Goal: Task Accomplishment & Management: Use online tool/utility

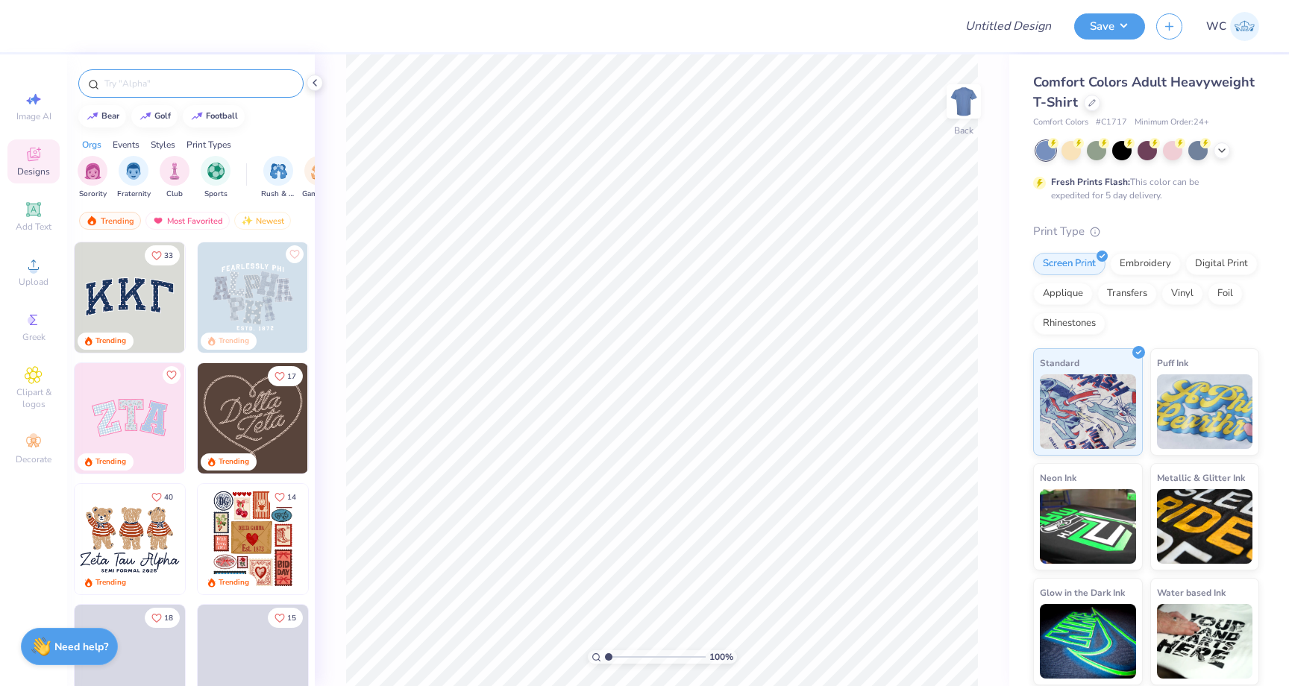
click at [237, 78] on input "text" at bounding box center [198, 83] width 191 height 15
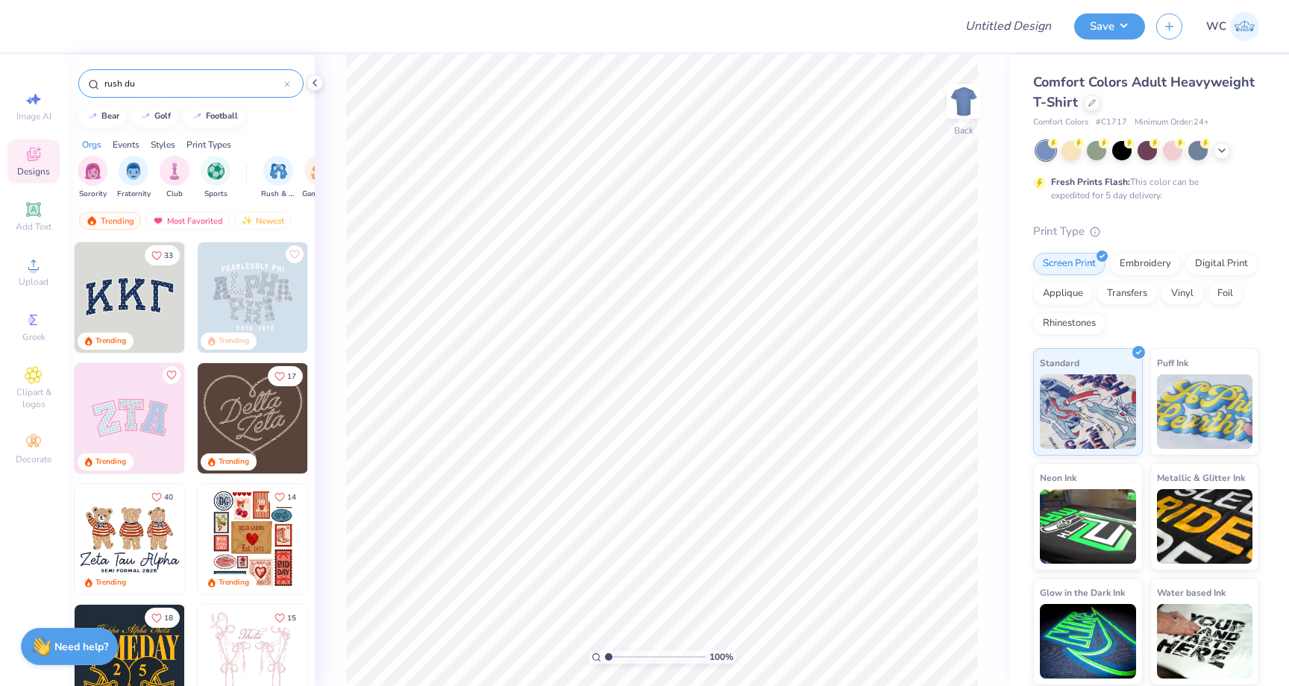
type input "rush du"
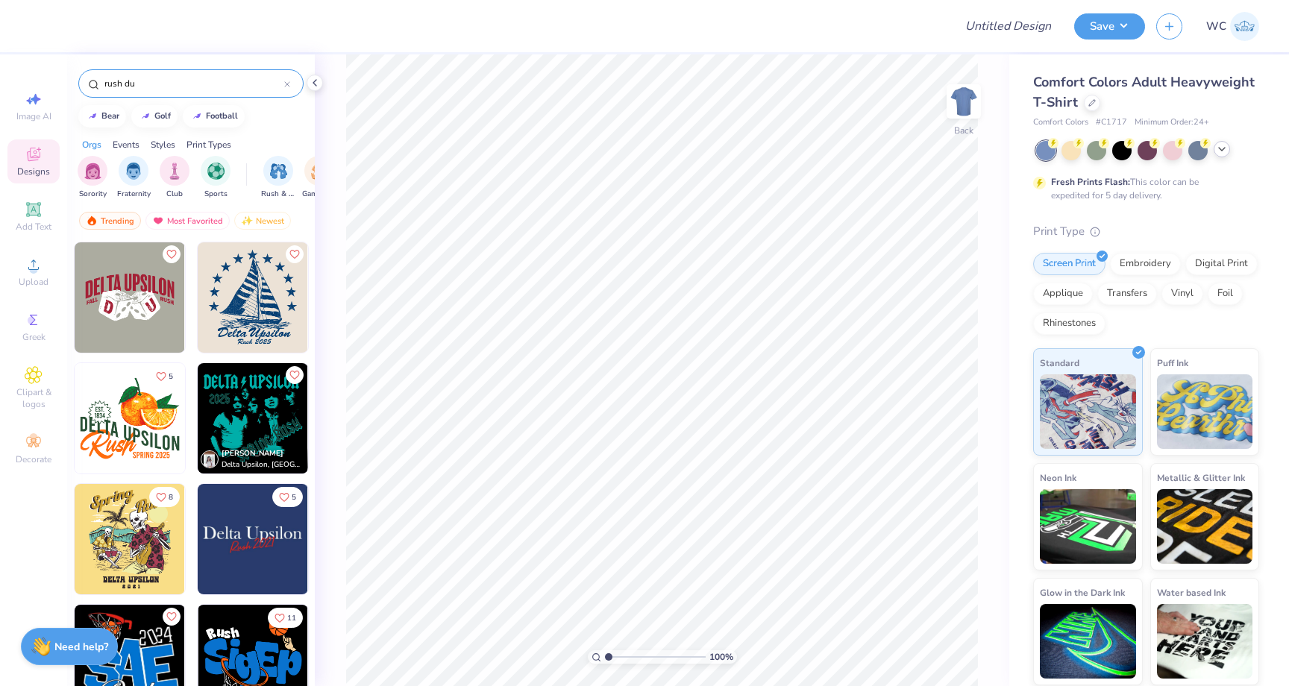
click at [1227, 148] on icon at bounding box center [1221, 149] width 12 height 12
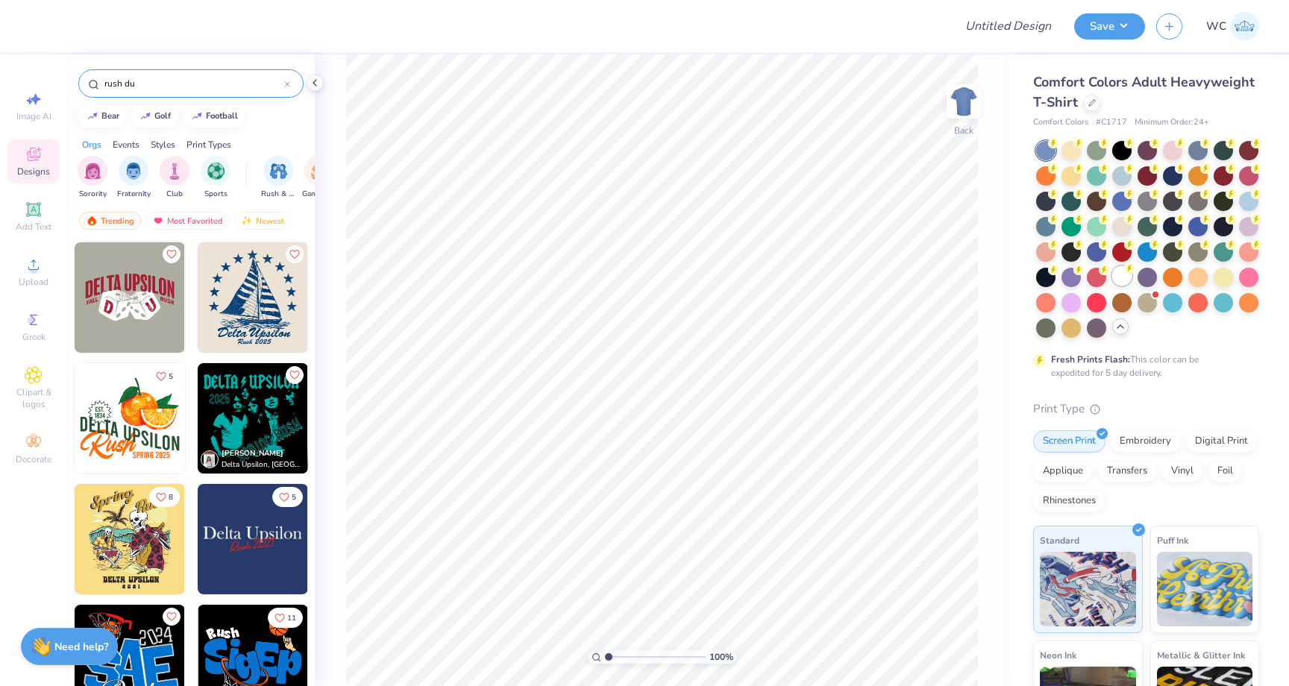
click at [1119, 278] on div at bounding box center [1121, 275] width 19 height 19
click at [148, 303] on img at bounding box center [130, 297] width 110 height 110
click at [289, 81] on div at bounding box center [287, 83] width 6 height 13
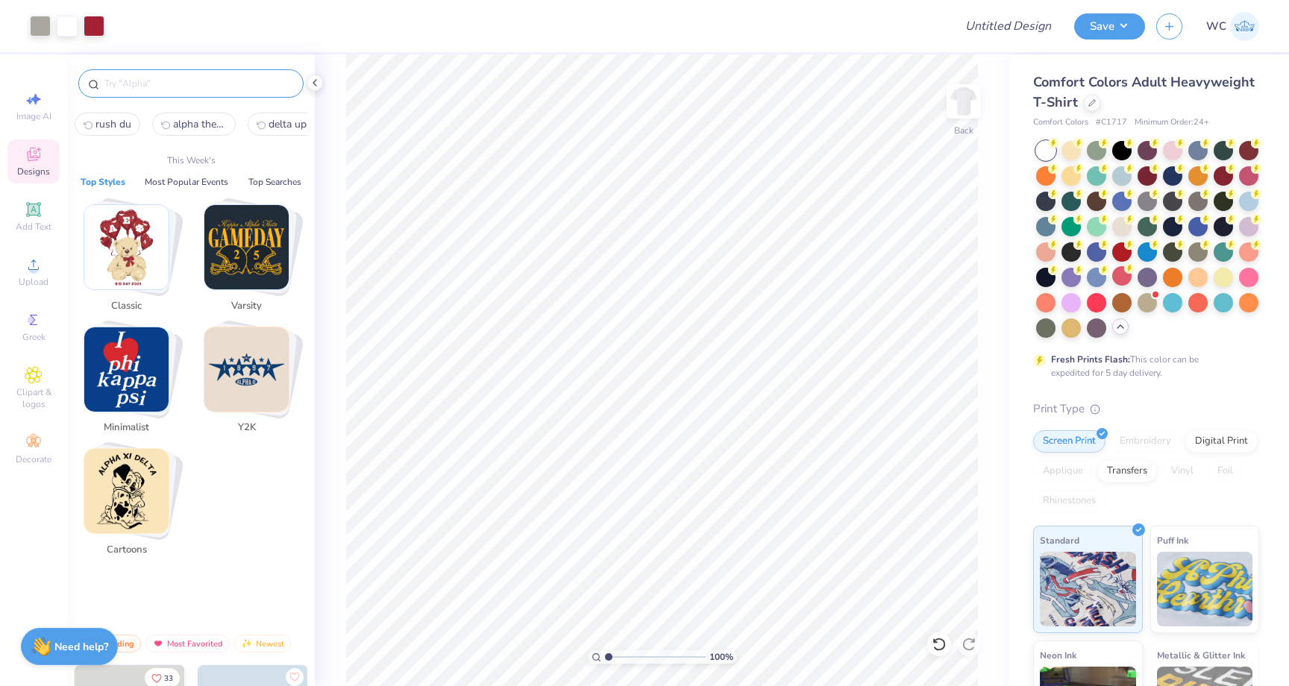
click at [281, 86] on input "text" at bounding box center [198, 83] width 191 height 15
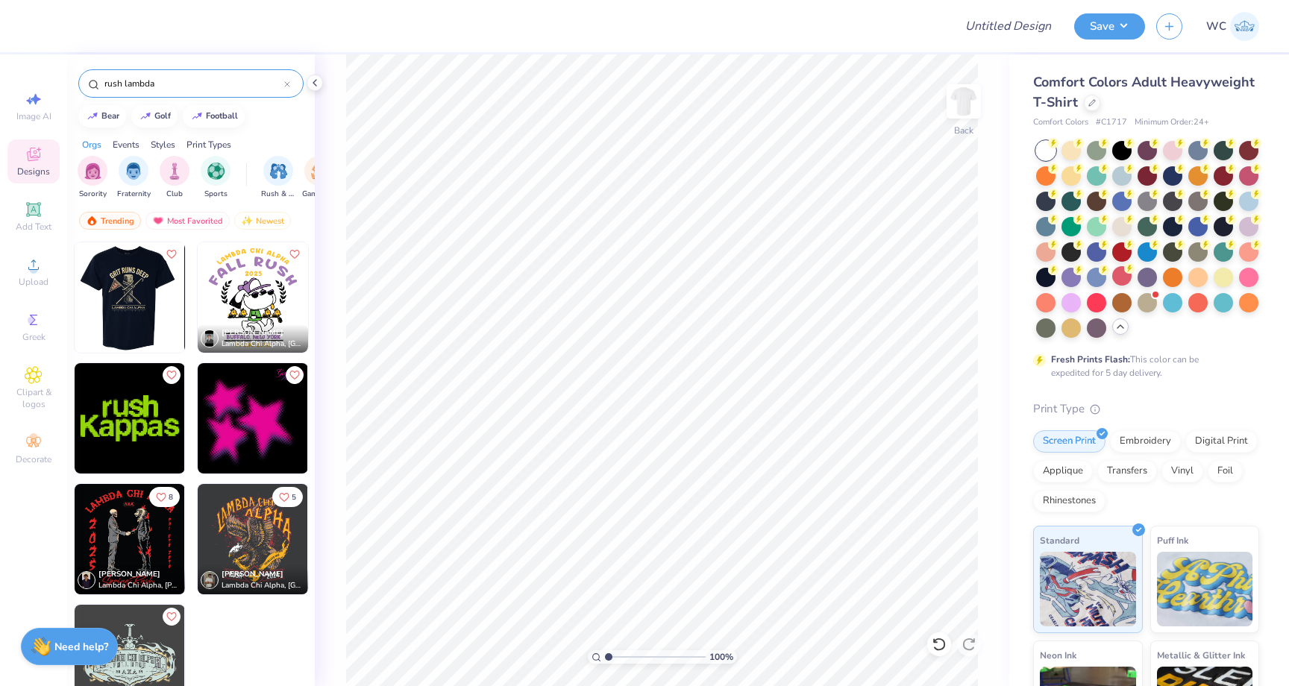
click at [144, 291] on img at bounding box center [129, 297] width 110 height 110
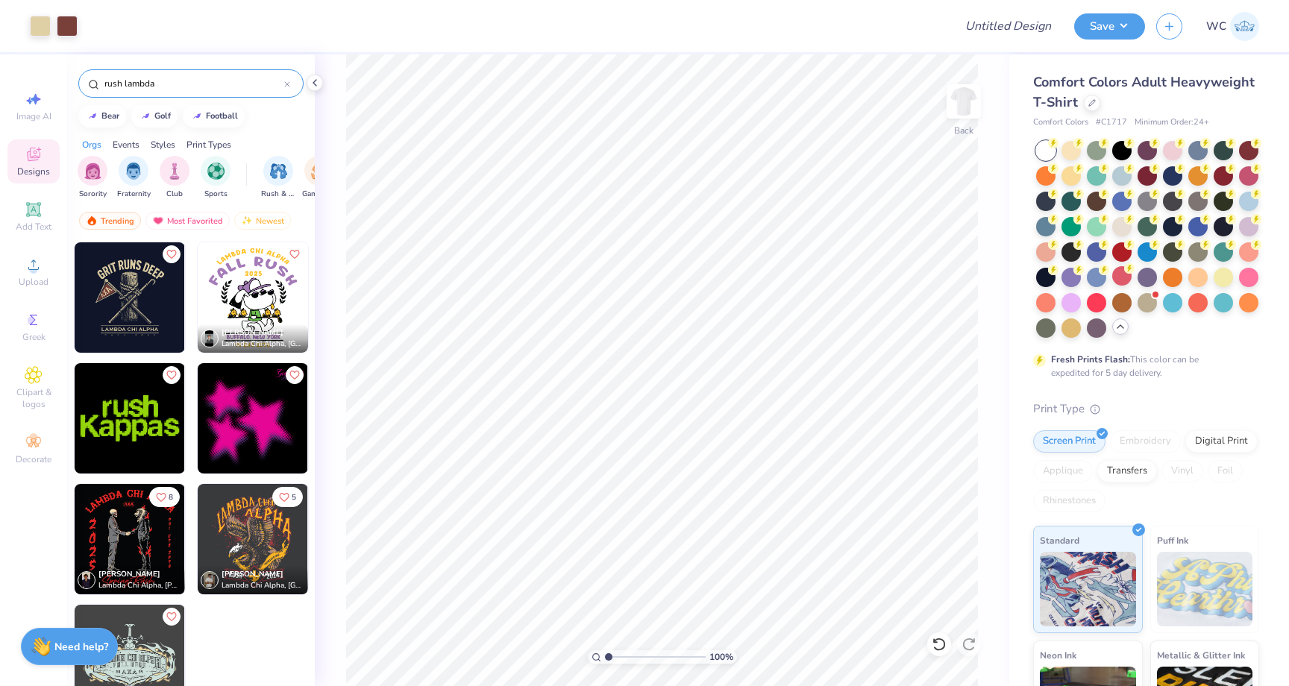
click at [275, 78] on input "rush lambda" at bounding box center [193, 83] width 181 height 15
click at [180, 162] on img "filter for Club" at bounding box center [174, 169] width 16 height 17
drag, startPoint x: 171, startPoint y: 84, endPoint x: 57, endPoint y: 84, distance: 113.3
click at [57, 84] on div "Art colors Design Title Save WC Image AI Designs Add Text Upload Greek Clipart …" at bounding box center [644, 343] width 1289 height 686
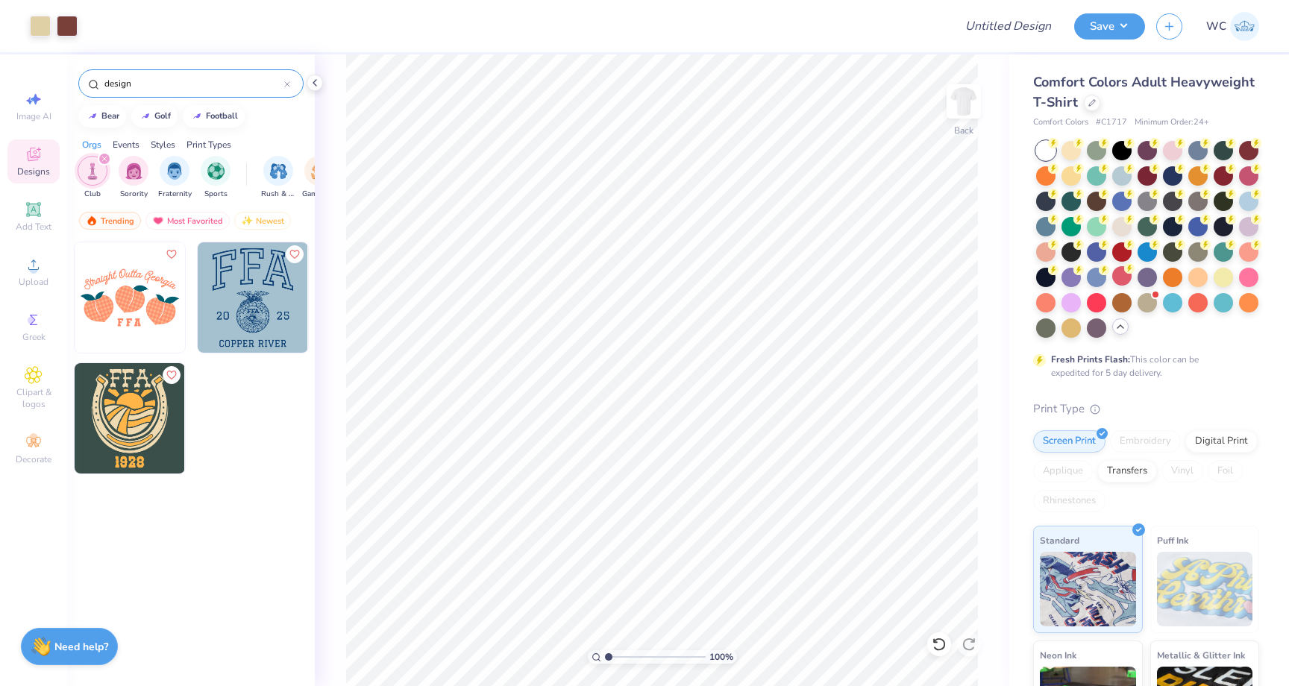
click at [169, 84] on input "design" at bounding box center [193, 83] width 181 height 15
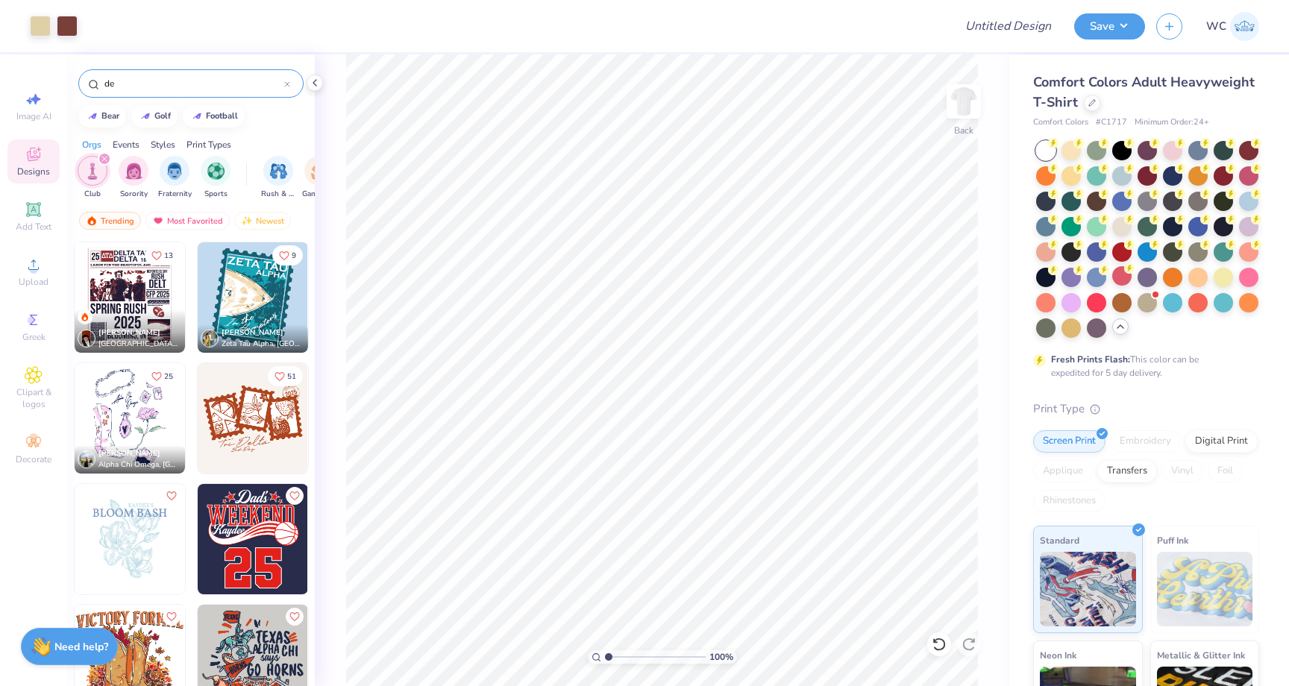
type input "d"
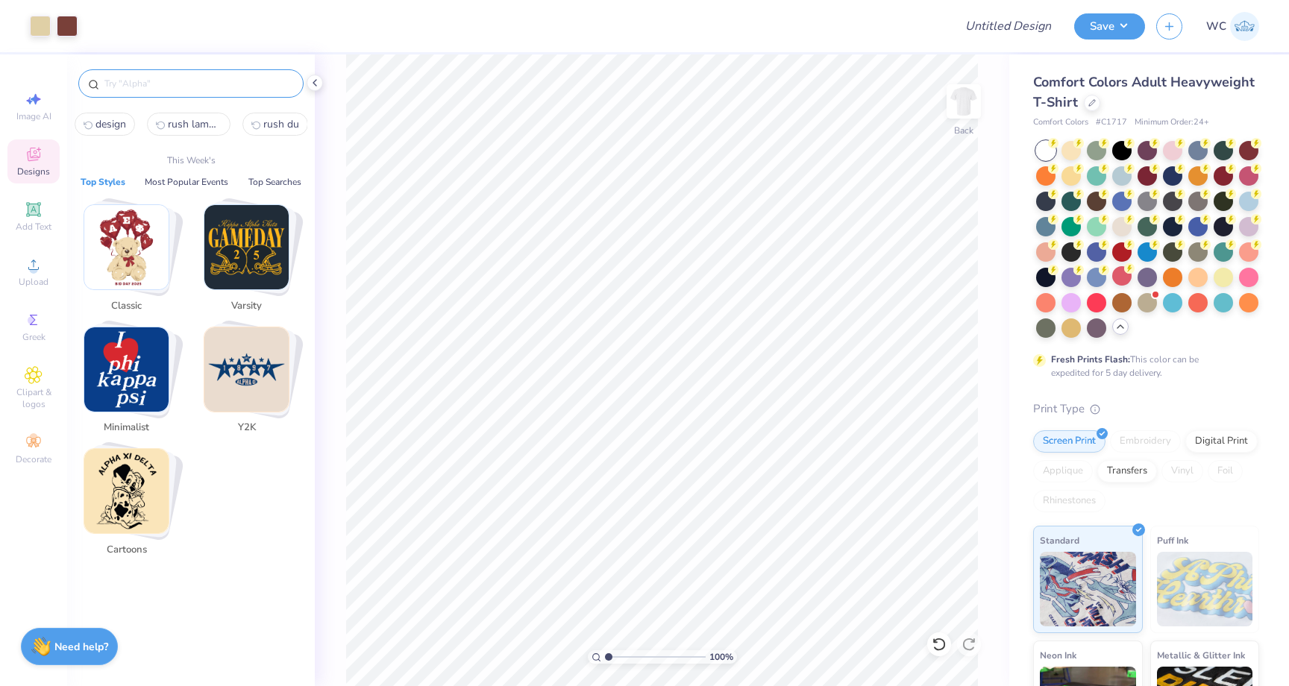
click at [119, 127] on span "design" at bounding box center [110, 124] width 31 height 14
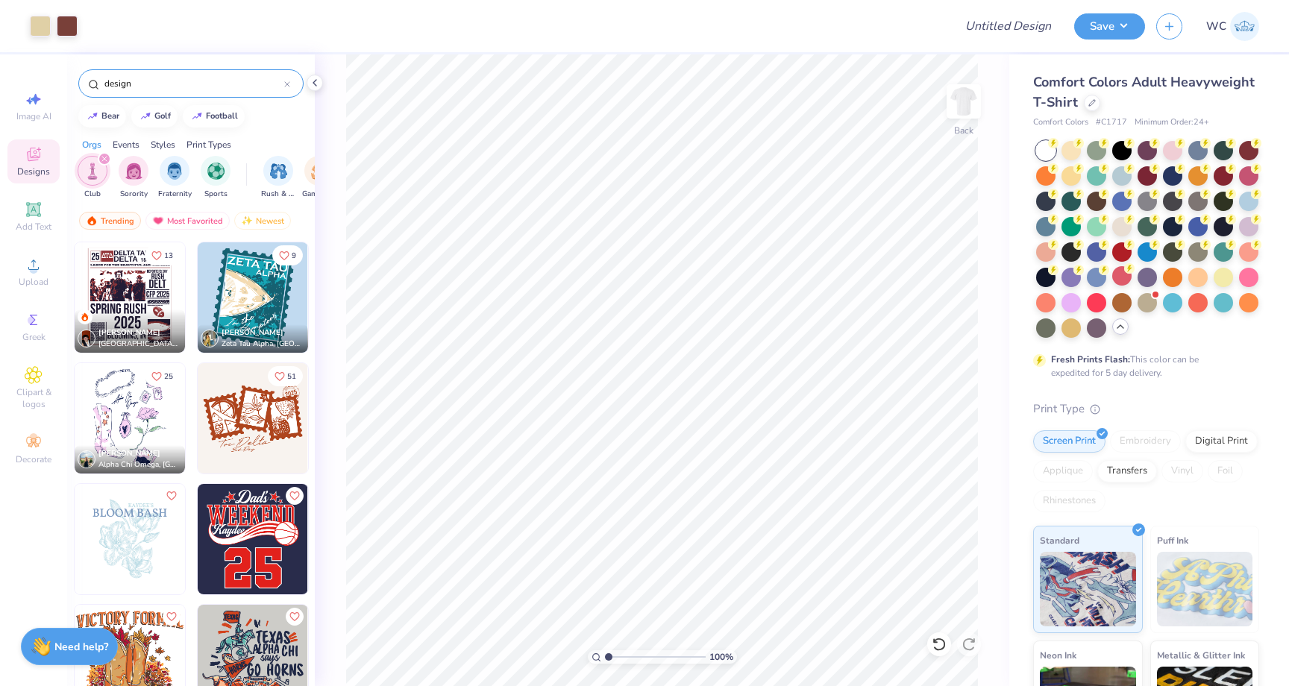
click at [106, 156] on icon "filter for Club" at bounding box center [104, 159] width 6 height 6
click at [126, 142] on div "Events" at bounding box center [126, 144] width 27 height 13
click at [143, 177] on div "filter for Holidays" at bounding box center [154, 169] width 30 height 30
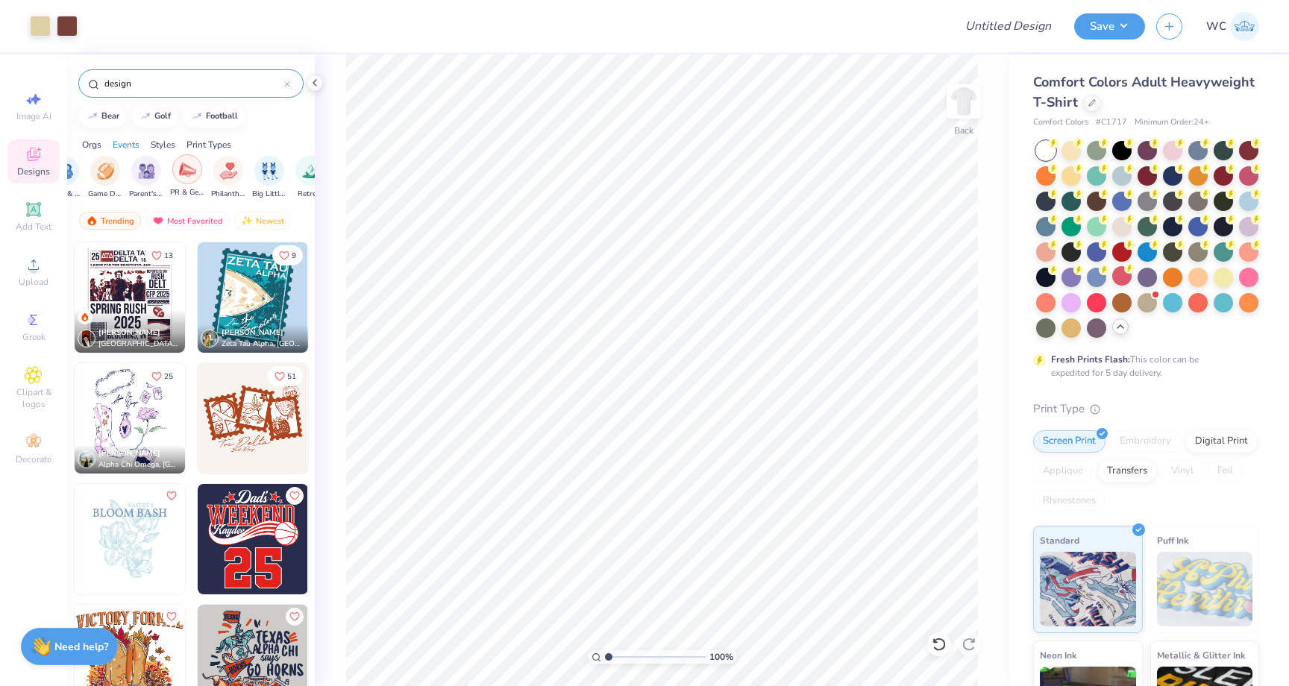
click at [195, 170] on div "filter for PR & General" at bounding box center [187, 169] width 30 height 30
click at [219, 170] on img "filter for Philanthropy" at bounding box center [217, 169] width 17 height 17
click at [264, 157] on icon "filter for Philanthropy" at bounding box center [266, 159] width 6 height 6
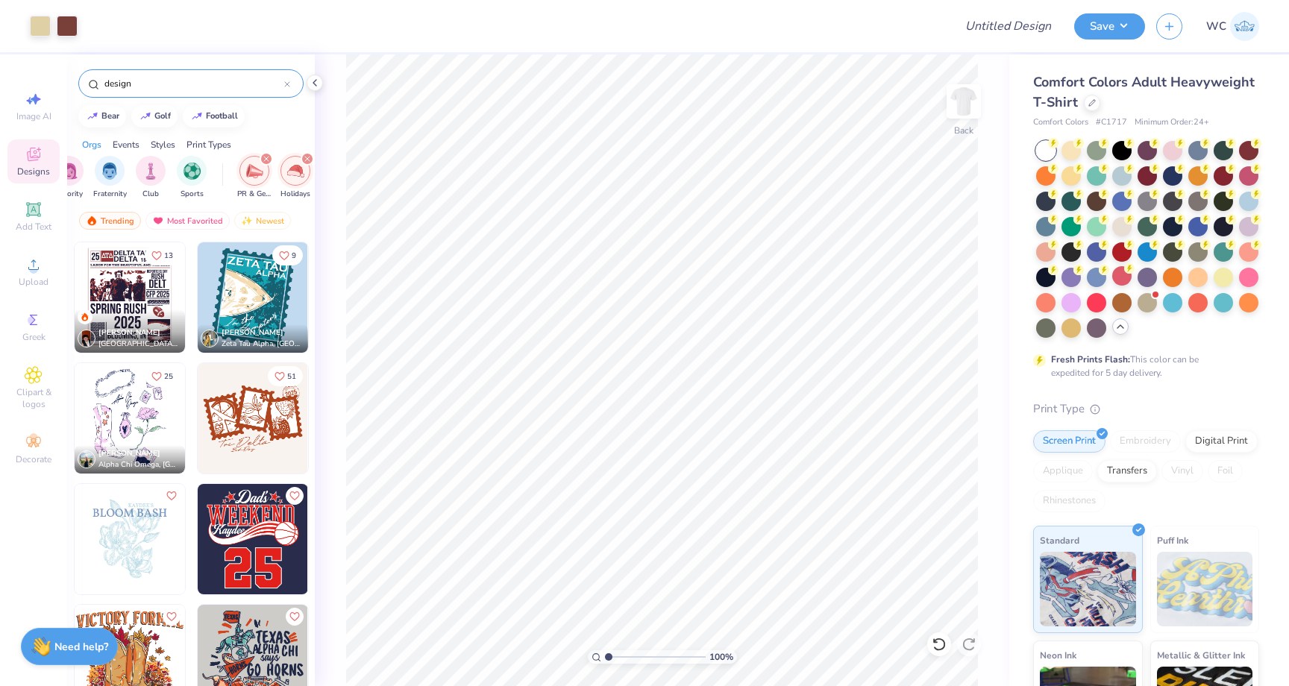
click at [264, 157] on icon "filter for PR & General" at bounding box center [266, 159] width 6 height 6
click at [176, 175] on img "filter for Club" at bounding box center [174, 169] width 16 height 17
click at [92, 142] on div "Orgs" at bounding box center [91, 144] width 19 height 13
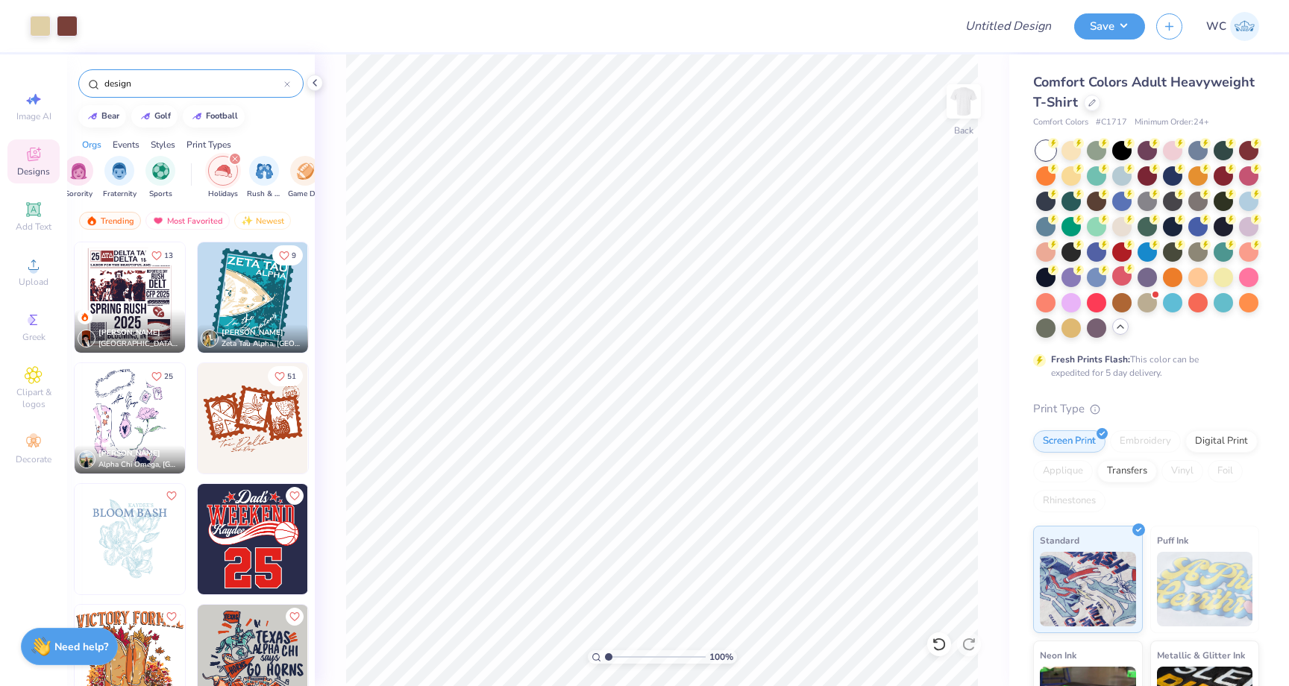
click at [220, 79] on input "design" at bounding box center [193, 83] width 181 height 15
type input "d"
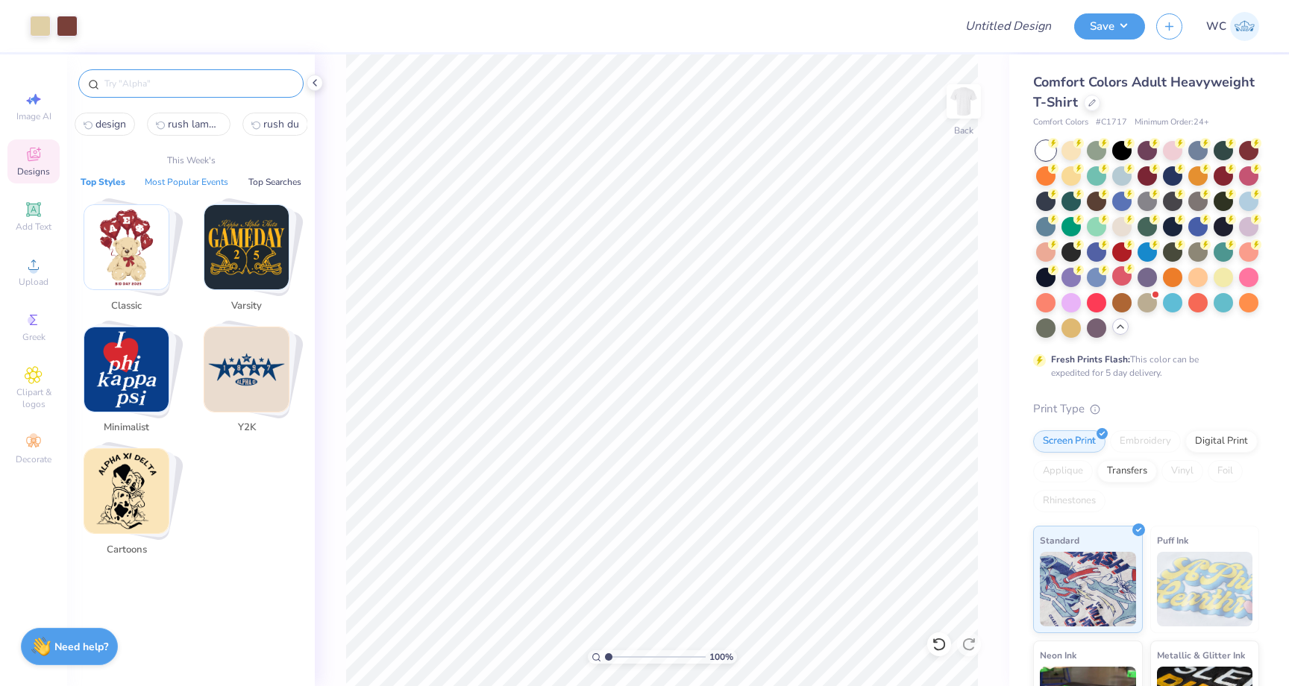
click at [170, 176] on button "Most Popular Events" at bounding box center [186, 181] width 92 height 15
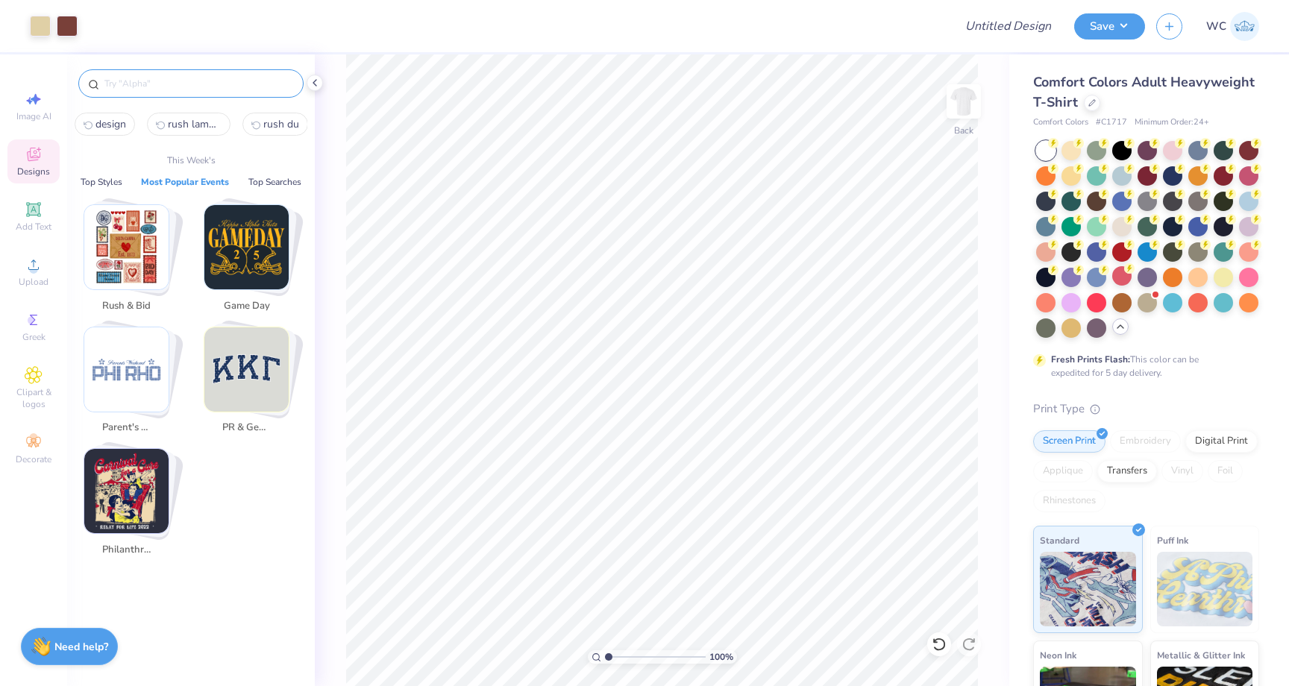
click at [143, 482] on img "Stack Card Button Philanthropy" at bounding box center [126, 491] width 84 height 84
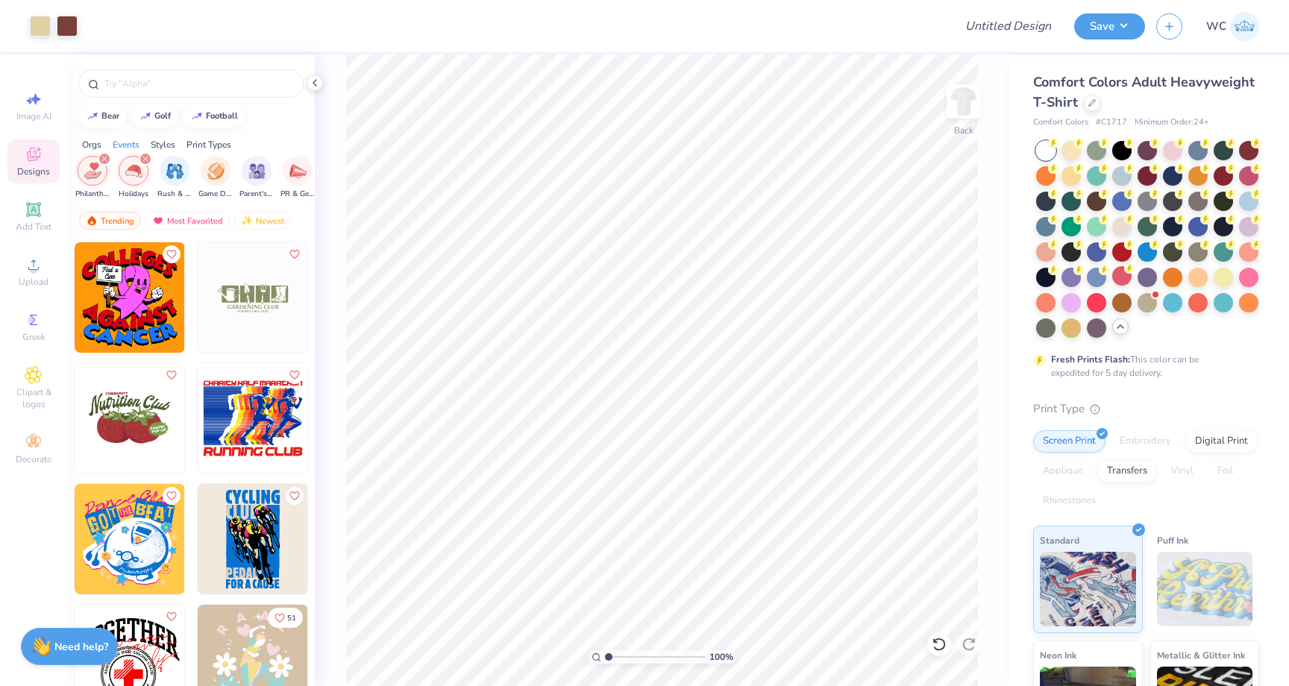
click at [148, 158] on div "filter for Holidays" at bounding box center [145, 158] width 13 height 13
click at [104, 153] on div "filter for Philanthropy" at bounding box center [104, 158] width 13 height 13
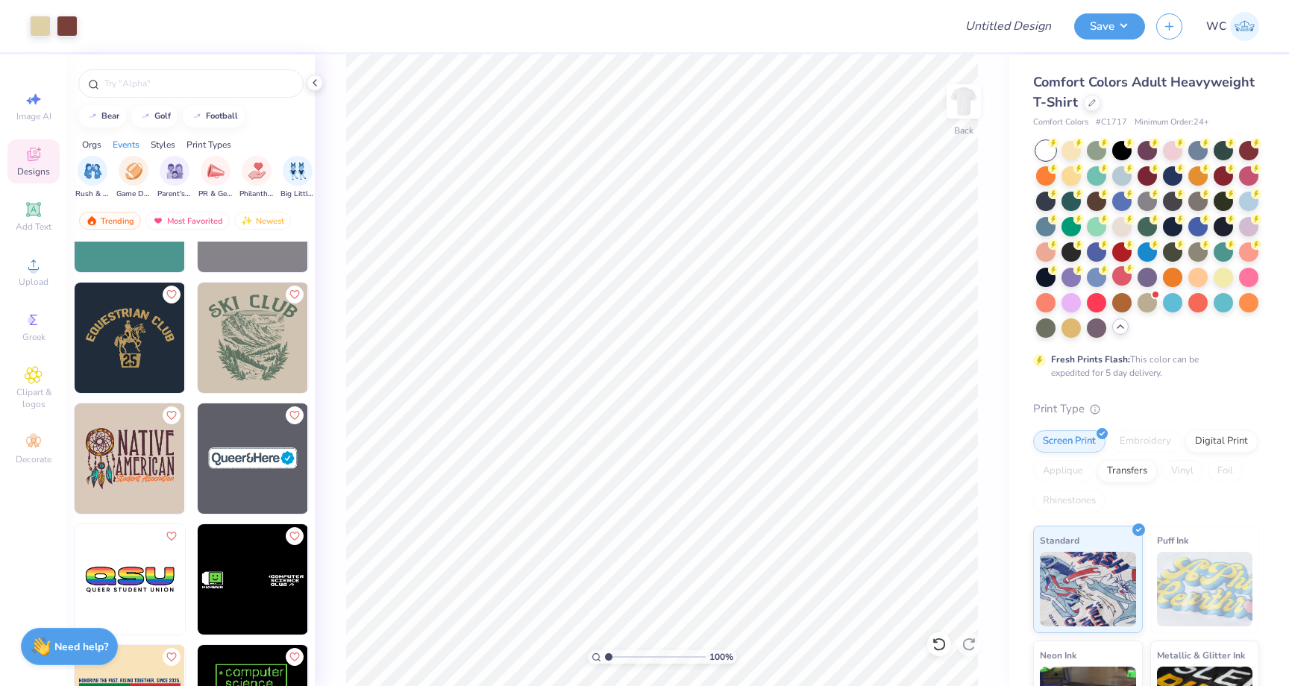
scroll to position [612, 0]
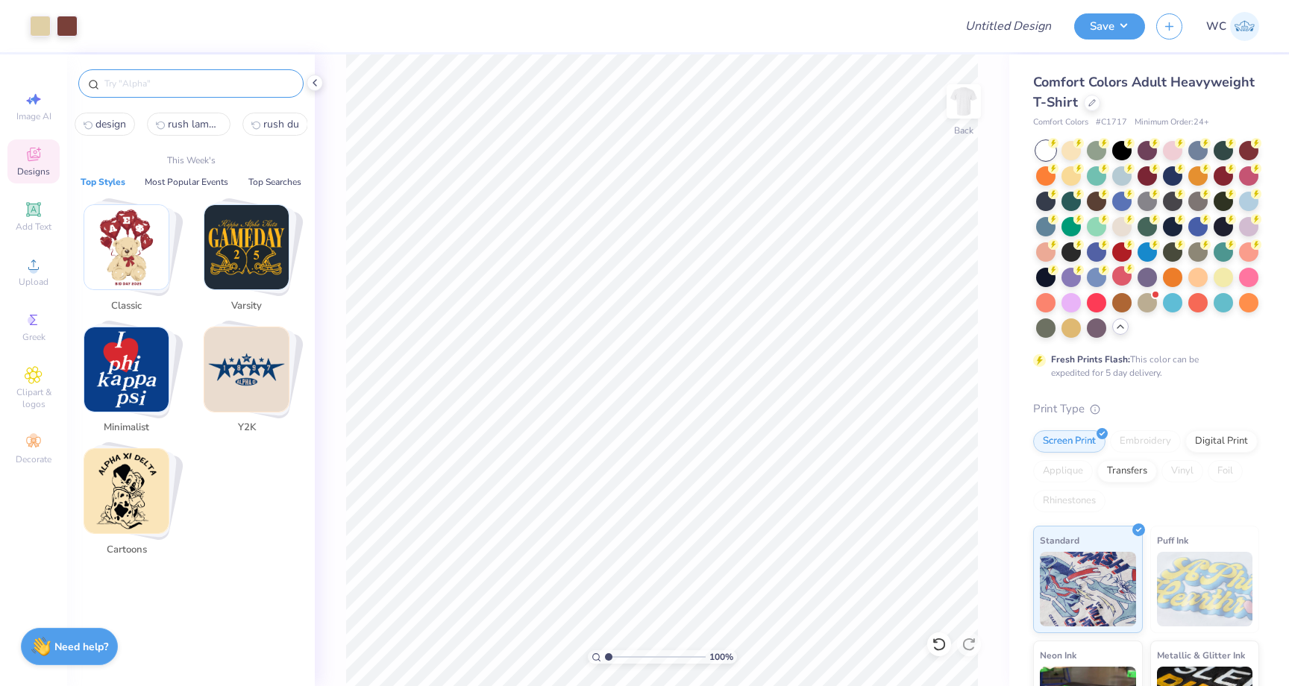
click at [180, 88] on input "text" at bounding box center [198, 83] width 191 height 15
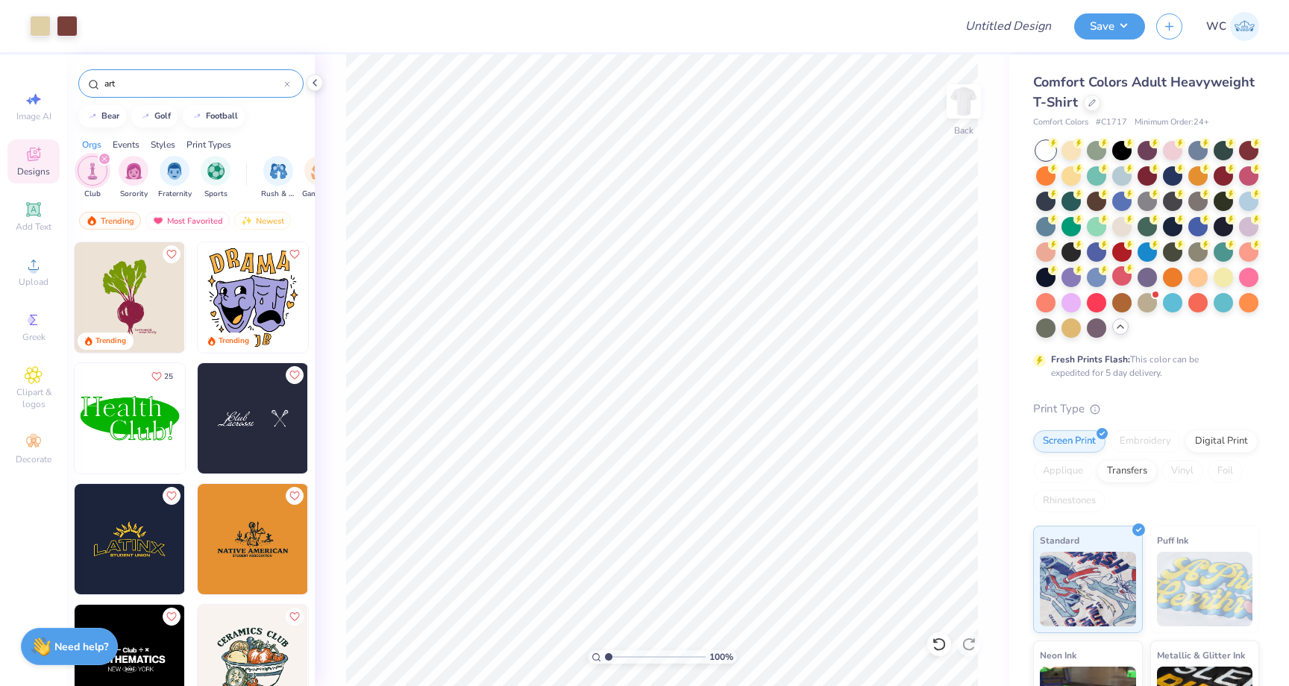
type input "art"
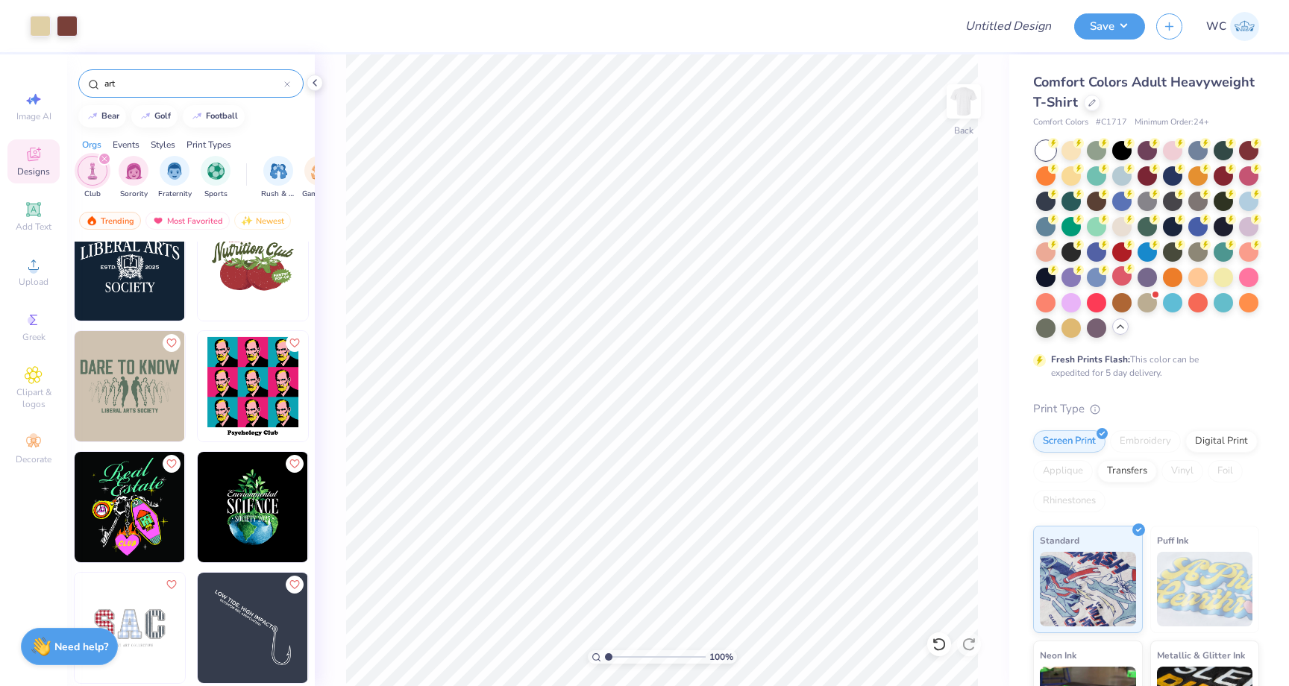
scroll to position [104, 0]
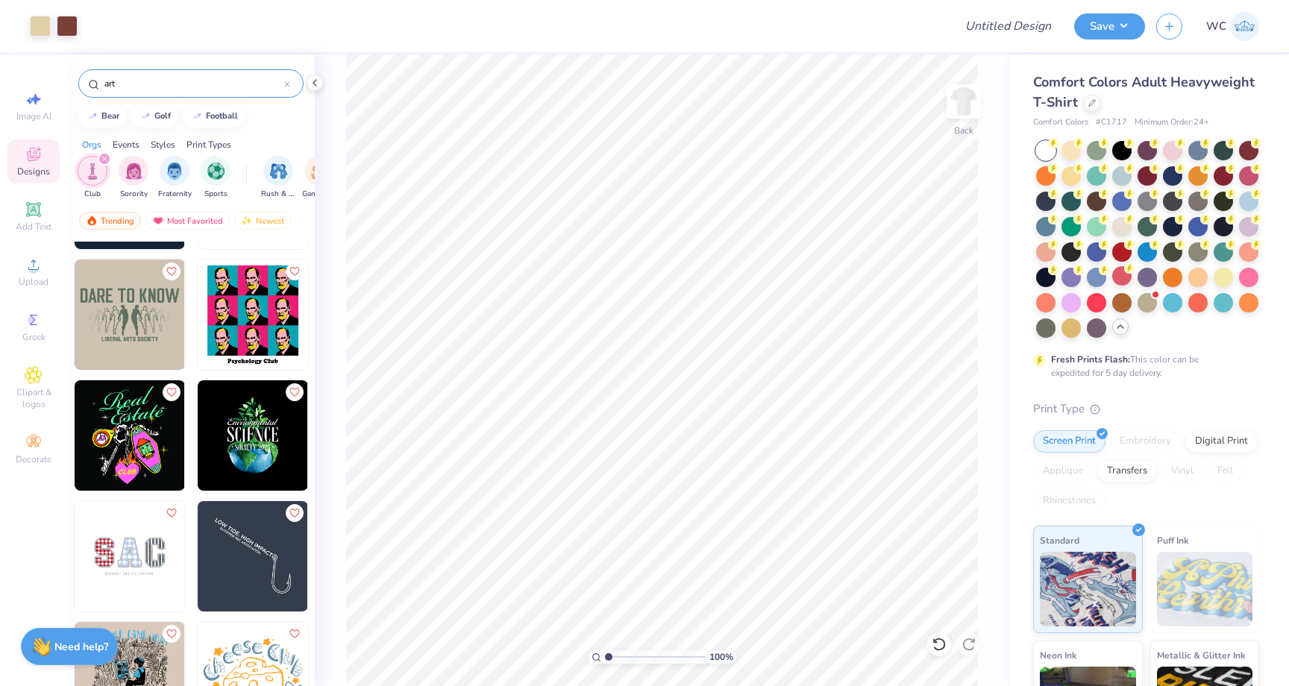
click at [158, 658] on img at bounding box center [130, 677] width 110 height 110
type input "11.00"
type input "12.16"
type input "3.00"
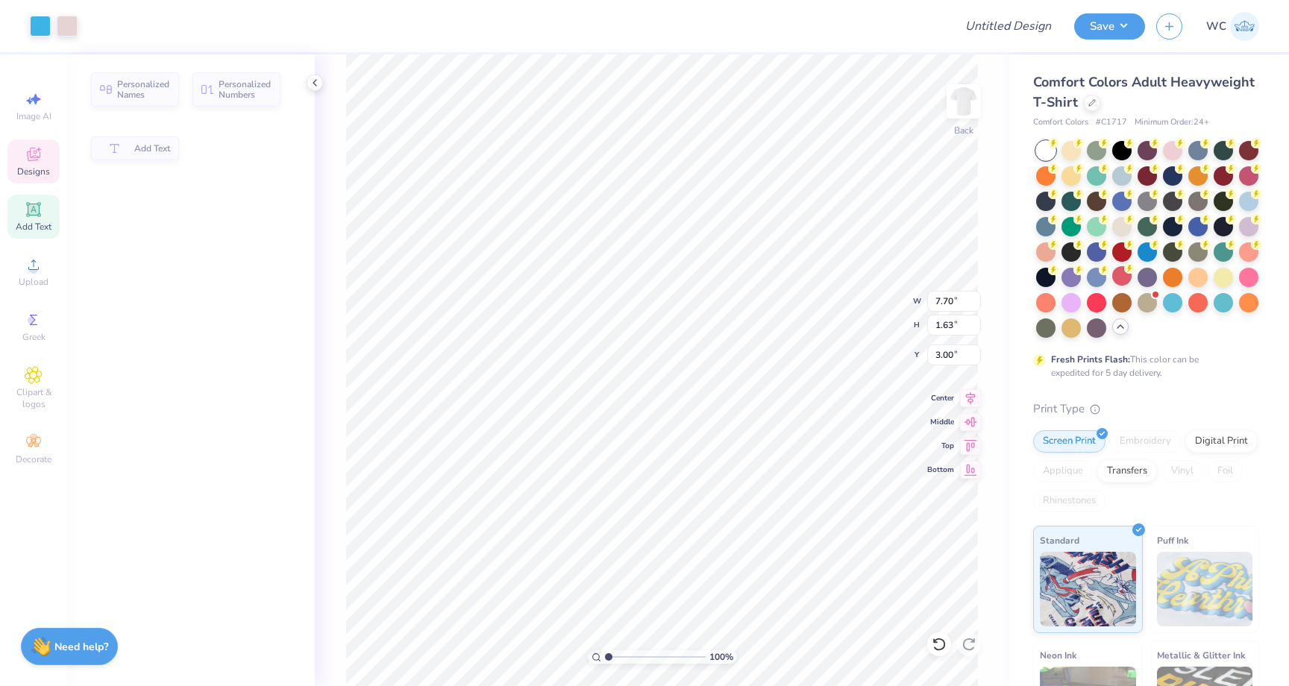
type input "7.70"
type input "1.63"
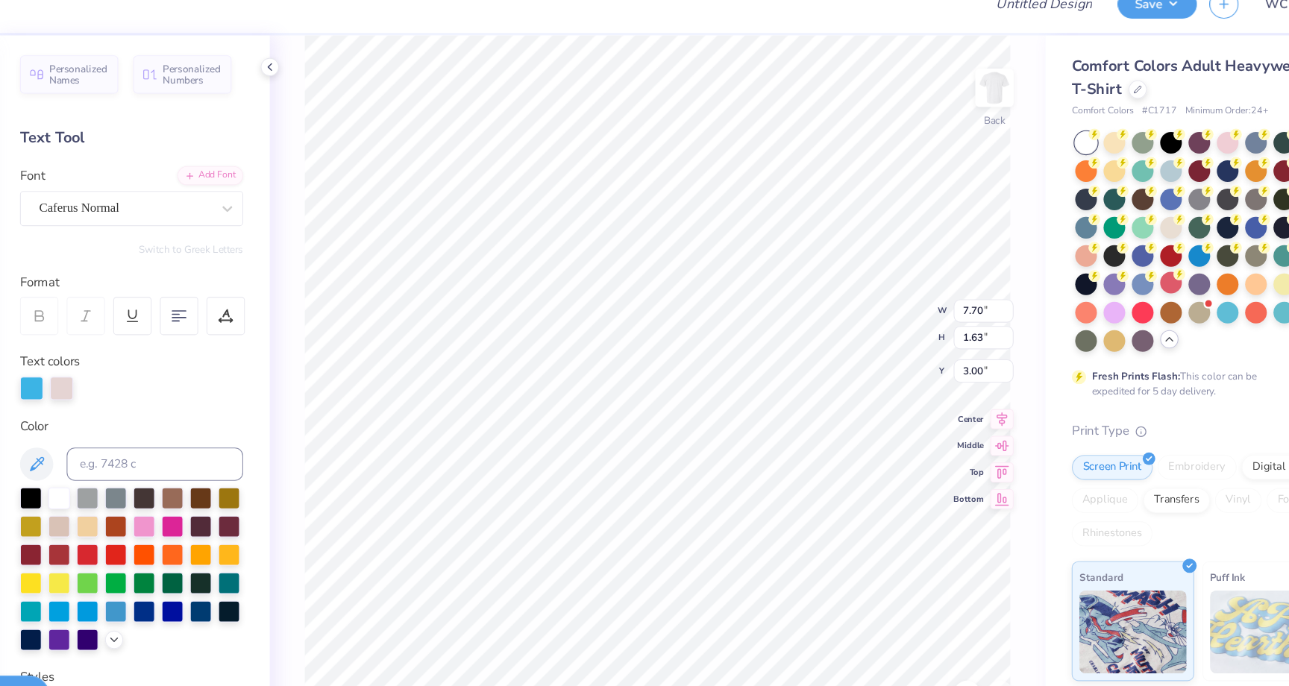
scroll to position [0, 0]
type textarea "S"
type textarea "Alpha Theta Delta"
click at [338, 397] on div "100 % Back W 7.70 7.70 " H 1.63 1.63 " Y 3.00 3.00 " Center Middle Top Bottom" at bounding box center [662, 370] width 694 height 632
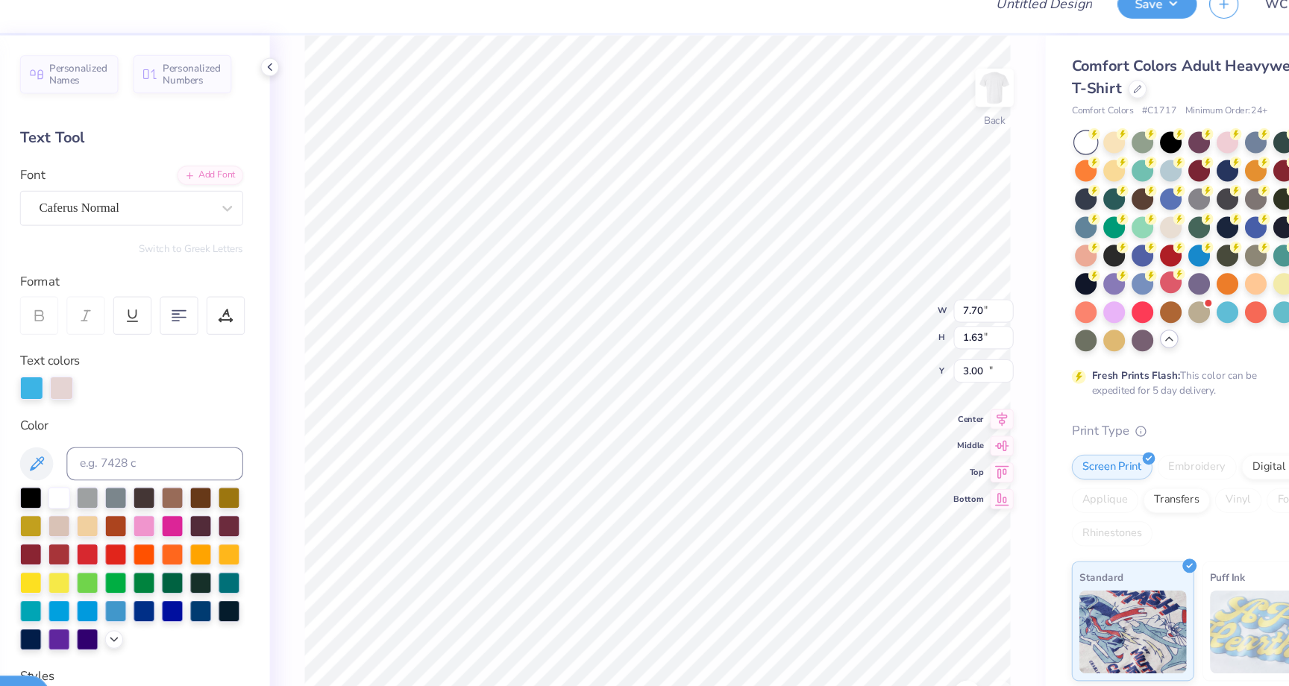
type input "2.37"
type input "1.67"
type input "13.25"
type input "5.03"
type input "0.30"
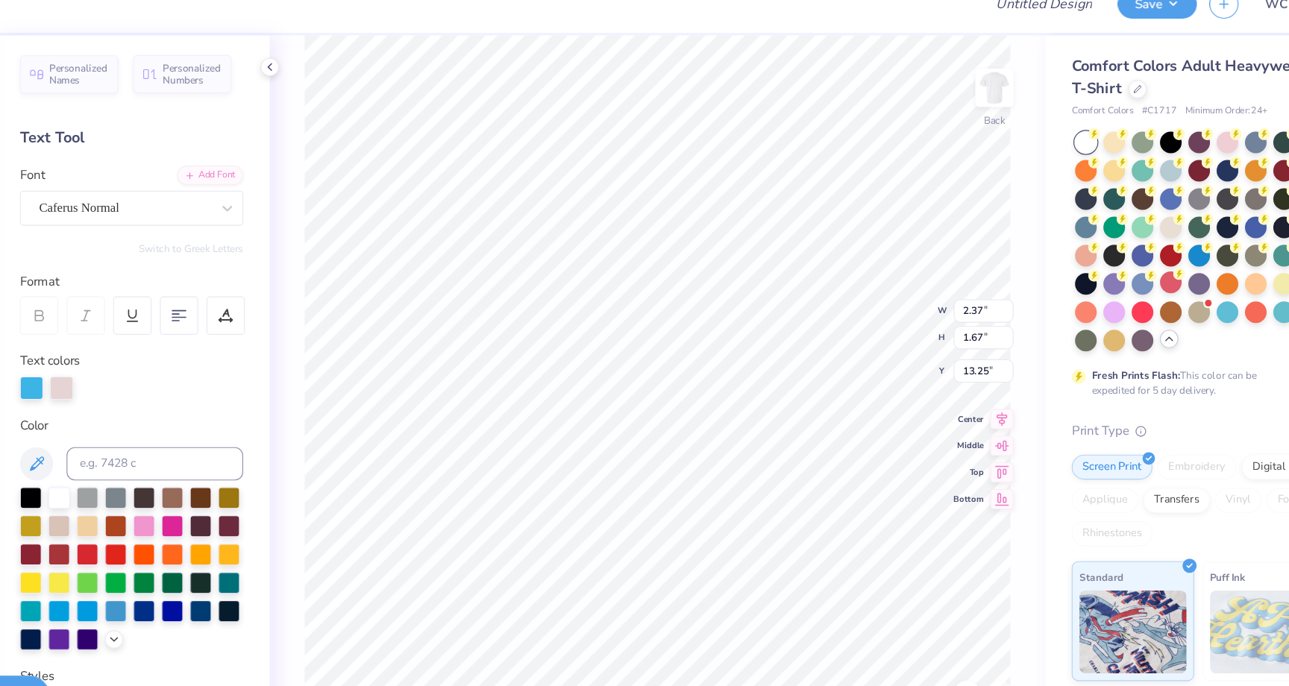
type input "11.44"
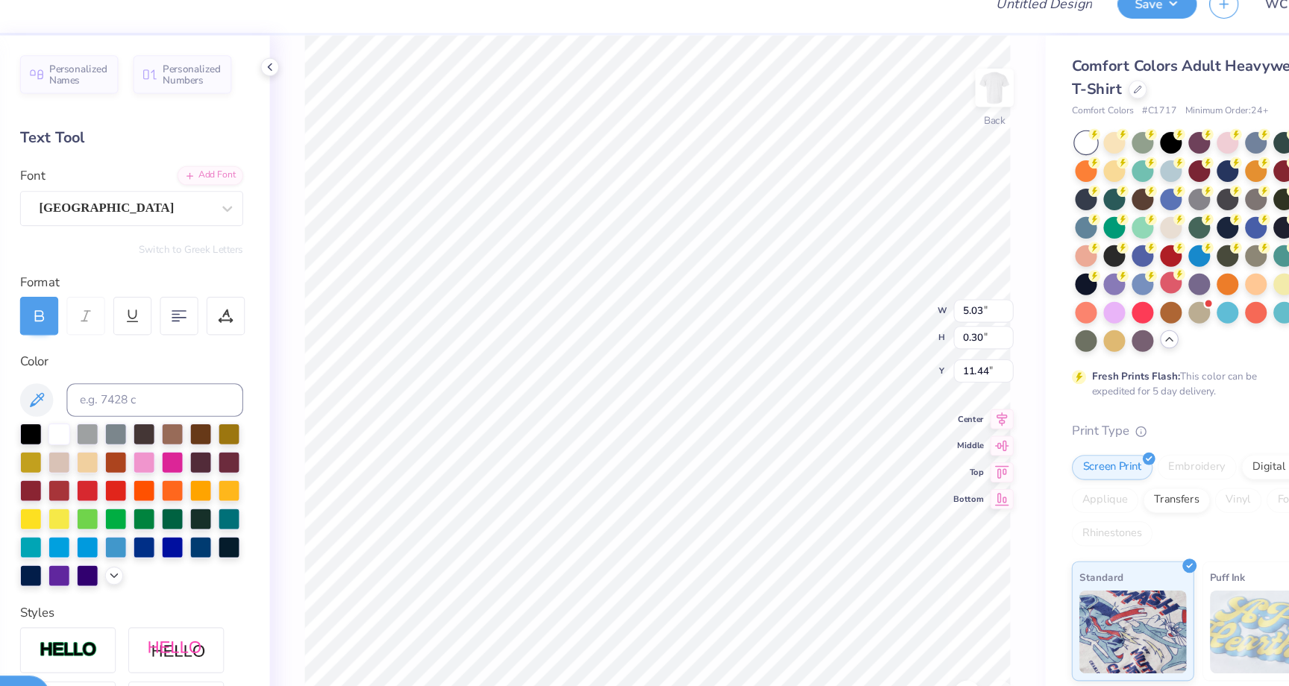
scroll to position [0, 0]
type textarea "D"
type textarea "Alpha Theta Delta Design Jam"
click at [858, 303] on div "100 % Back W 2.37 2.37 " H 1.67 1.67 " Y 13.25 13.25 " Center Middle Top Bottom" at bounding box center [662, 370] width 694 height 632
type input "10.83"
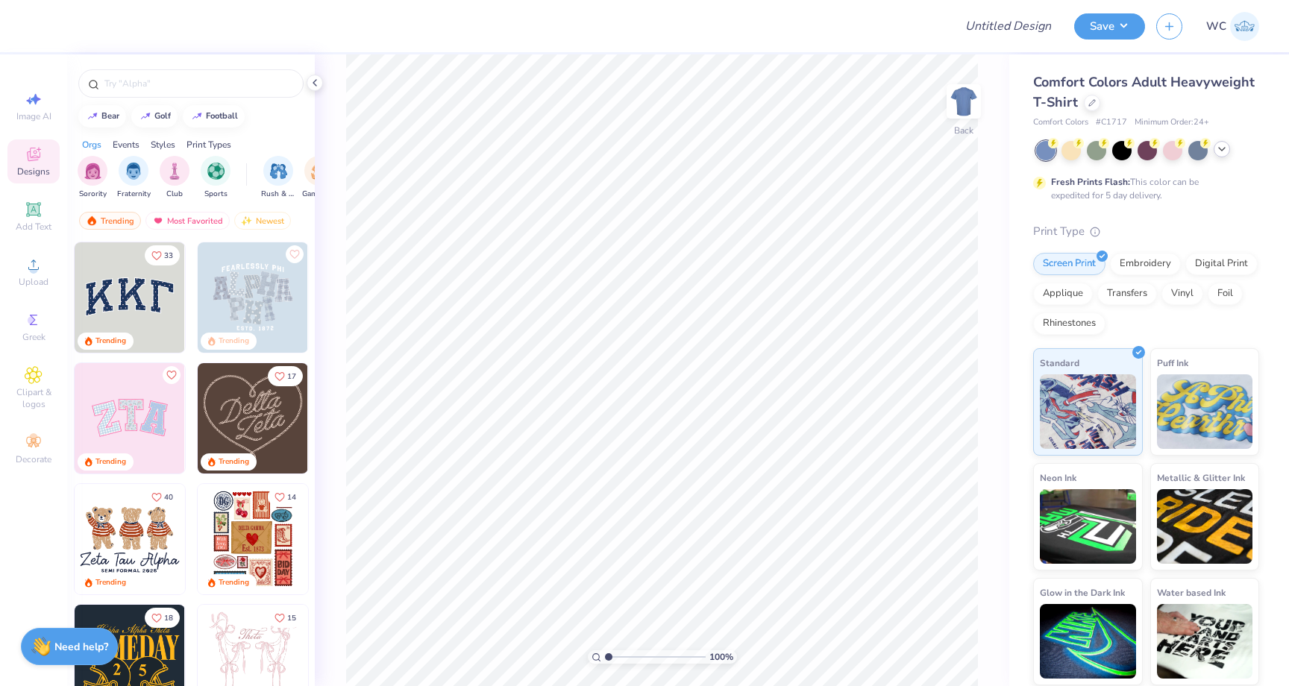
click at [1219, 148] on polyline at bounding box center [1221, 149] width 6 height 3
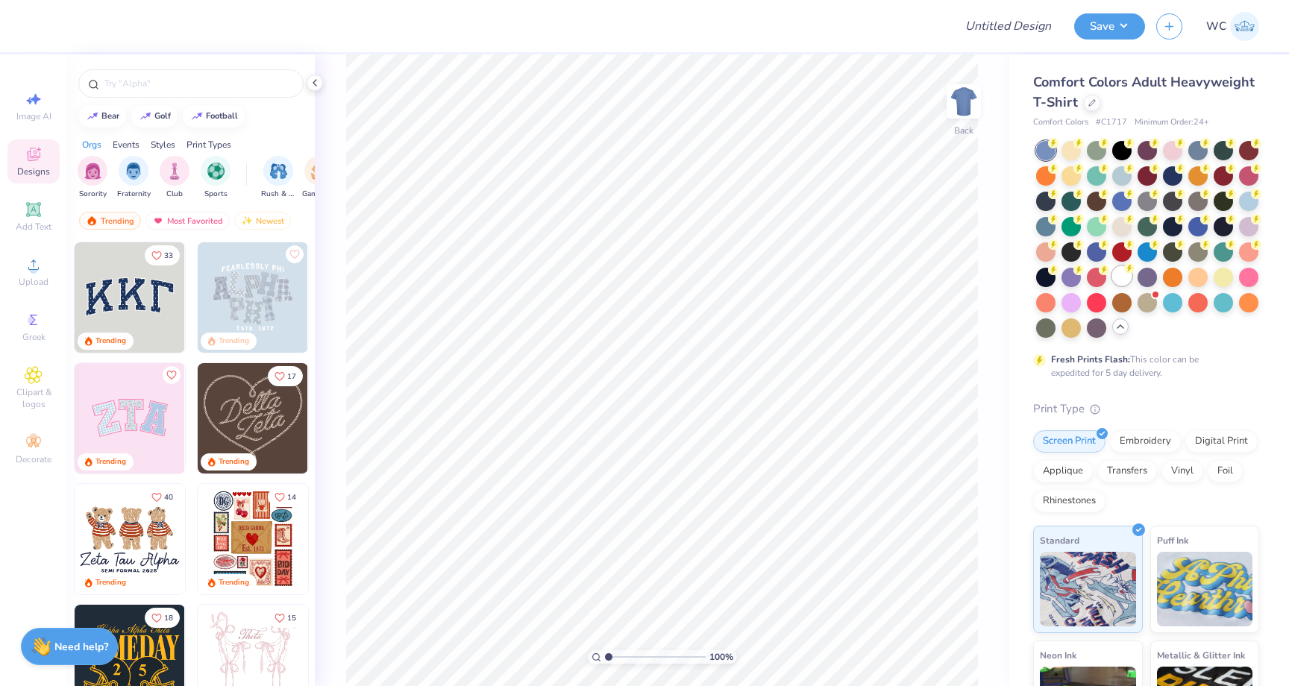
click at [1122, 275] on div at bounding box center [1121, 275] width 19 height 19
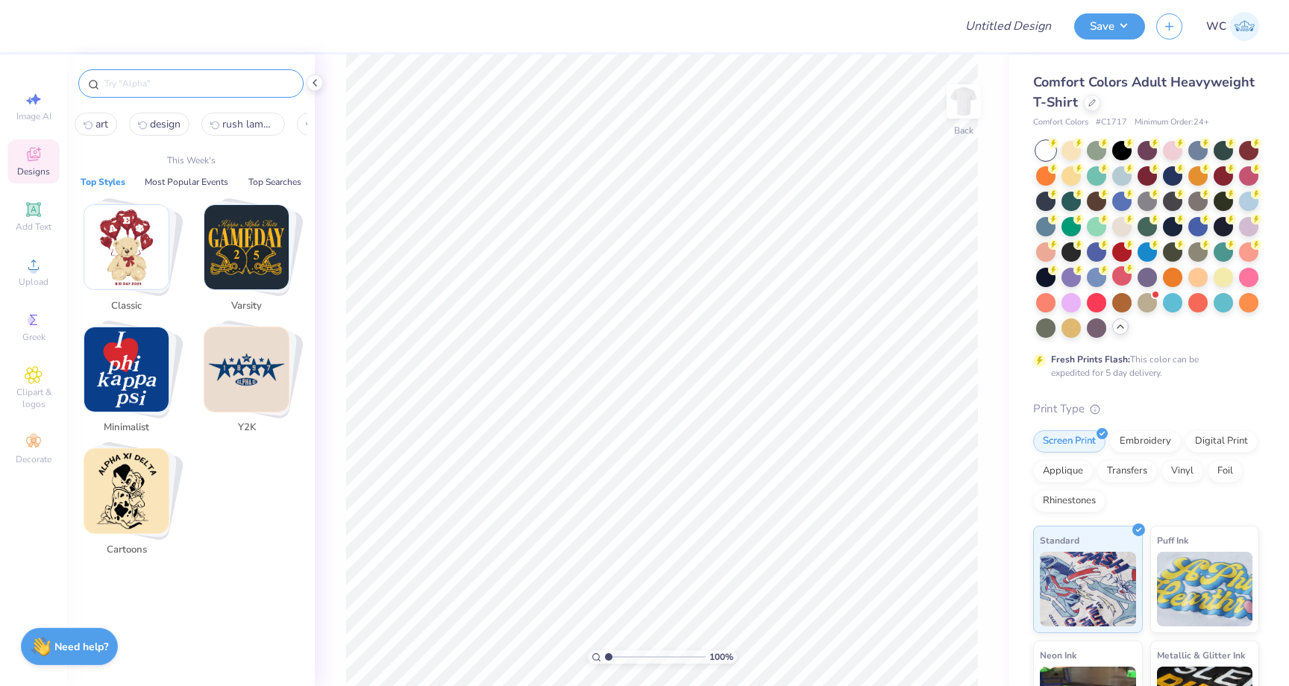
click at [230, 86] on input "text" at bounding box center [198, 83] width 191 height 15
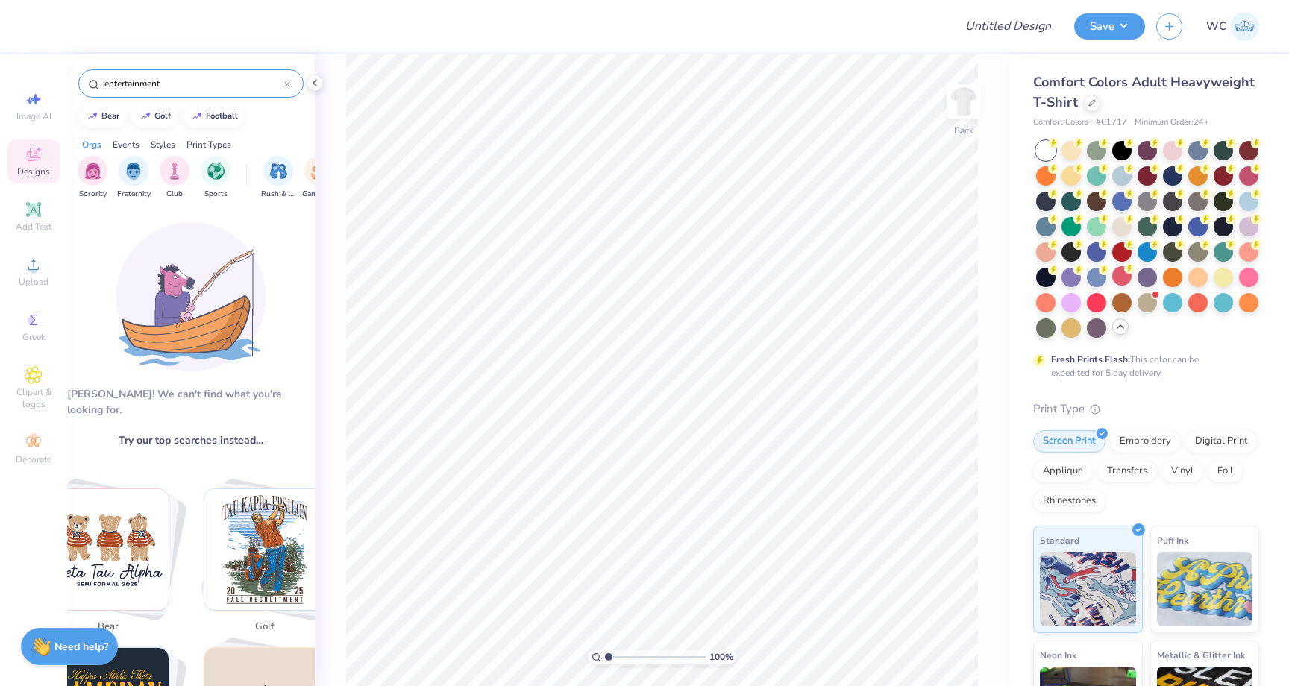
drag, startPoint x: 174, startPoint y: 84, endPoint x: 54, endPoint y: 81, distance: 120.1
click at [54, 81] on div "Design Title Save WC Image AI Designs Add Text Upload Greek Clipart & logos Dec…" at bounding box center [644, 343] width 1289 height 686
type input "movie"
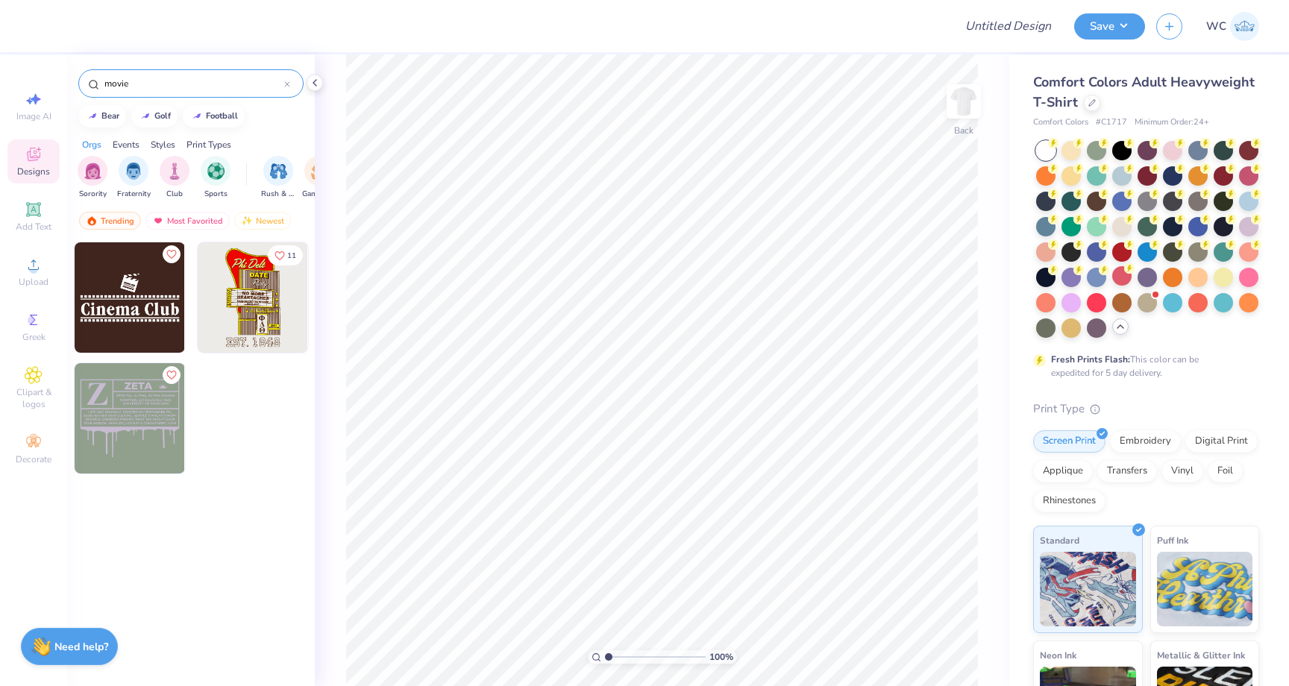
click at [114, 301] on img at bounding box center [130, 297] width 110 height 110
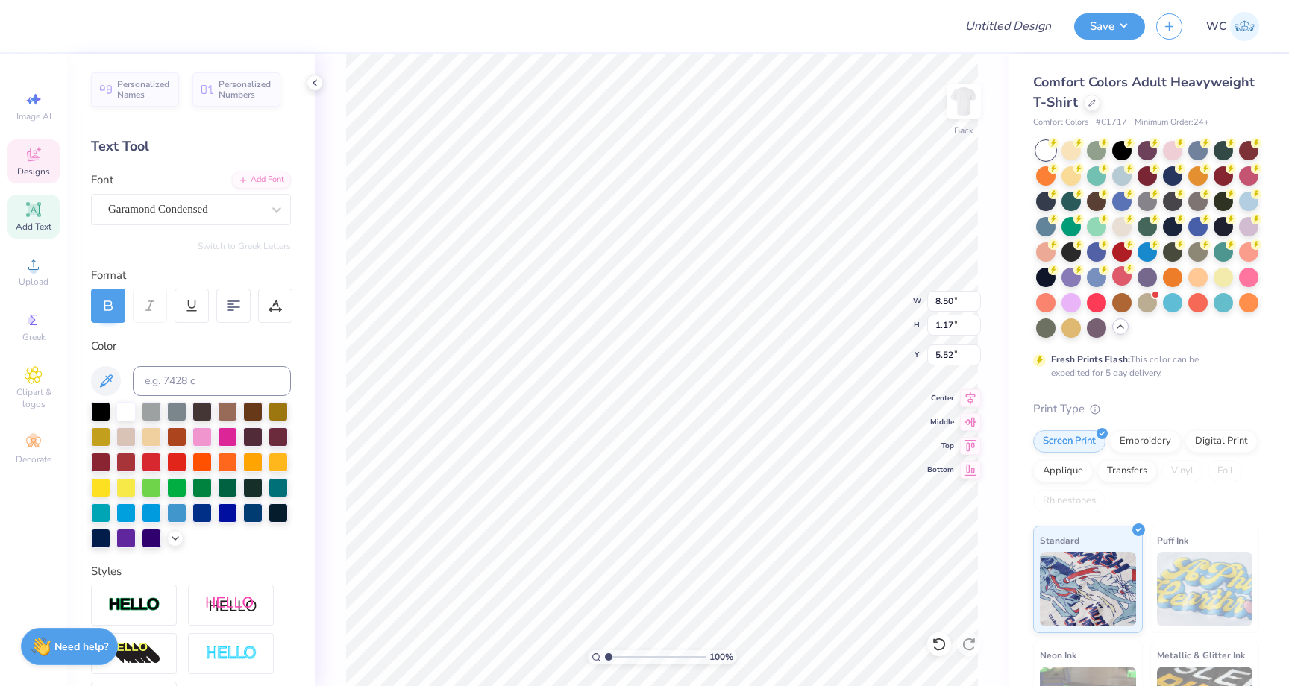
type textarea "MELO"
type input "5.53"
type input "8.58"
type input "4.20"
type input "3.00"
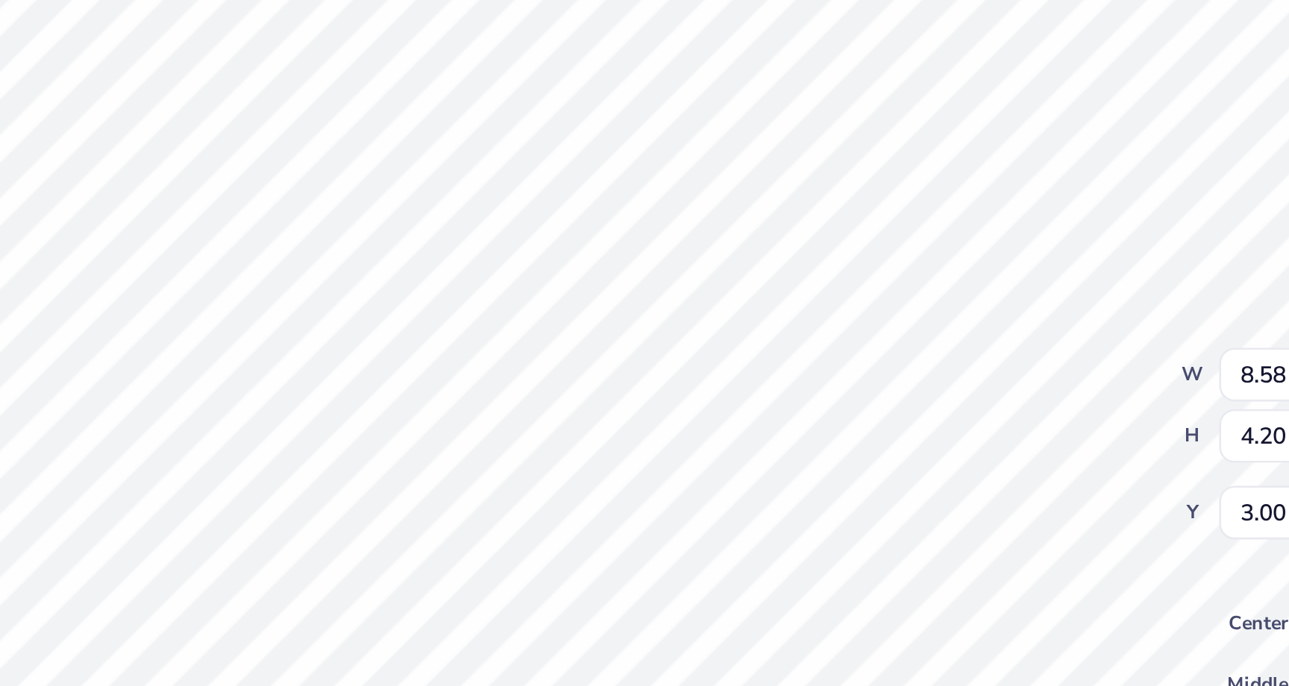
type input "3.65"
type input "1.09"
type input "5.53"
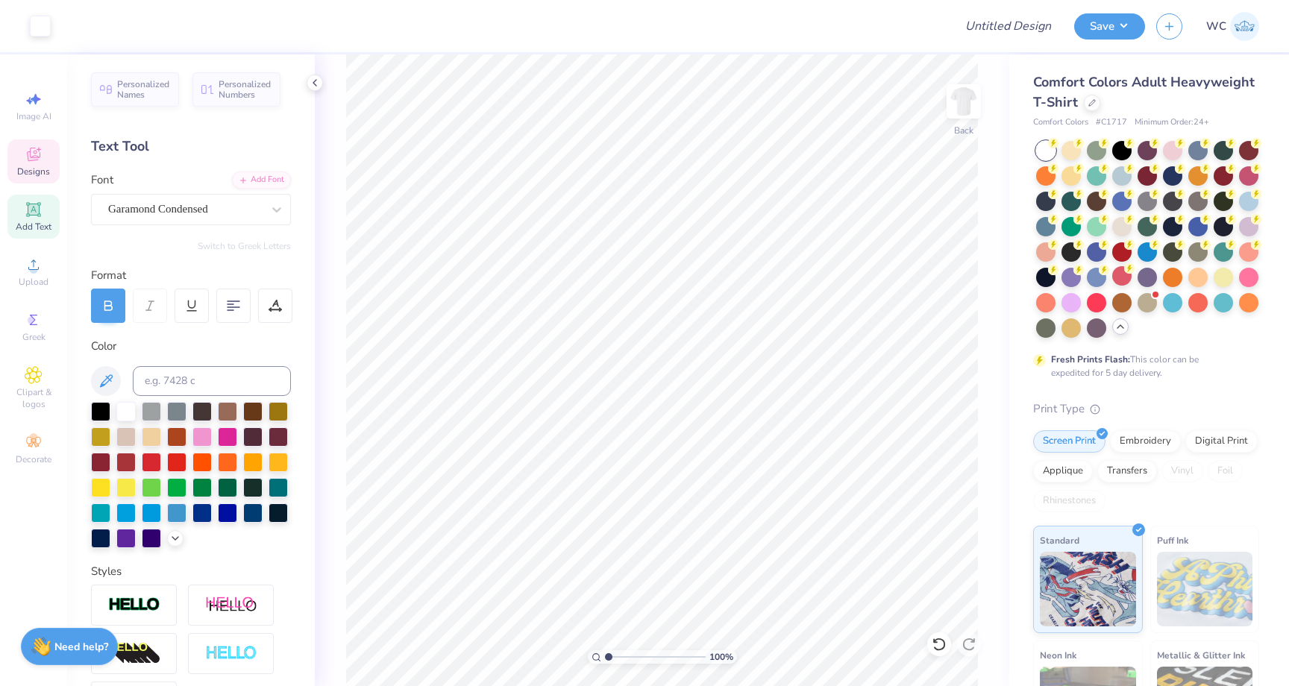
click at [49, 159] on div "Designs" at bounding box center [33, 161] width 52 height 44
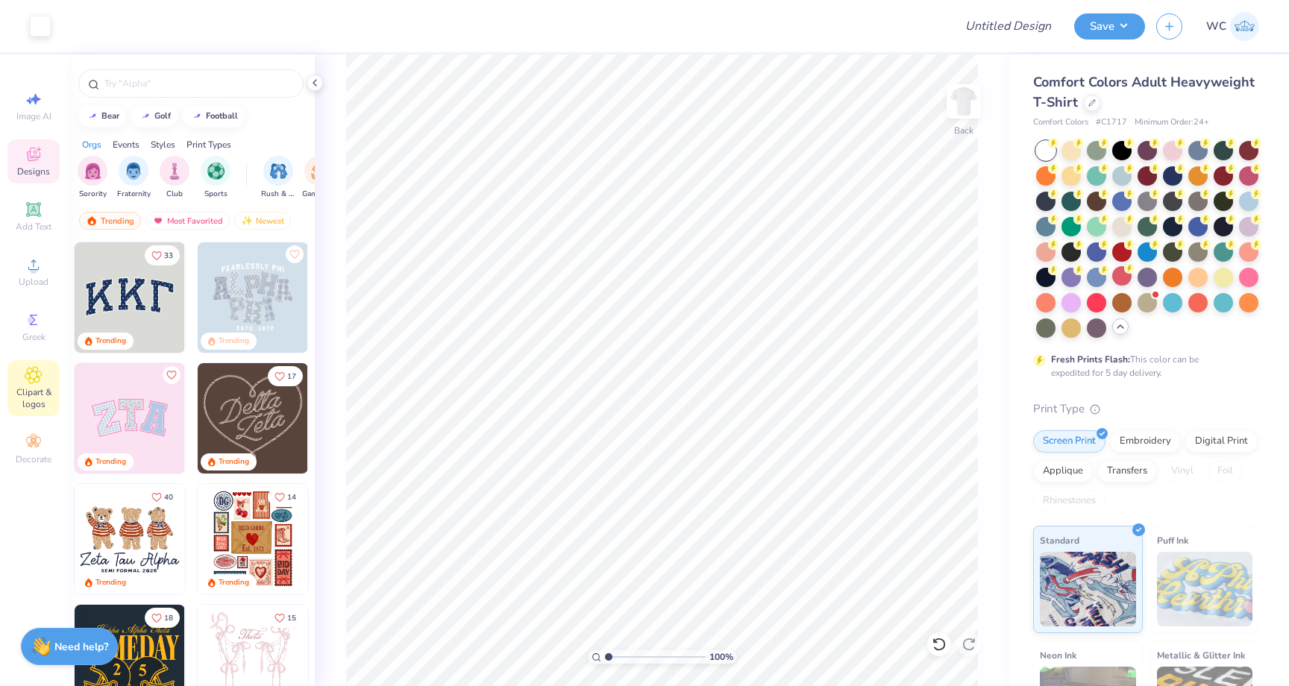
click at [51, 384] on div "Clipart & logos" at bounding box center [33, 388] width 52 height 56
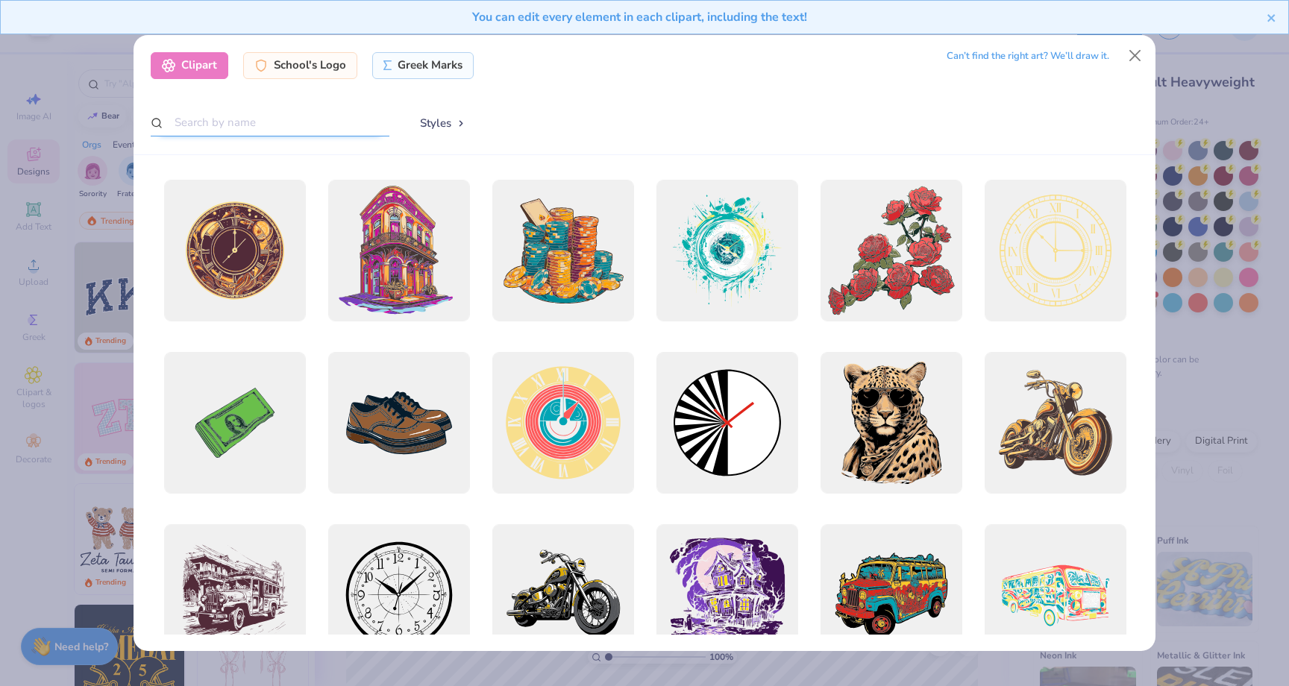
click at [320, 128] on input "text" at bounding box center [270, 123] width 239 height 28
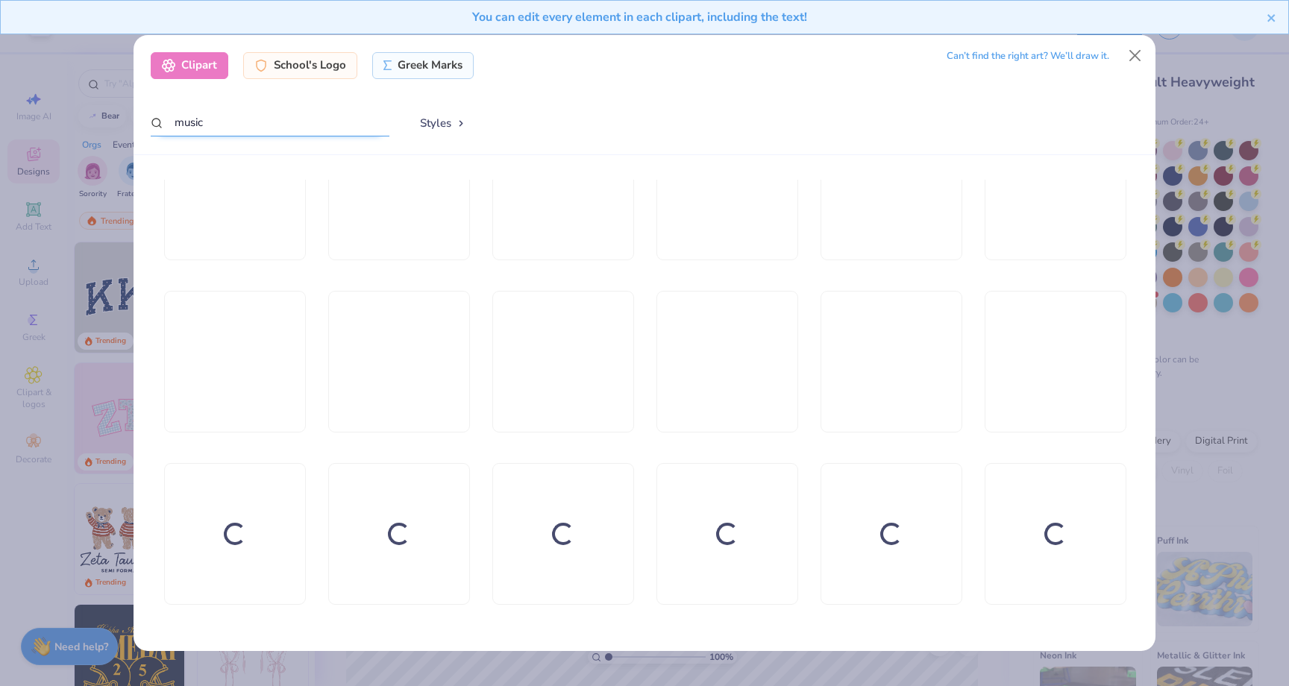
scroll to position [2520, 0]
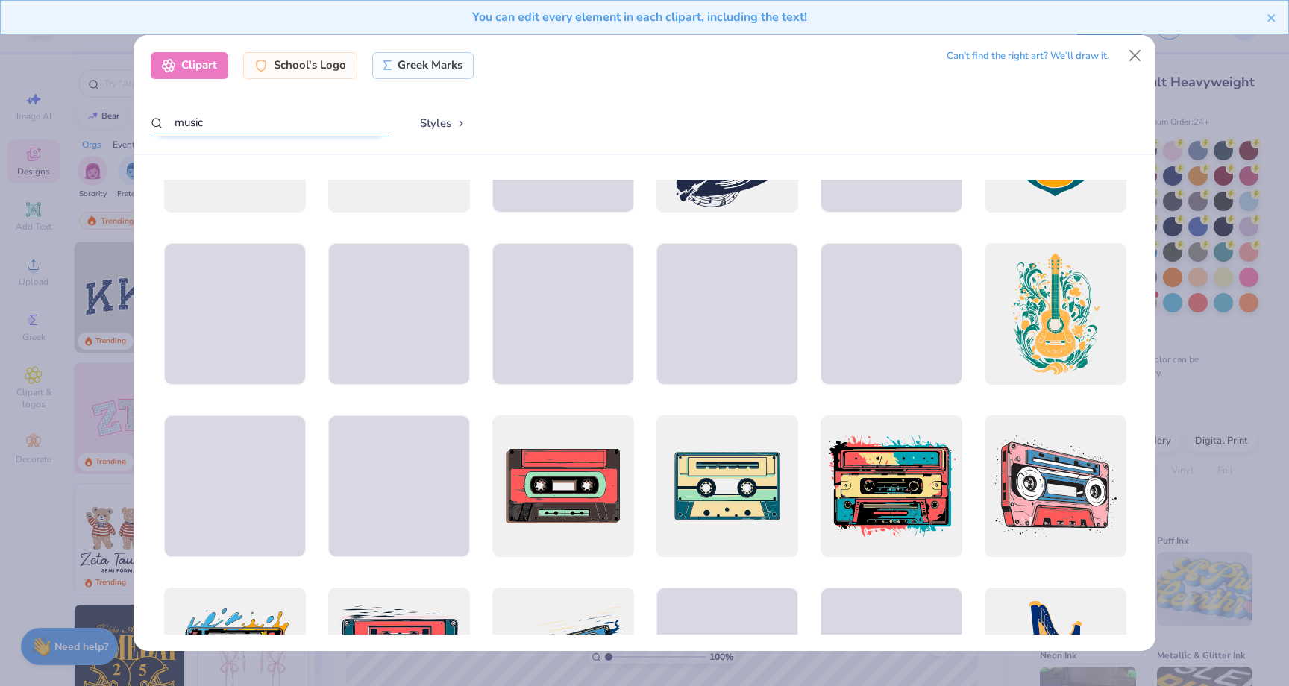
click at [273, 113] on input "music" at bounding box center [270, 123] width 239 height 28
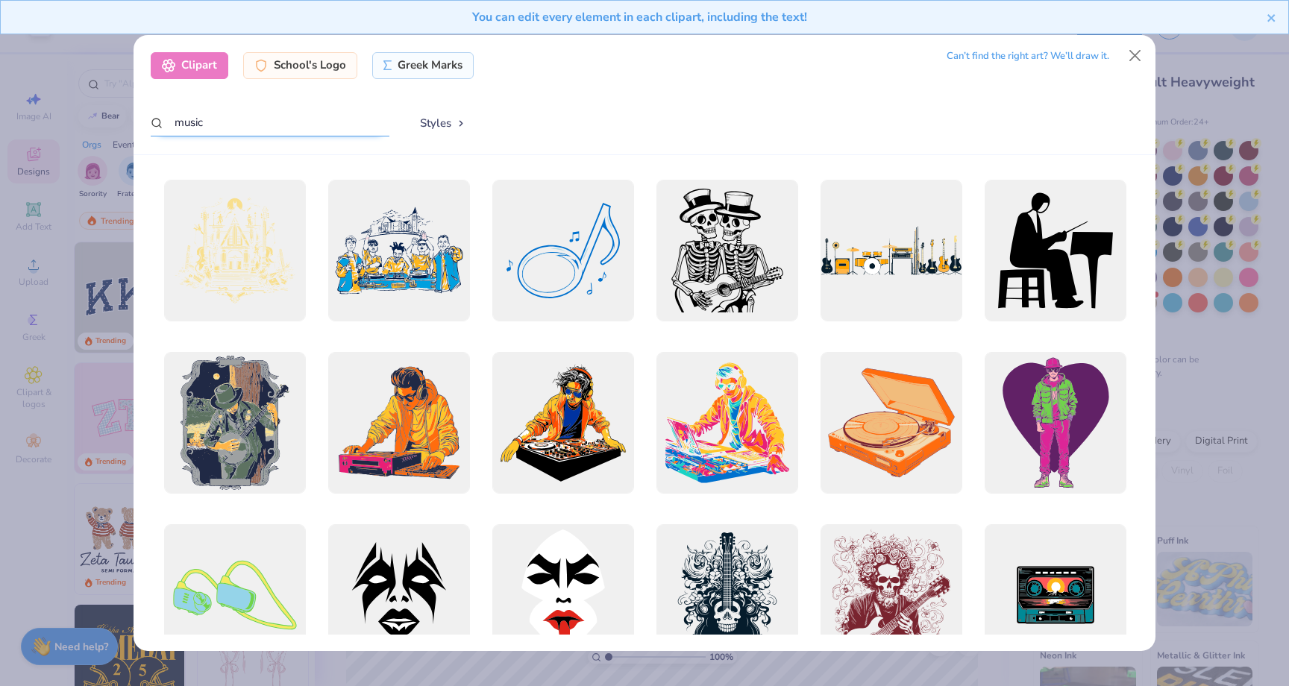
click at [250, 128] on input "music" at bounding box center [270, 123] width 239 height 28
type input "music note"
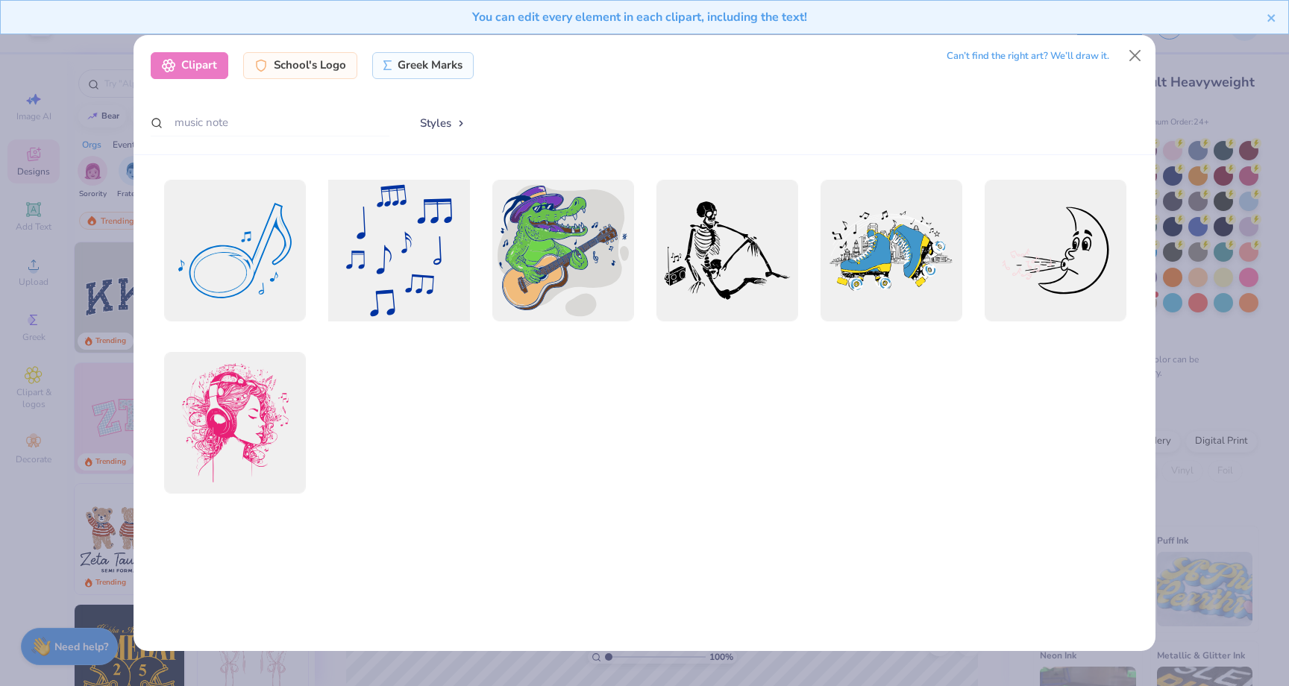
click at [424, 297] on div at bounding box center [399, 250] width 156 height 156
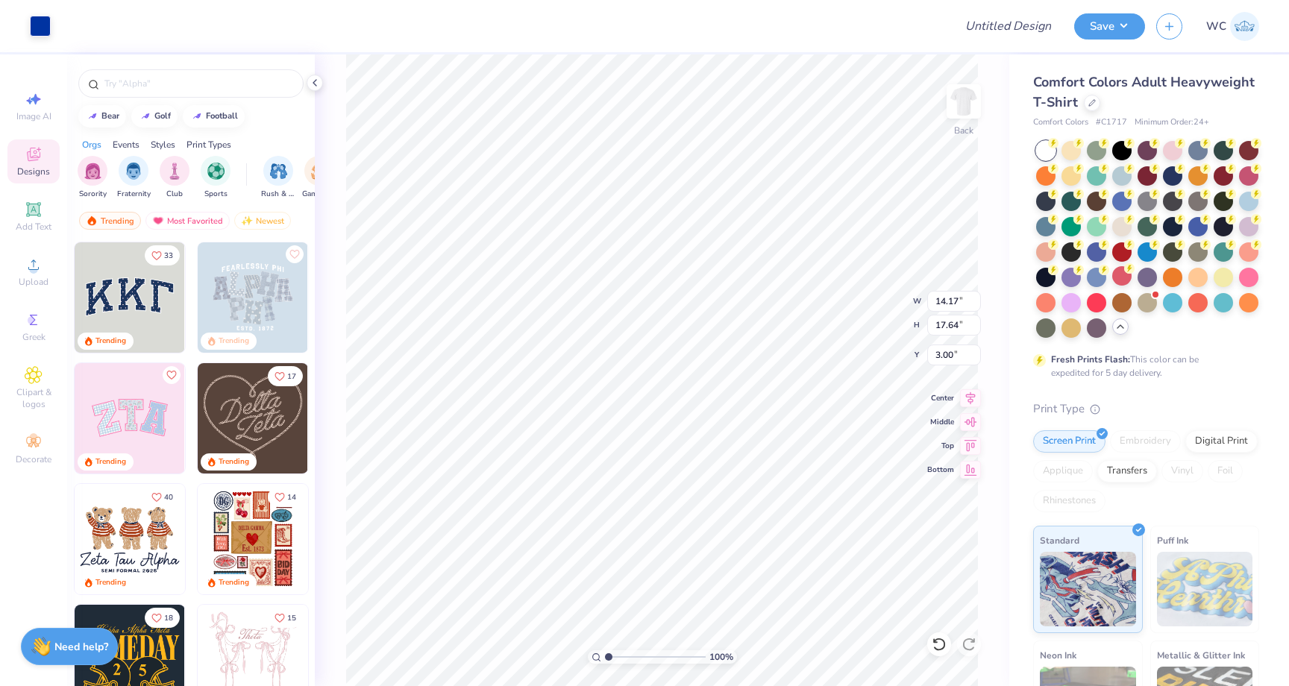
type input "4.29"
click at [57, 23] on div at bounding box center [67, 24] width 21 height 21
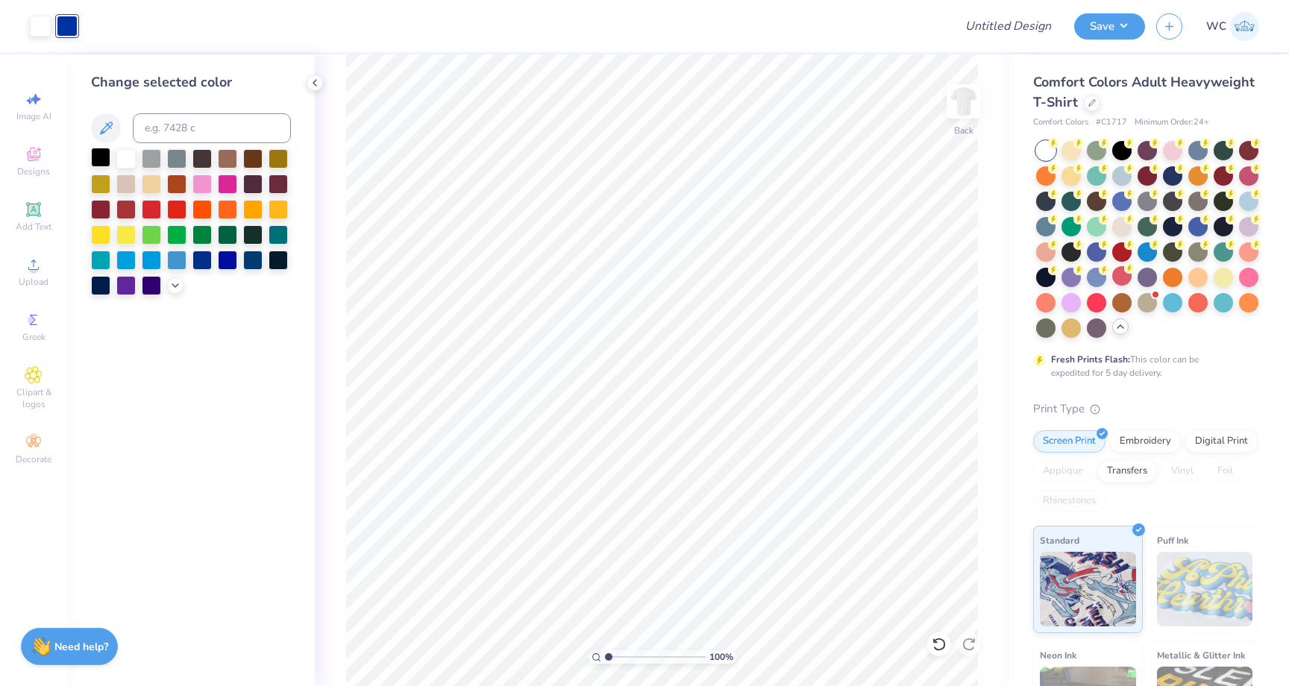
click at [98, 161] on div at bounding box center [100, 157] width 19 height 19
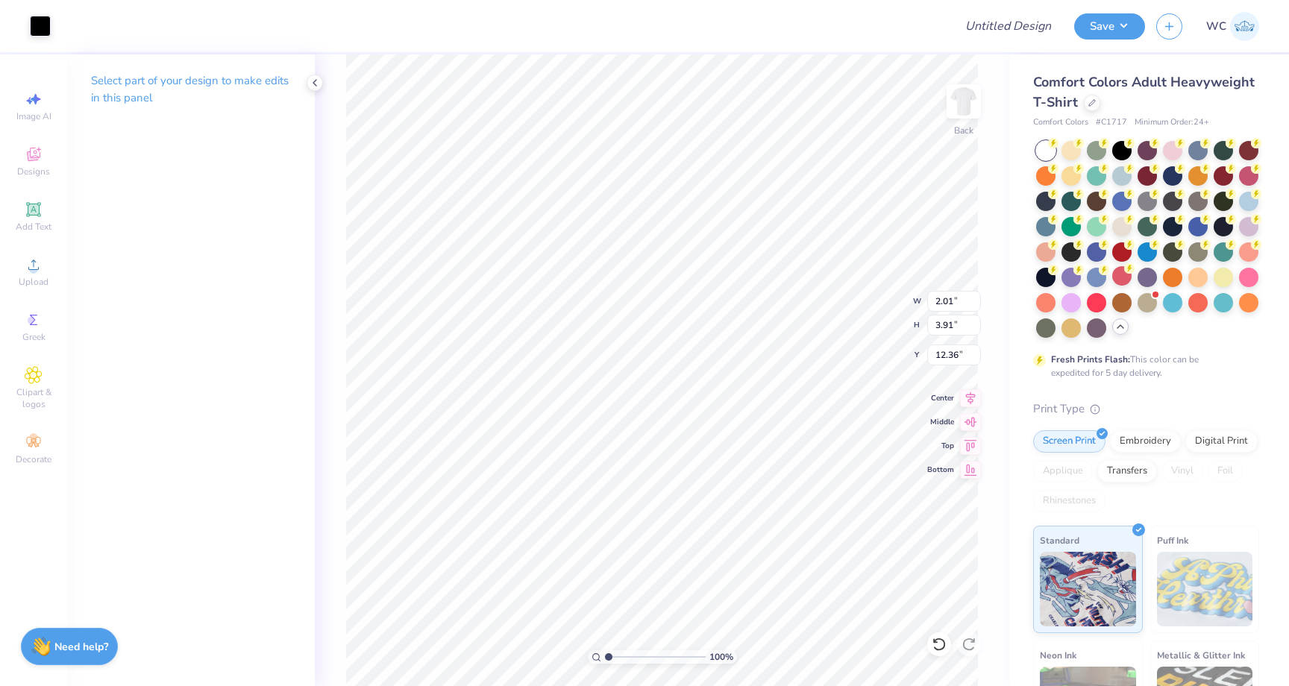
type input "3.65"
type input "1.09"
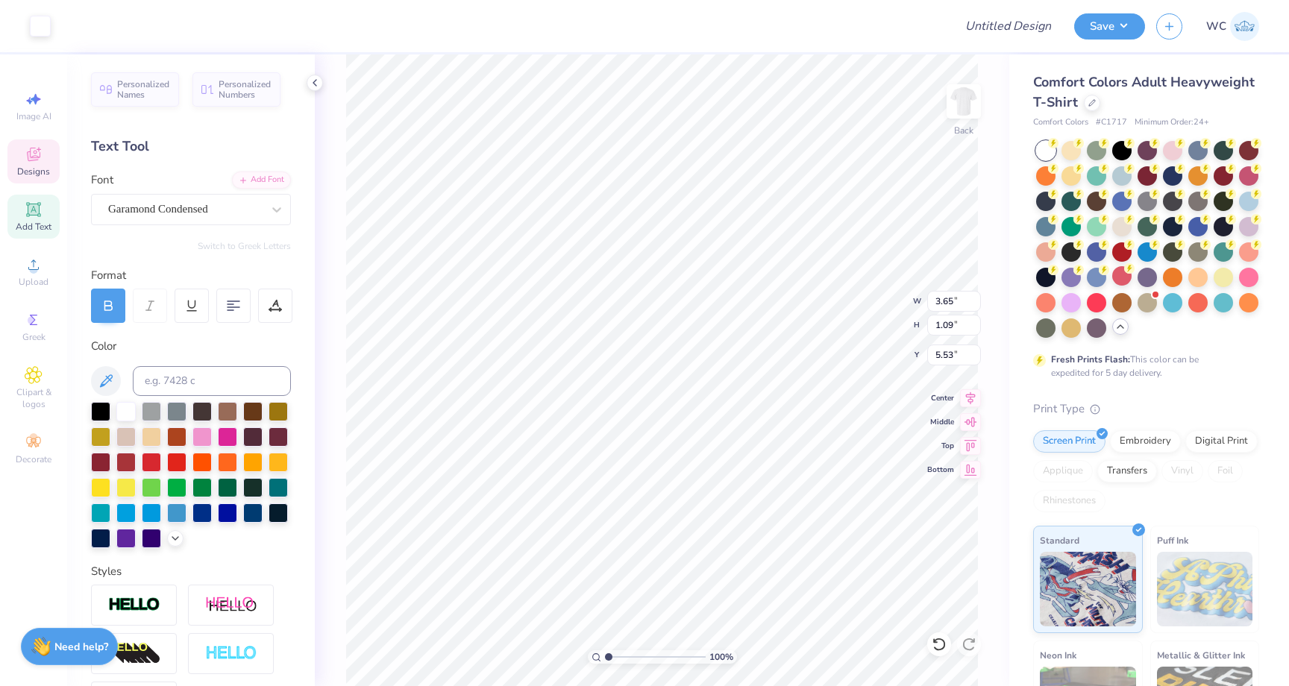
type input "5.61"
type input "8.58"
type input "4.20"
type input "3.00"
type input "0.78"
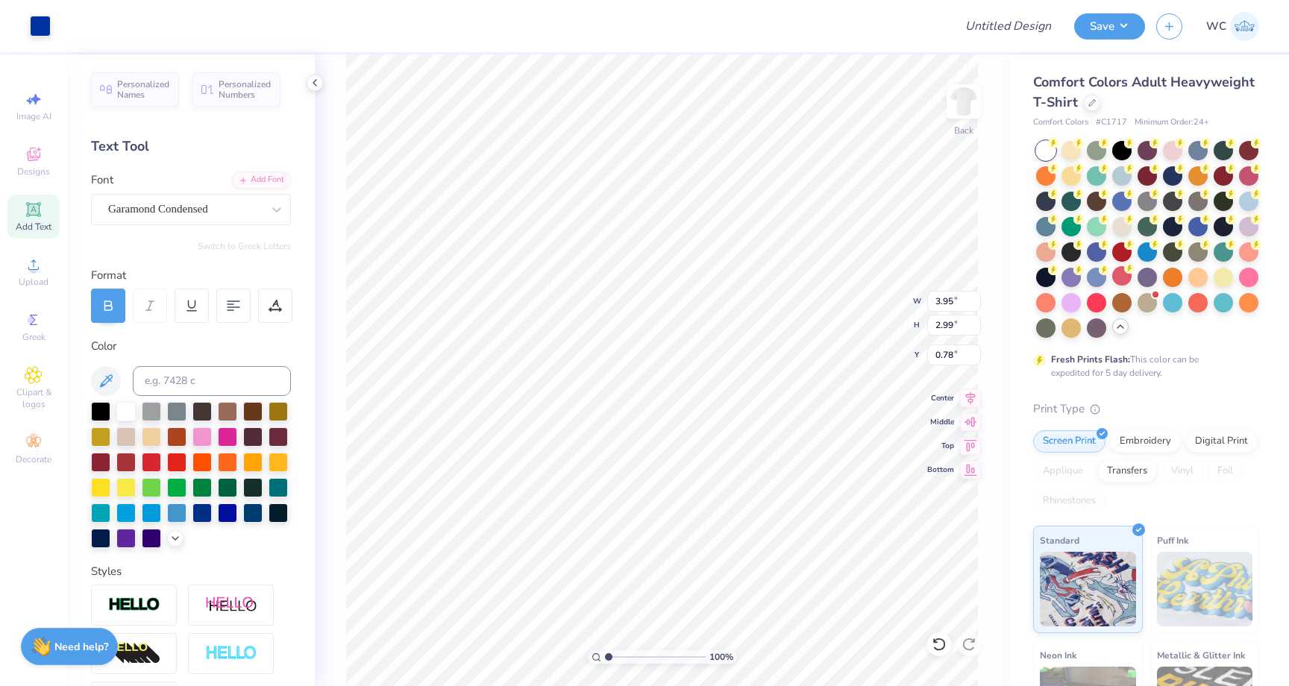
type input "1.15"
type input "4.36"
type input "5.91"
type input "15.00"
click at [47, 34] on div at bounding box center [40, 24] width 21 height 21
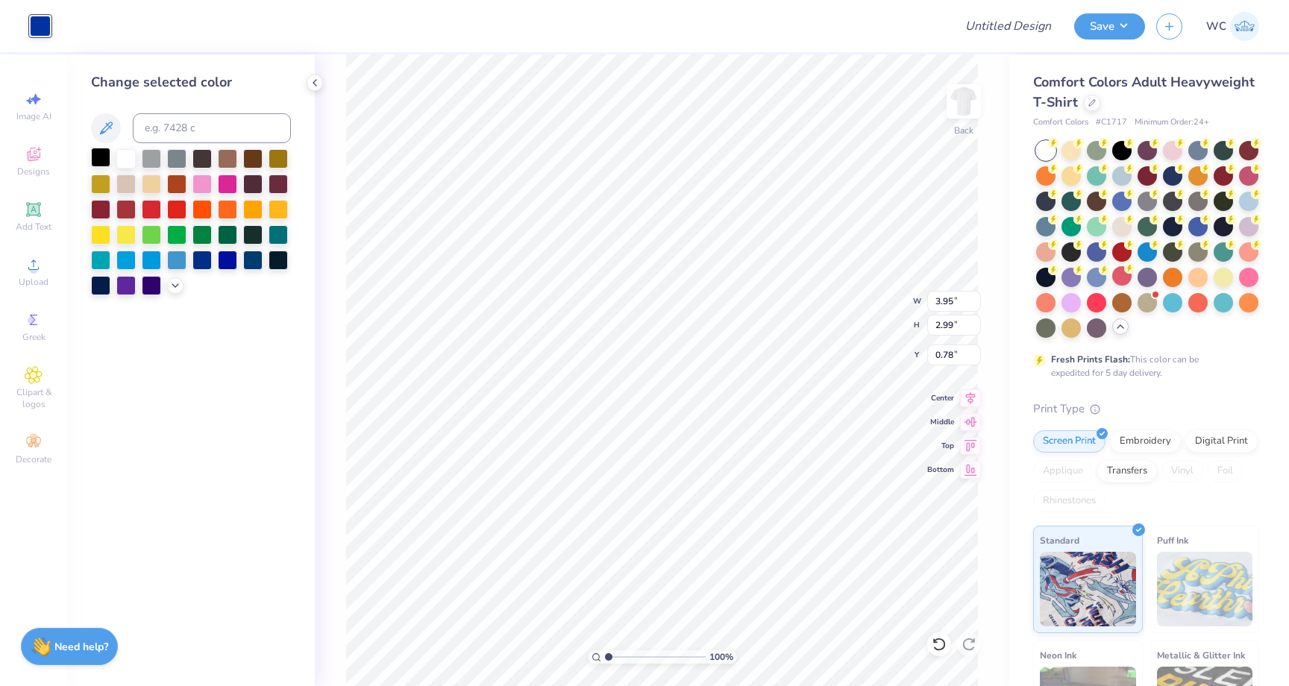
click at [96, 155] on div at bounding box center [100, 157] width 19 height 19
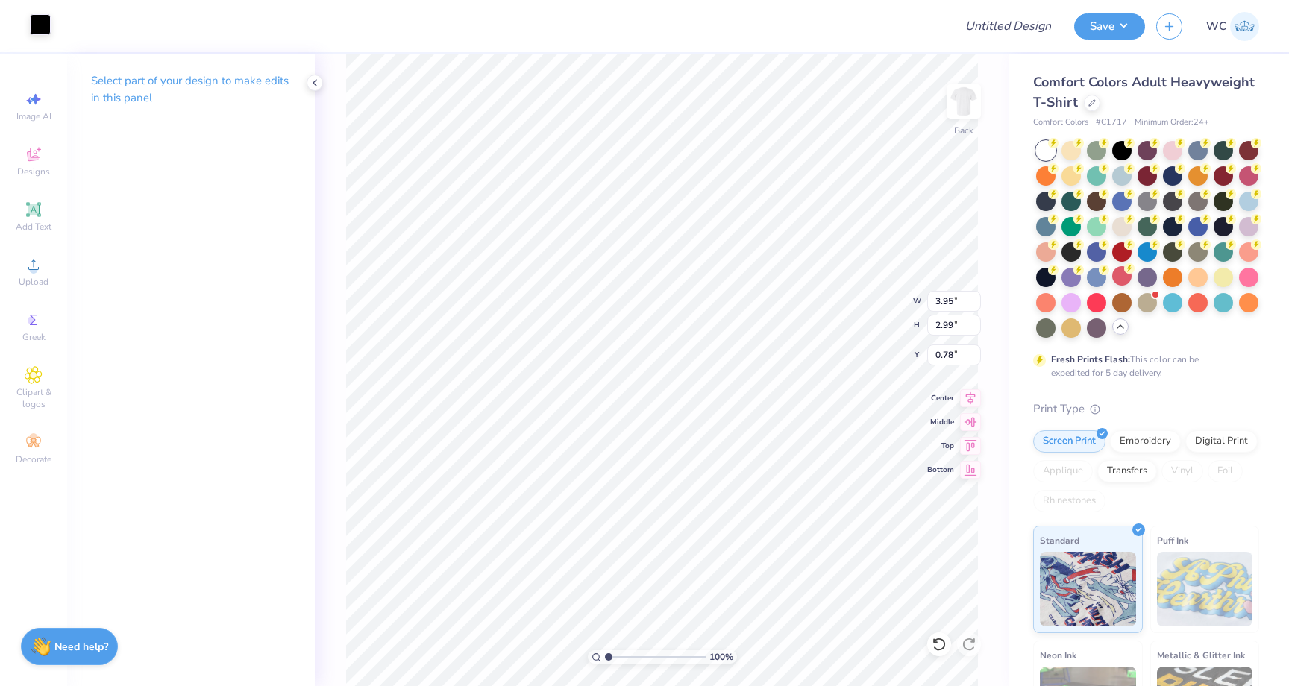
click at [45, 32] on div at bounding box center [40, 24] width 21 height 21
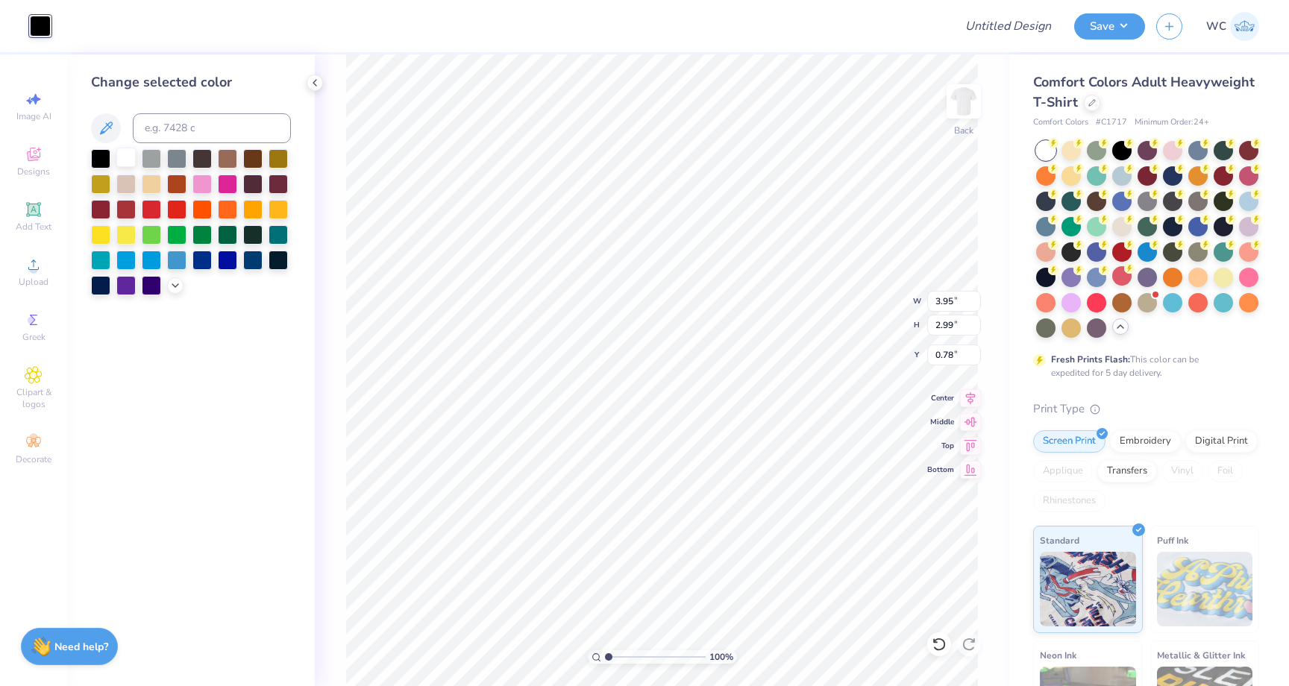
click at [122, 163] on div at bounding box center [125, 157] width 19 height 19
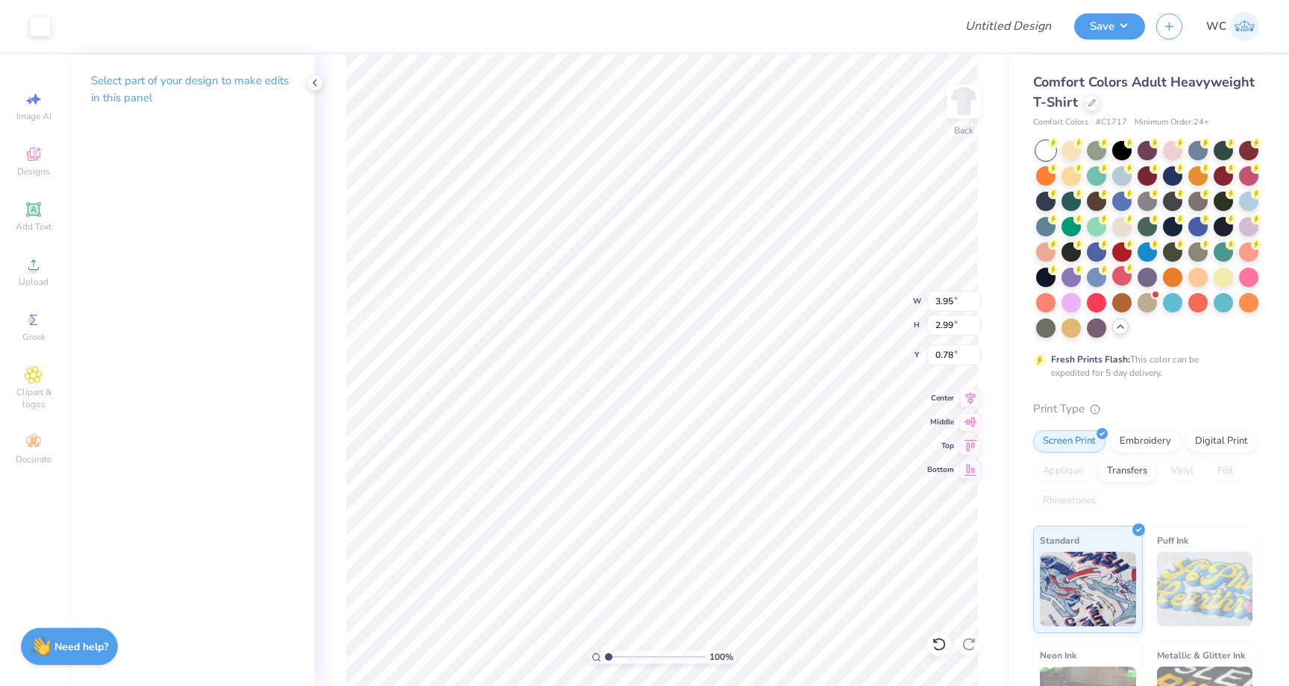
type input "1.62"
type input "1.23"
type input "3.33"
click at [34, 157] on icon at bounding box center [34, 154] width 18 height 18
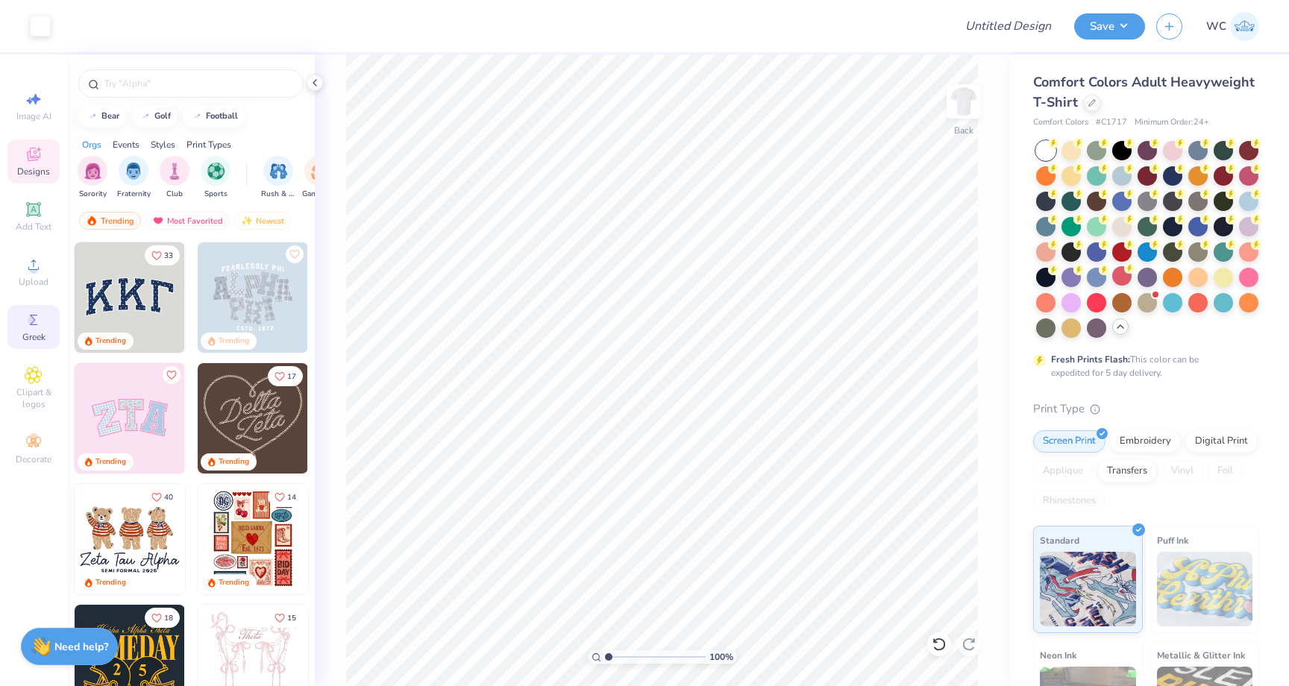
click at [44, 342] on span "Greek" at bounding box center [33, 337] width 23 height 12
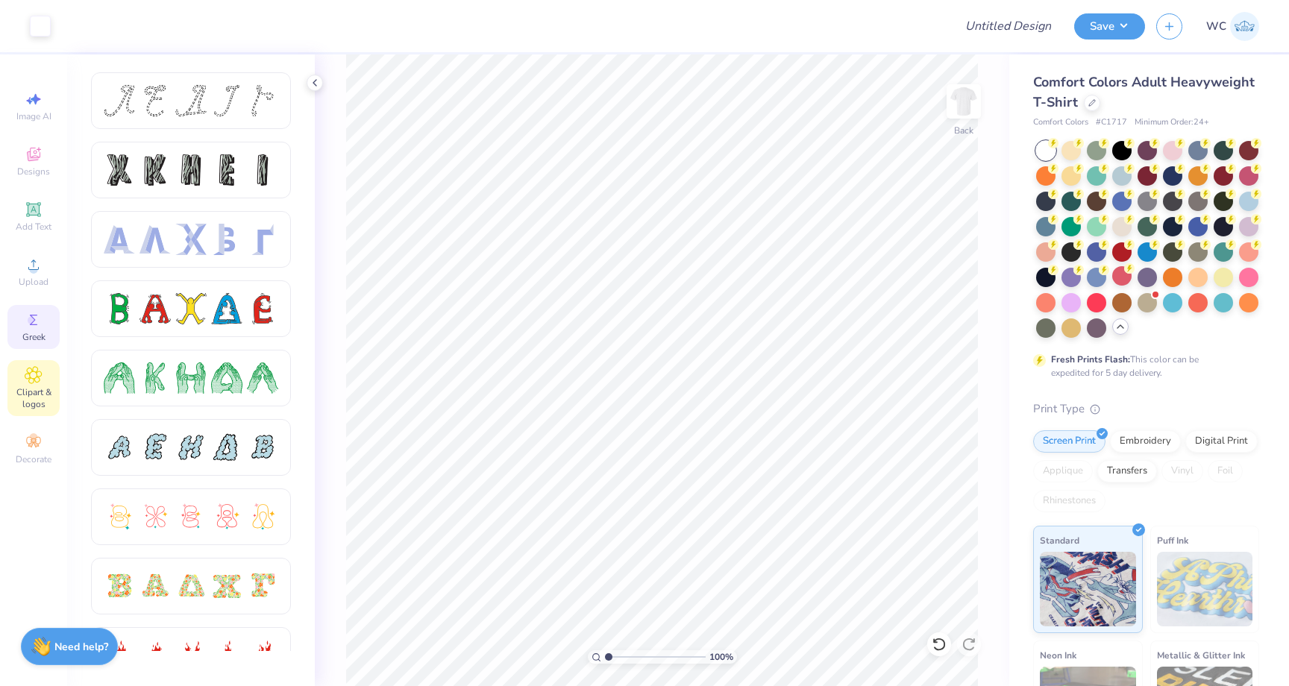
click at [39, 381] on icon at bounding box center [33, 375] width 16 height 16
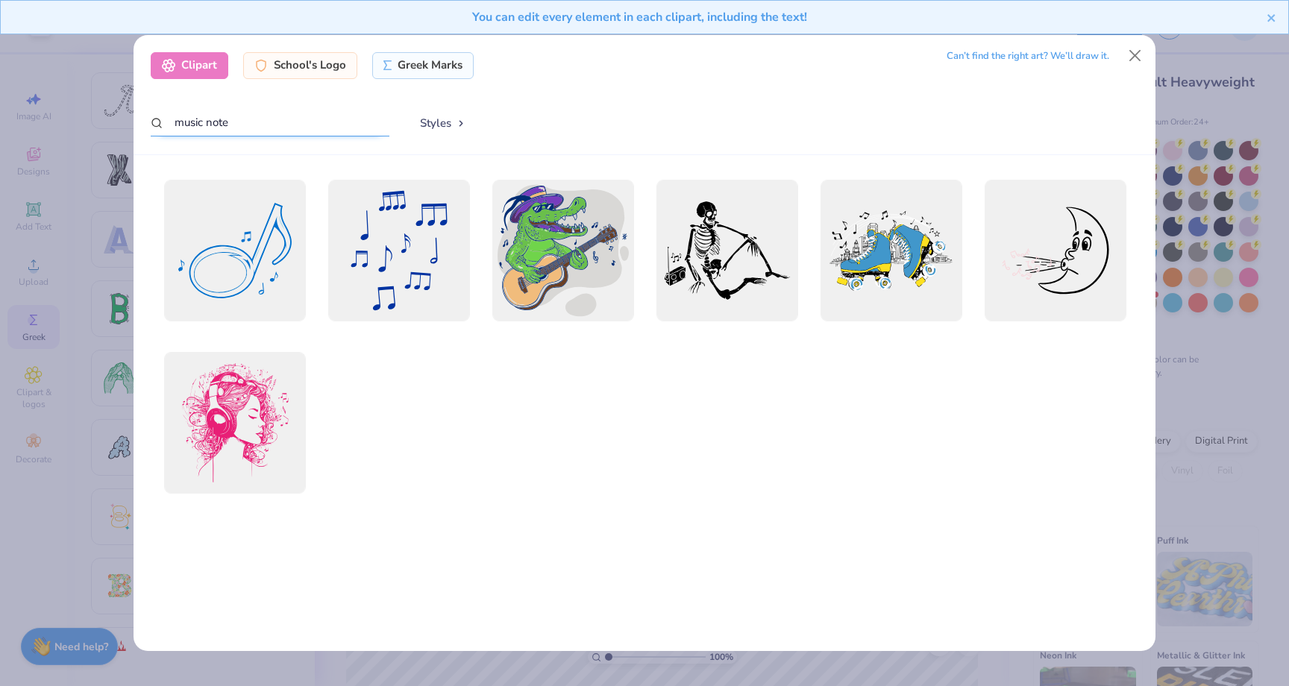
click at [271, 133] on input "music note" at bounding box center [270, 123] width 239 height 28
drag, startPoint x: 271, startPoint y: 133, endPoint x: 91, endPoint y: 125, distance: 180.6
click at [91, 125] on div "Clipart School's Logo Greek Marks Can’t find the right art? We’ll draw it. musi…" at bounding box center [644, 343] width 1289 height 686
type input "law"
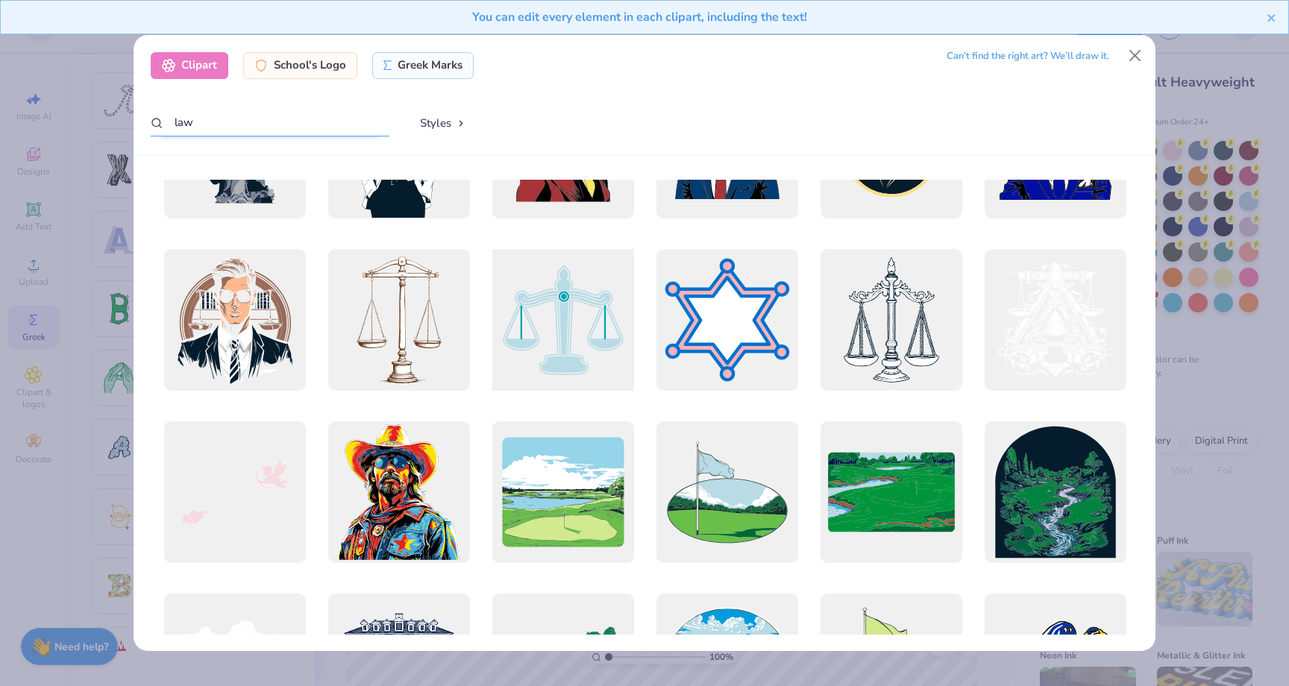
scroll to position [0, 0]
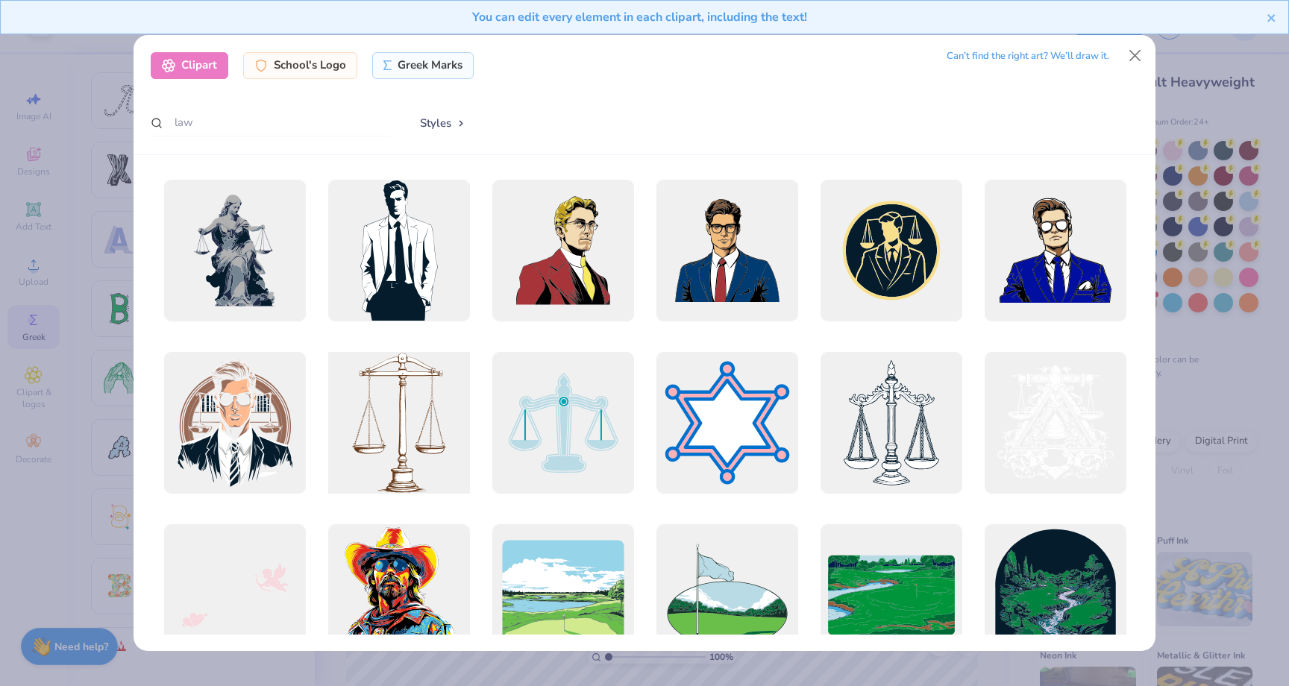
click at [411, 428] on div at bounding box center [399, 423] width 156 height 156
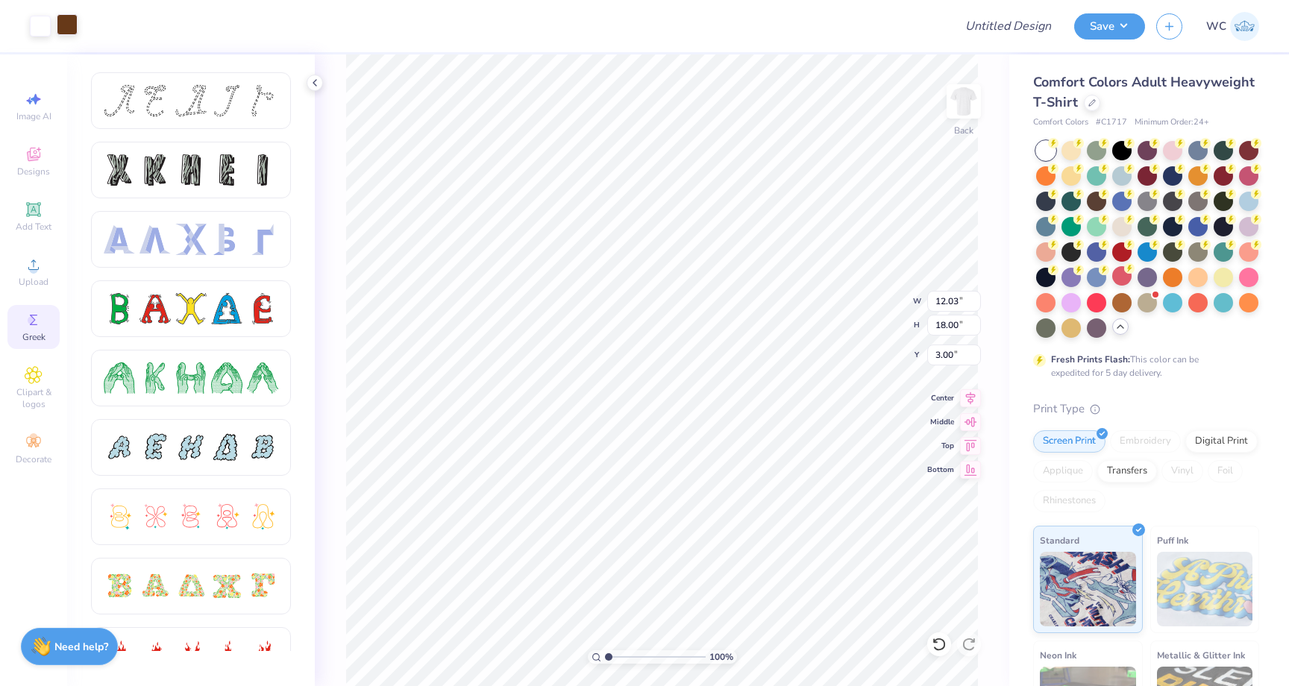
click at [68, 23] on div at bounding box center [67, 24] width 21 height 21
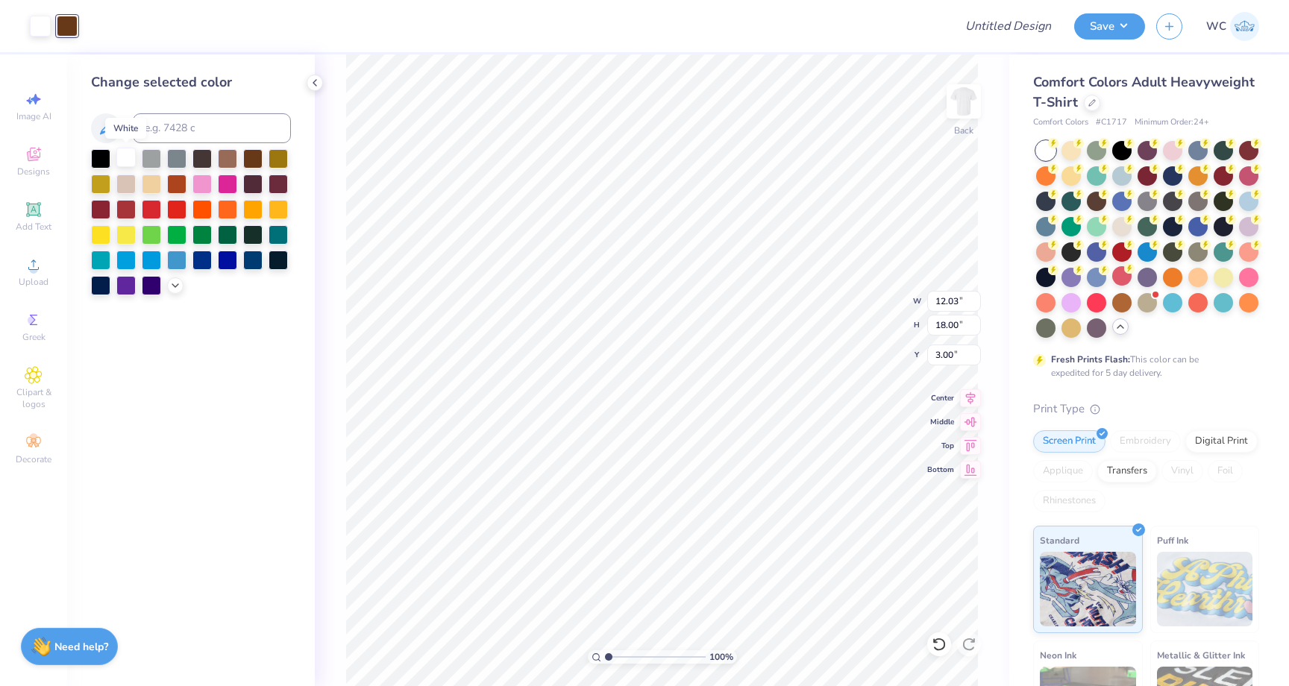
click at [122, 158] on div at bounding box center [125, 157] width 19 height 19
click at [21, 26] on div "Art colors" at bounding box center [25, 26] width 51 height 52
click at [124, 22] on div at bounding box center [502, 26] width 880 height 52
type input "1.03"
type input "1.55"
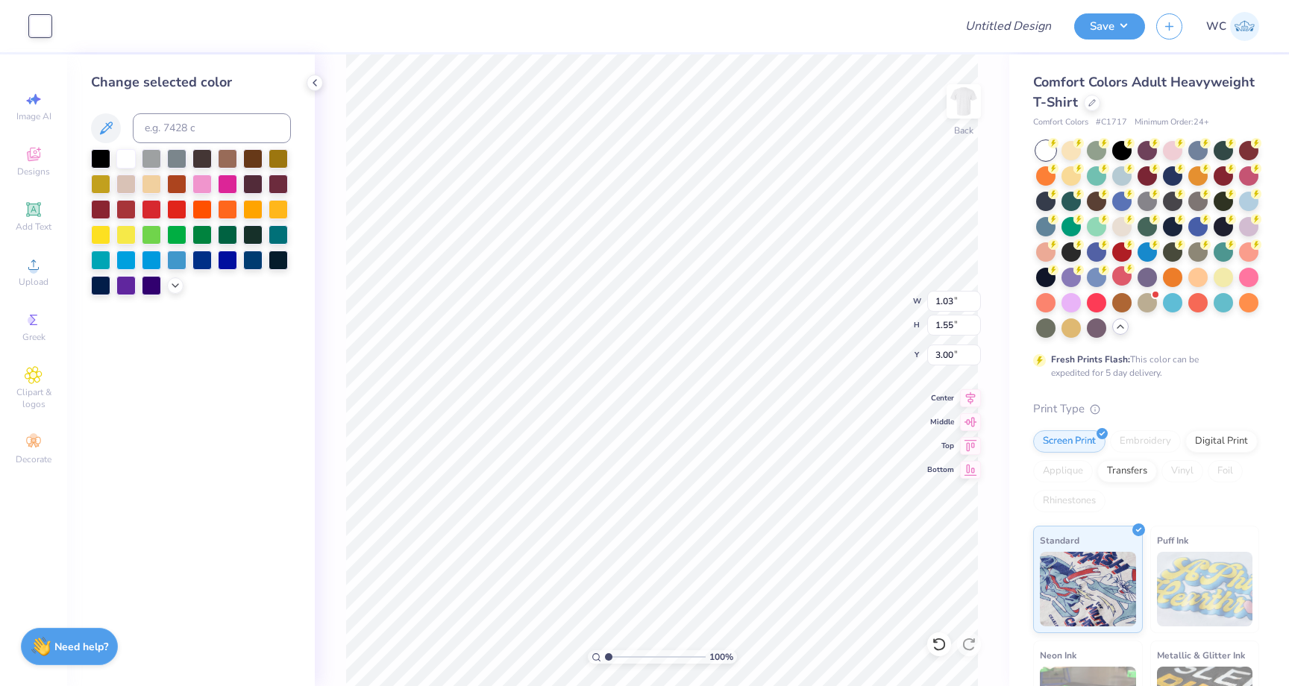
type input "0.86"
type input "1.28"
type input "3.30"
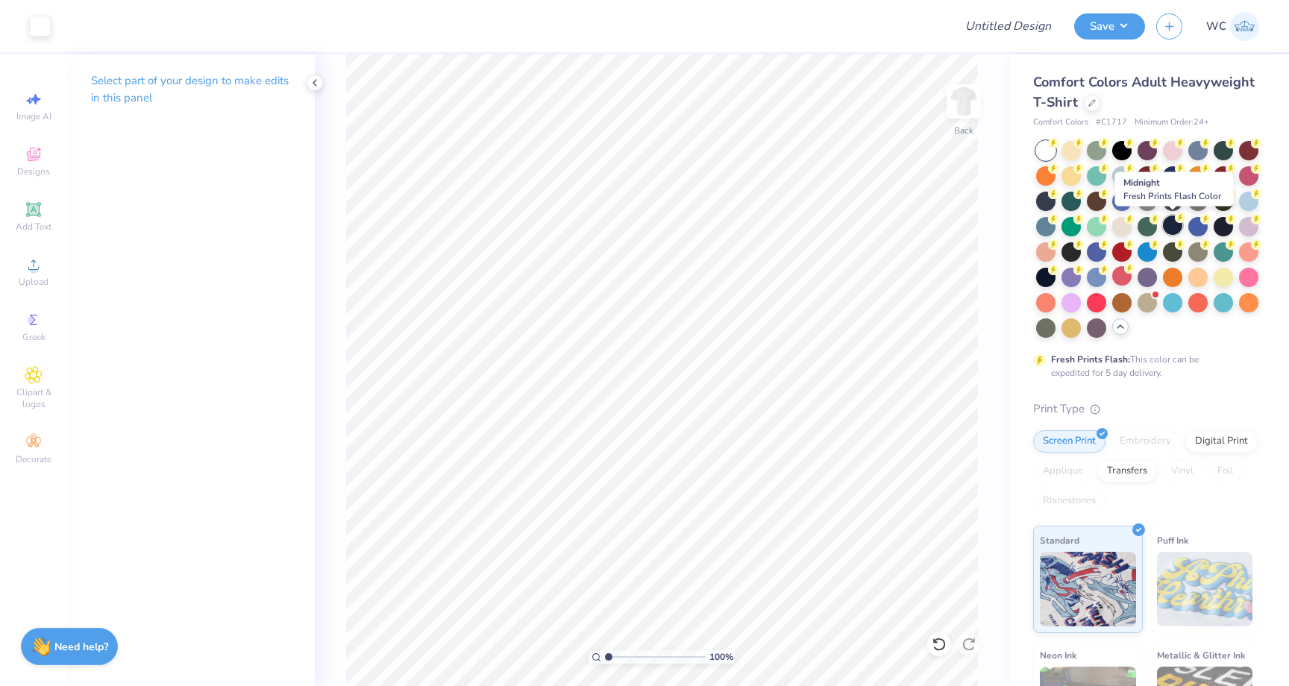
click at [1168, 219] on div at bounding box center [1172, 225] width 19 height 19
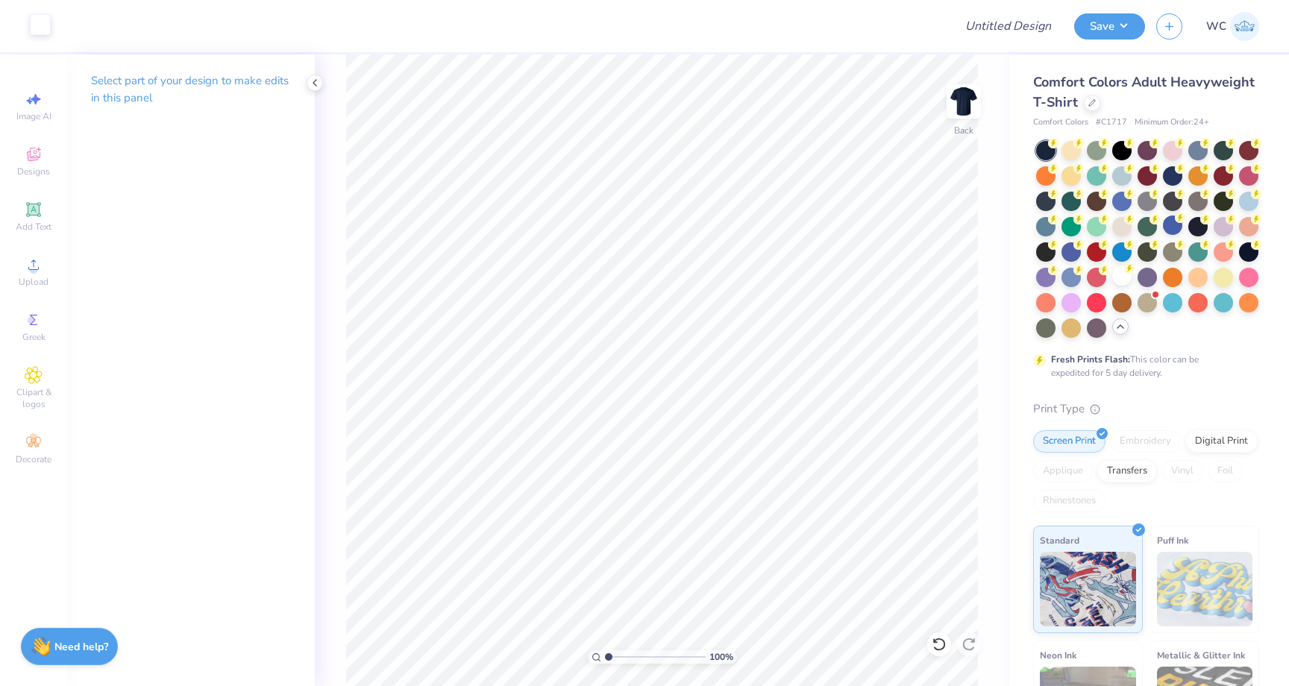
click at [31, 31] on div at bounding box center [40, 24] width 21 height 21
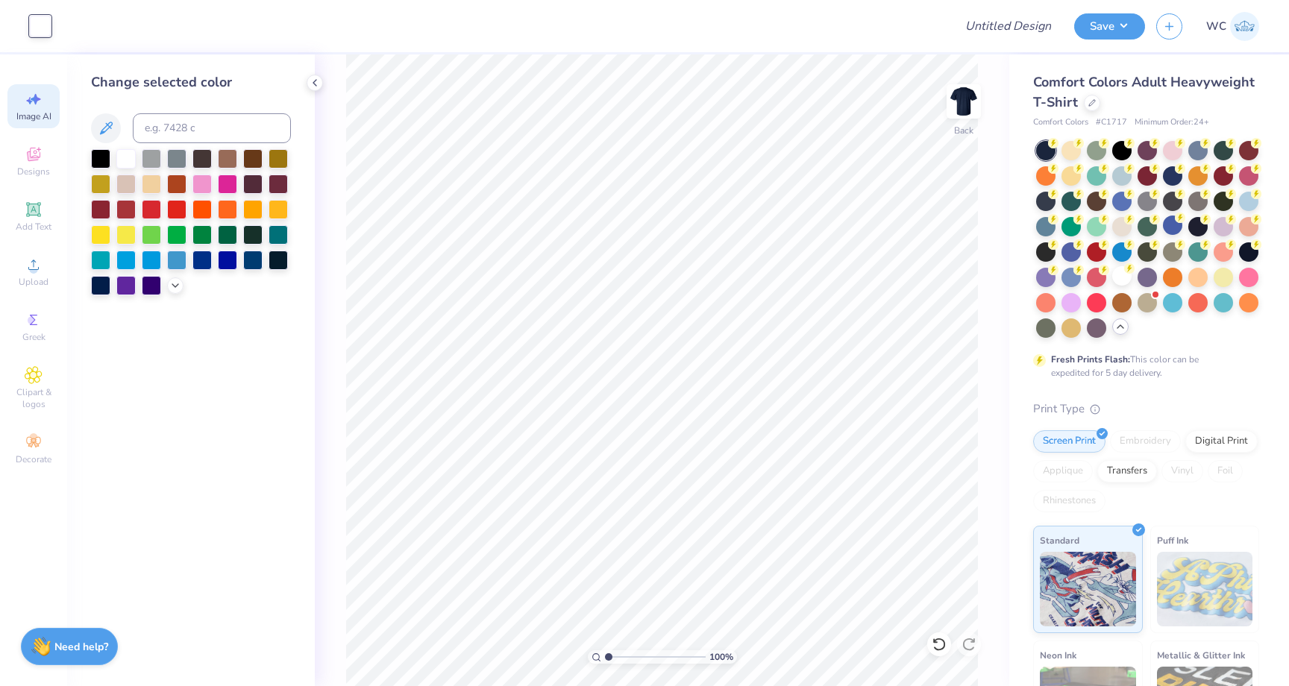
click at [33, 101] on icon at bounding box center [34, 99] width 18 height 18
select select "4"
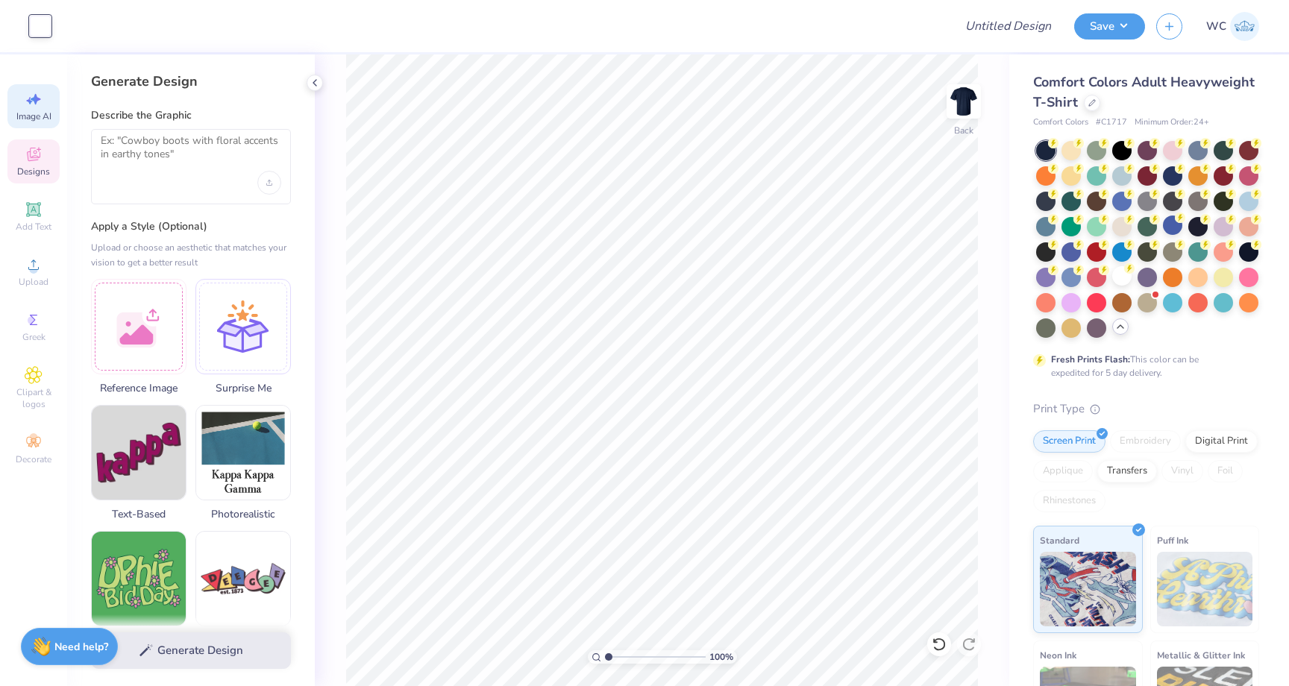
click at [40, 168] on span "Designs" at bounding box center [33, 172] width 33 height 12
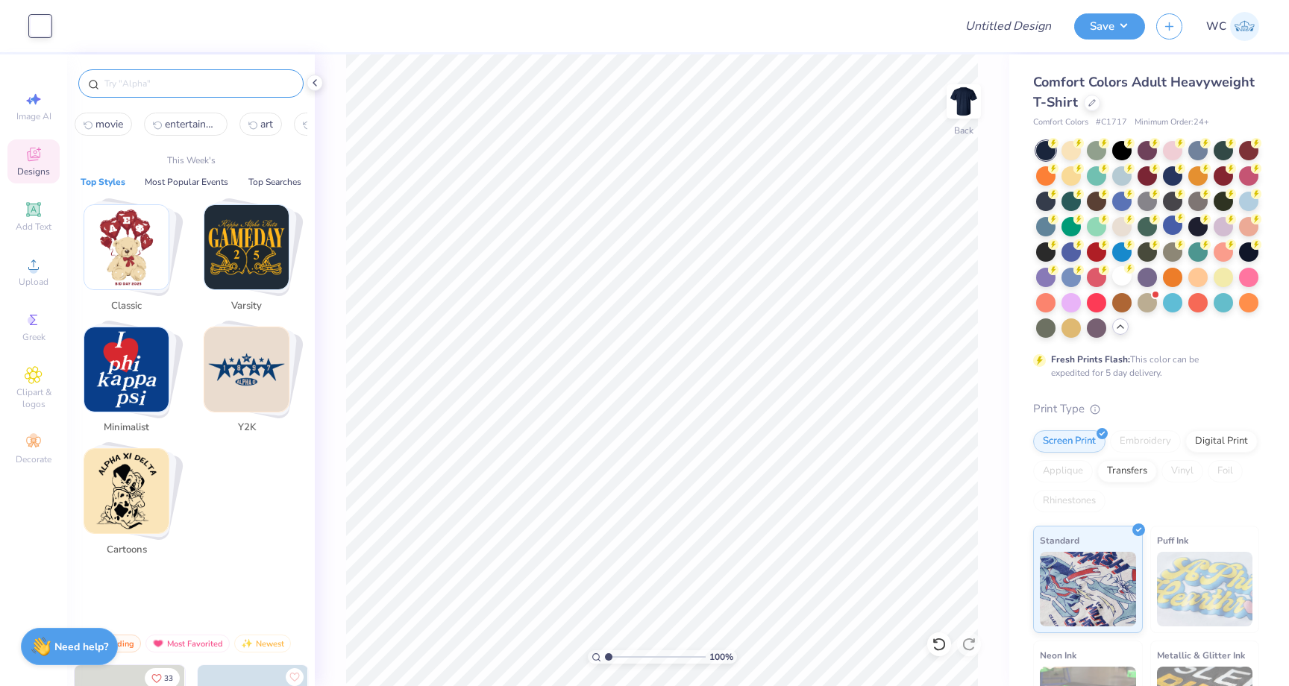
click at [151, 81] on input "text" at bounding box center [198, 83] width 191 height 15
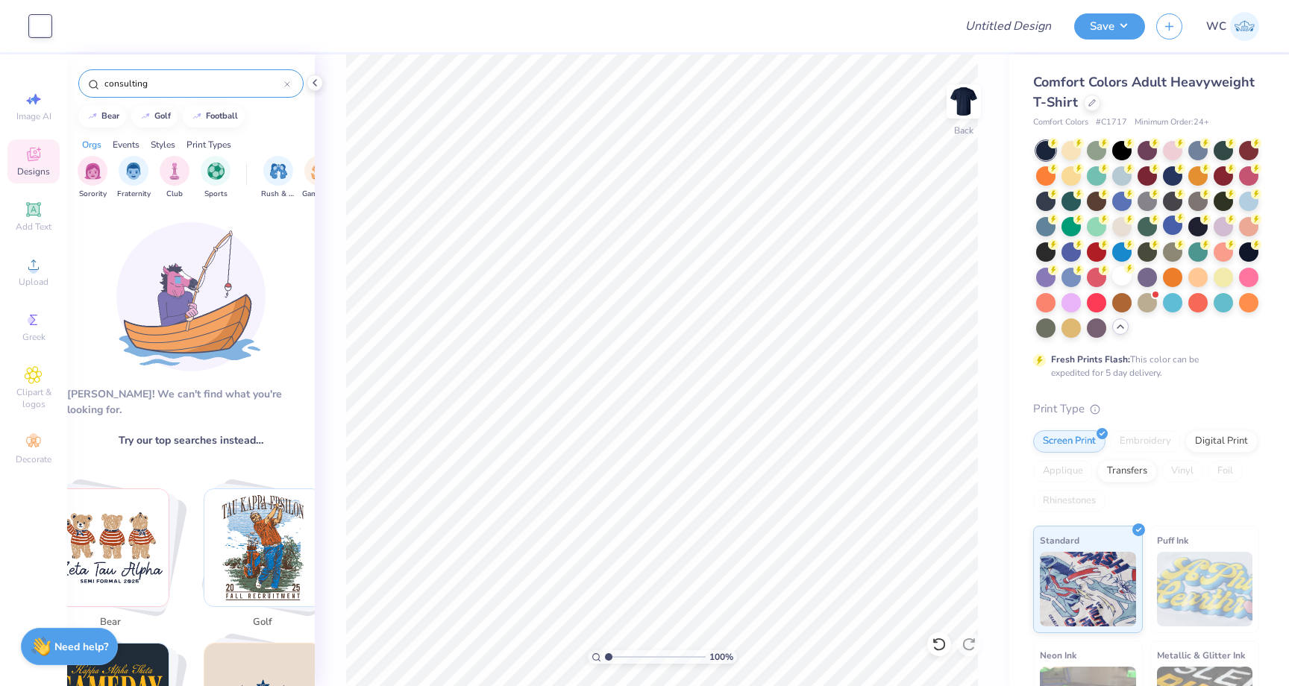
drag, startPoint x: 163, startPoint y: 92, endPoint x: 145, endPoint y: 86, distance: 18.6
click at [145, 87] on div "consulting" at bounding box center [190, 83] width 225 height 28
drag, startPoint x: 151, startPoint y: 81, endPoint x: 28, endPoint y: 75, distance: 122.4
click at [28, 75] on div "Art colors Design Title Save WC Image AI Designs Add Text Upload Greek Clipart …" at bounding box center [644, 343] width 1289 height 686
type input "business"
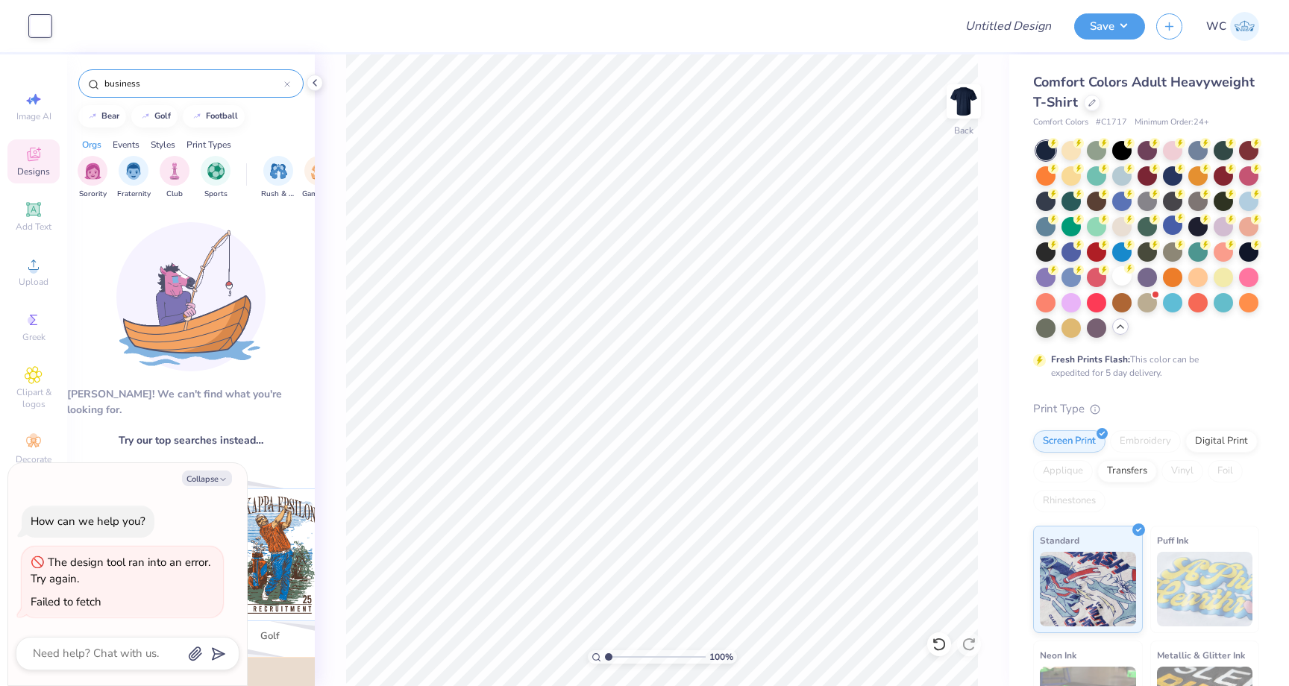
drag, startPoint x: 180, startPoint y: 87, endPoint x: 89, endPoint y: 95, distance: 91.3
click at [89, 95] on div "business" at bounding box center [190, 83] width 225 height 28
click at [27, 381] on icon at bounding box center [33, 375] width 17 height 18
type textarea "x"
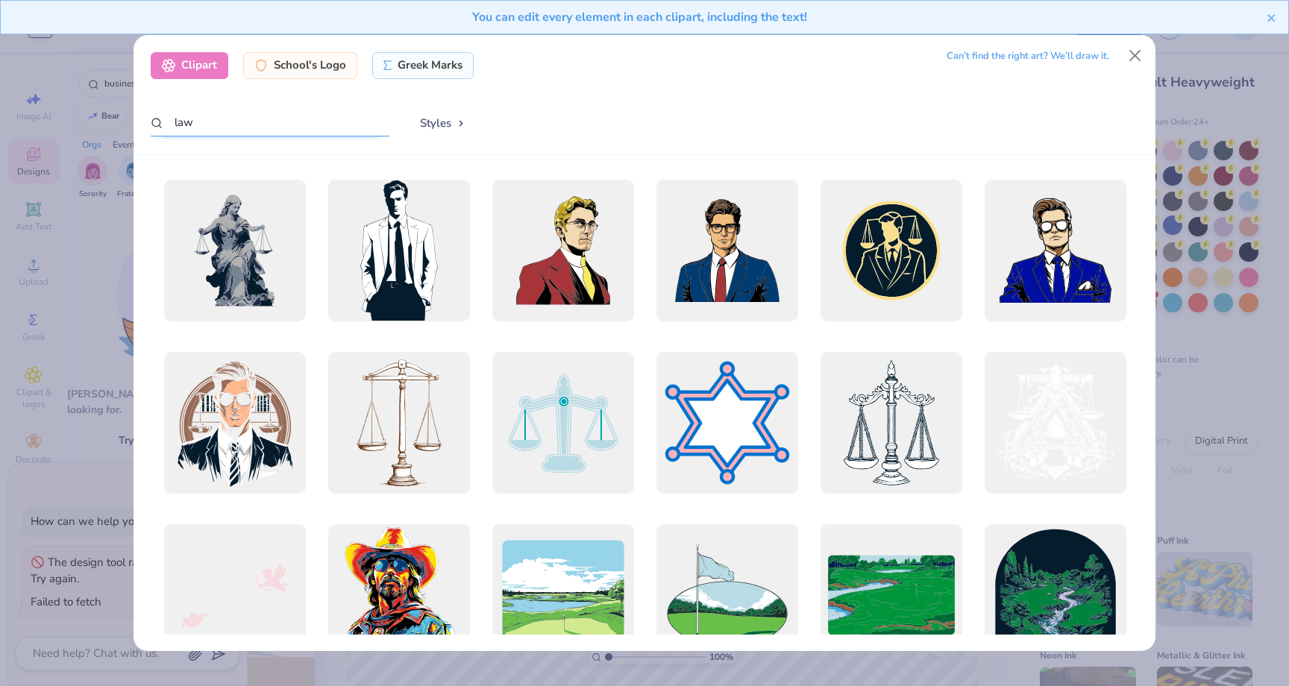
click at [356, 122] on input "law" at bounding box center [270, 123] width 239 height 28
drag, startPoint x: 356, startPoint y: 122, endPoint x: 227, endPoint y: 122, distance: 129.7
click at [226, 122] on input "law" at bounding box center [270, 123] width 239 height 28
type input "business"
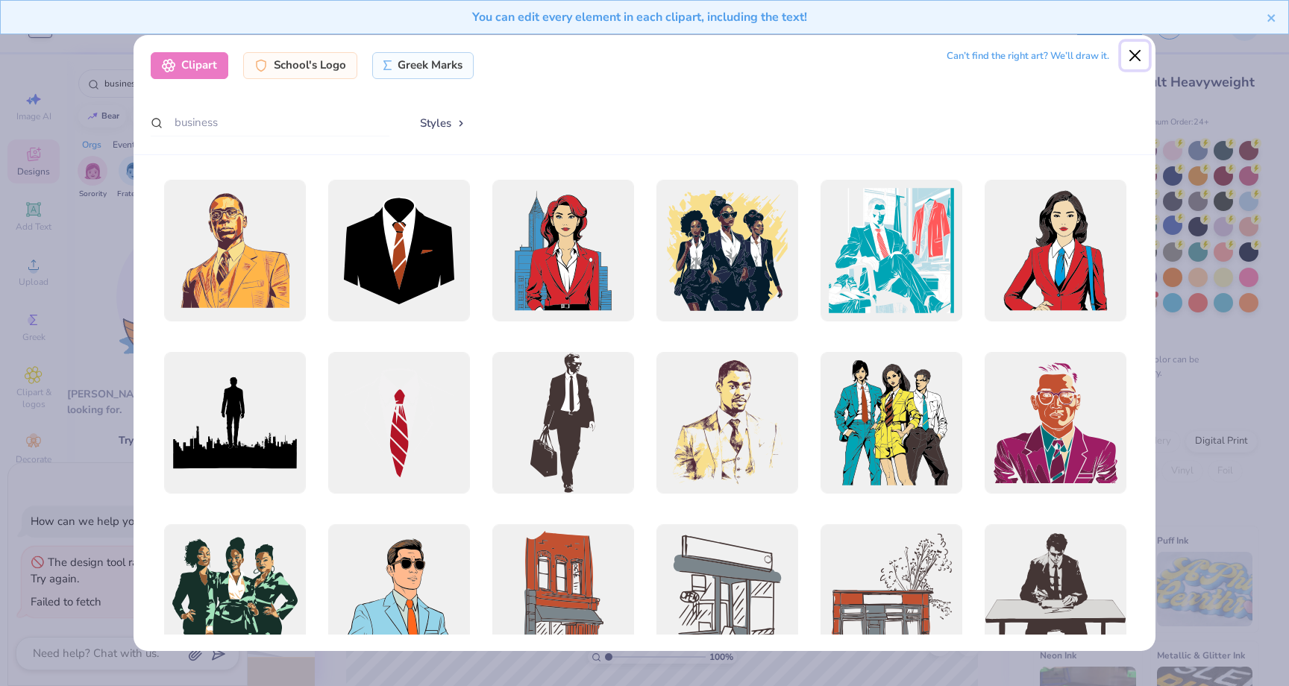
click at [1139, 54] on button "Close" at bounding box center [1135, 56] width 28 height 28
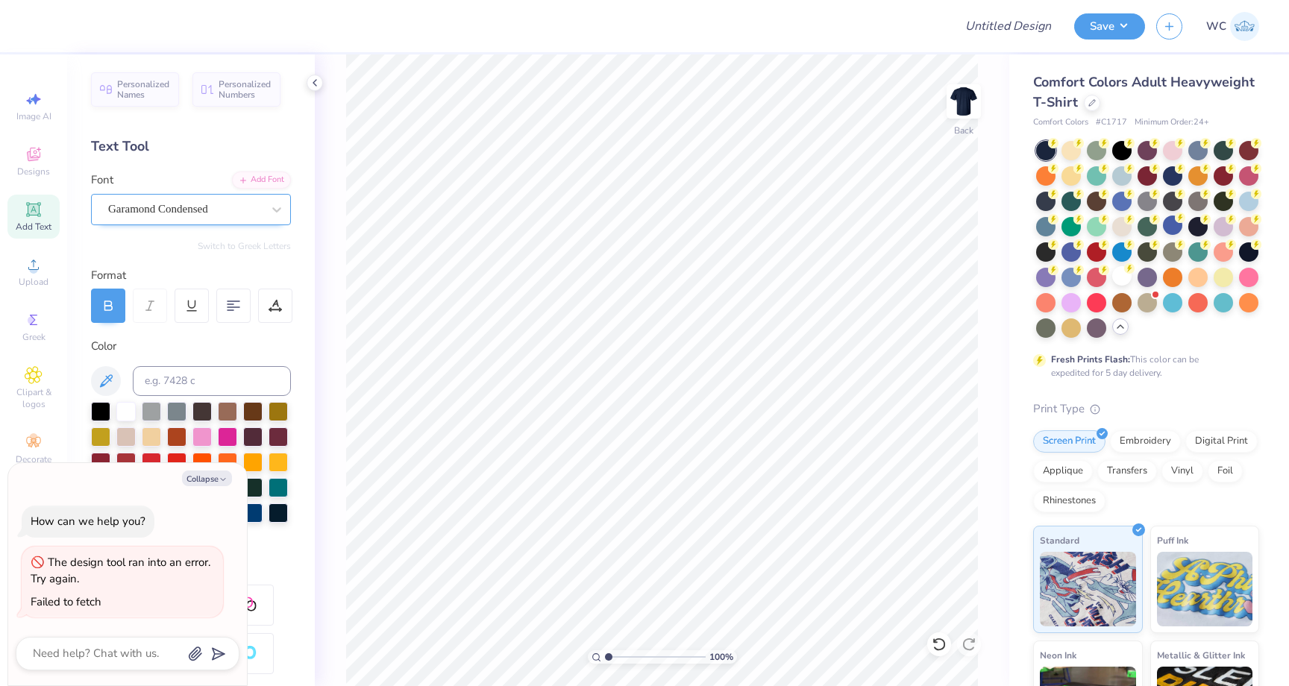
click at [179, 204] on div "Garamond Condensed" at bounding box center [185, 209] width 157 height 23
type textarea "x"
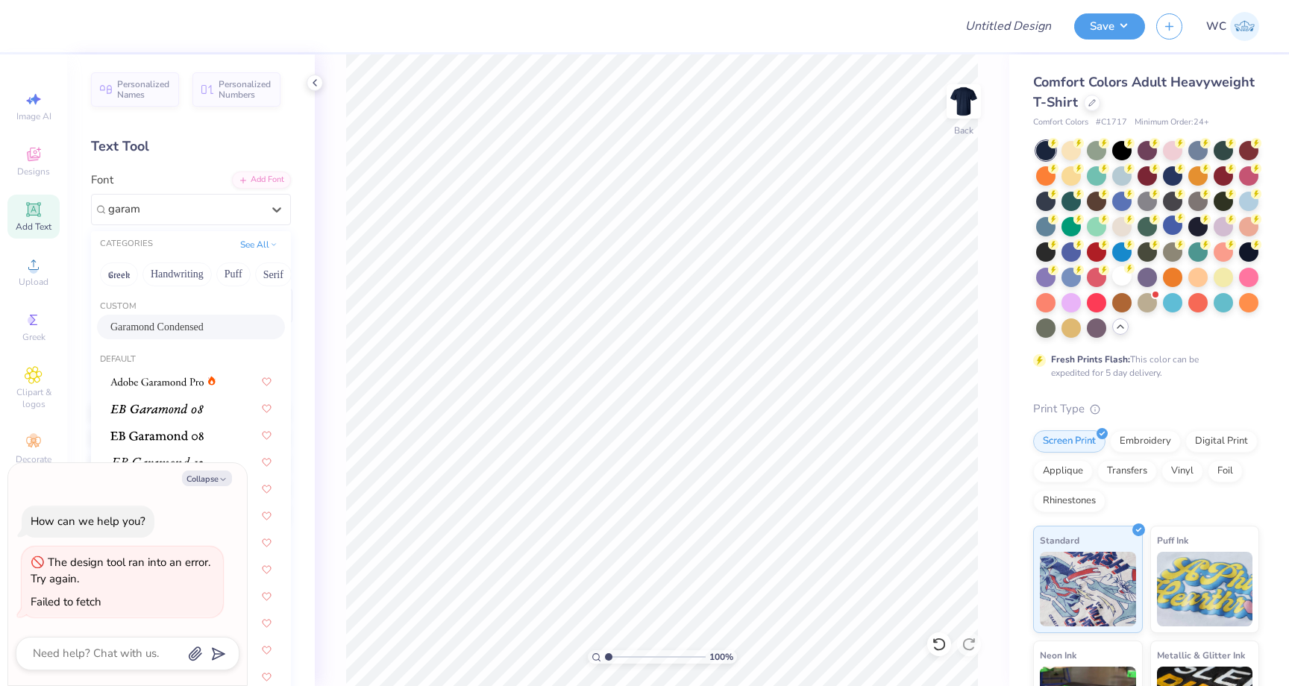
click at [157, 323] on span "Garamond Condensed" at bounding box center [156, 327] width 93 height 16
type input "garam"
type textarea "x"
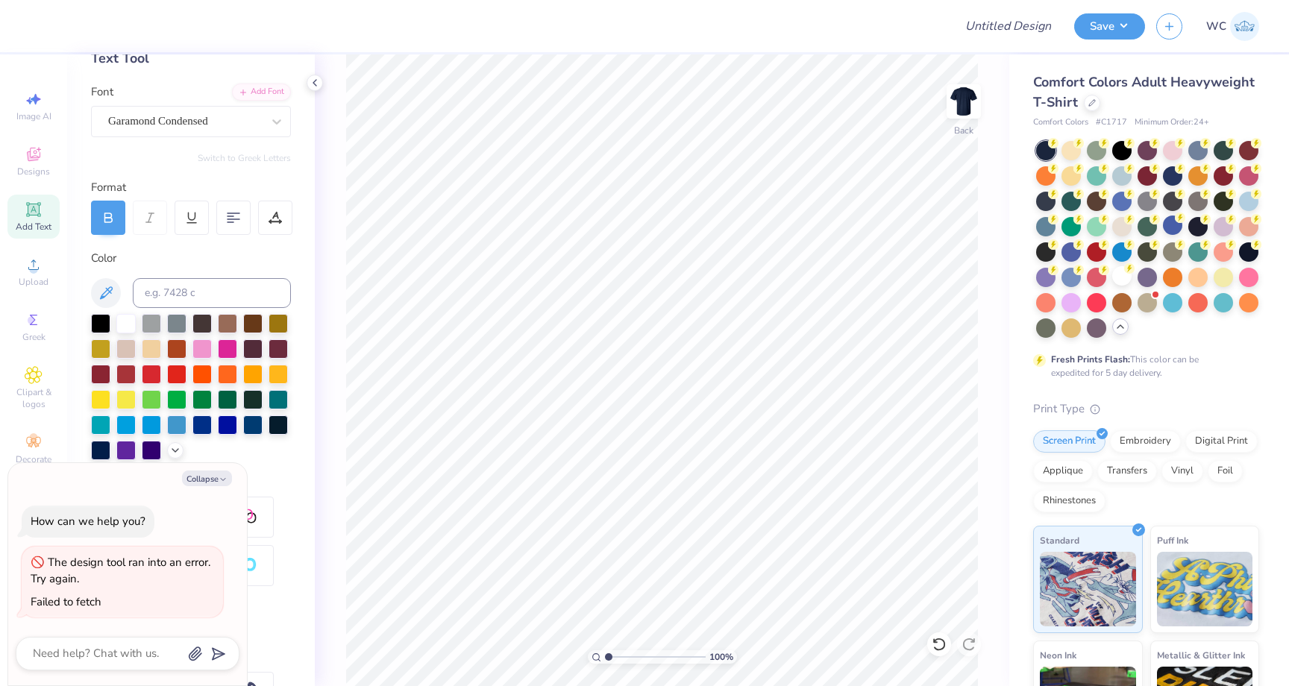
scroll to position [143, 0]
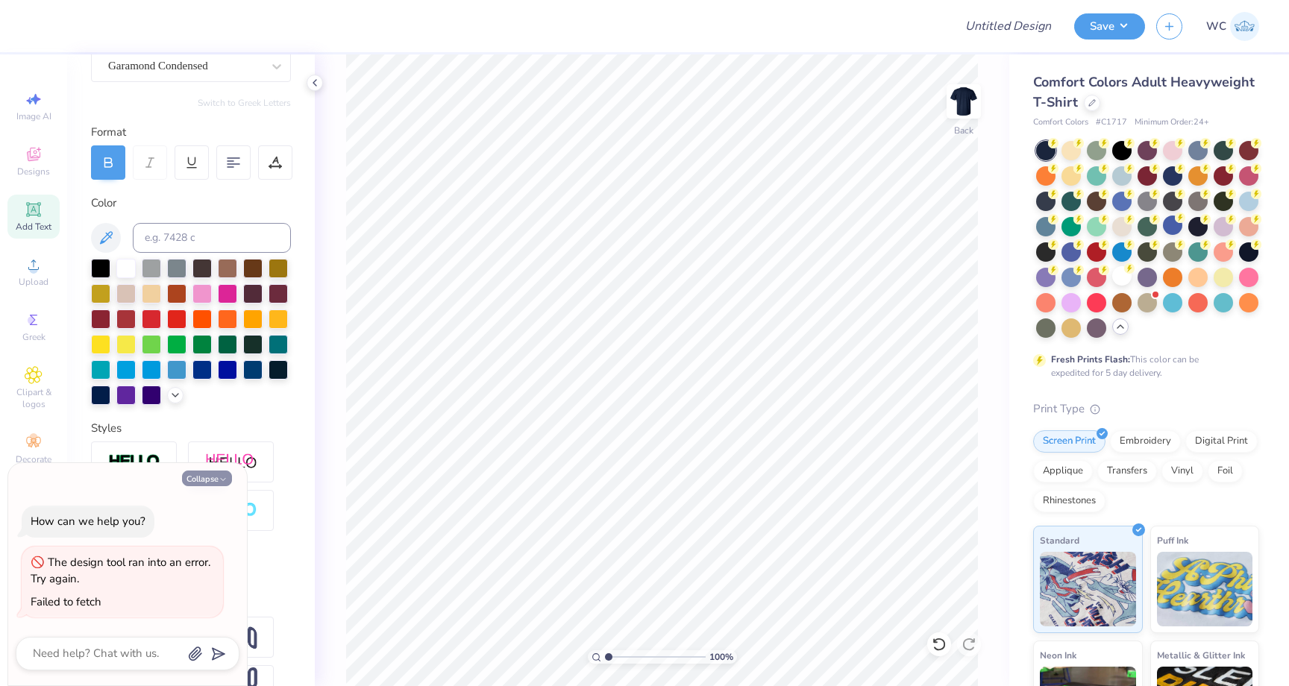
click at [214, 478] on button "Collapse" at bounding box center [207, 479] width 50 height 16
type textarea "x"
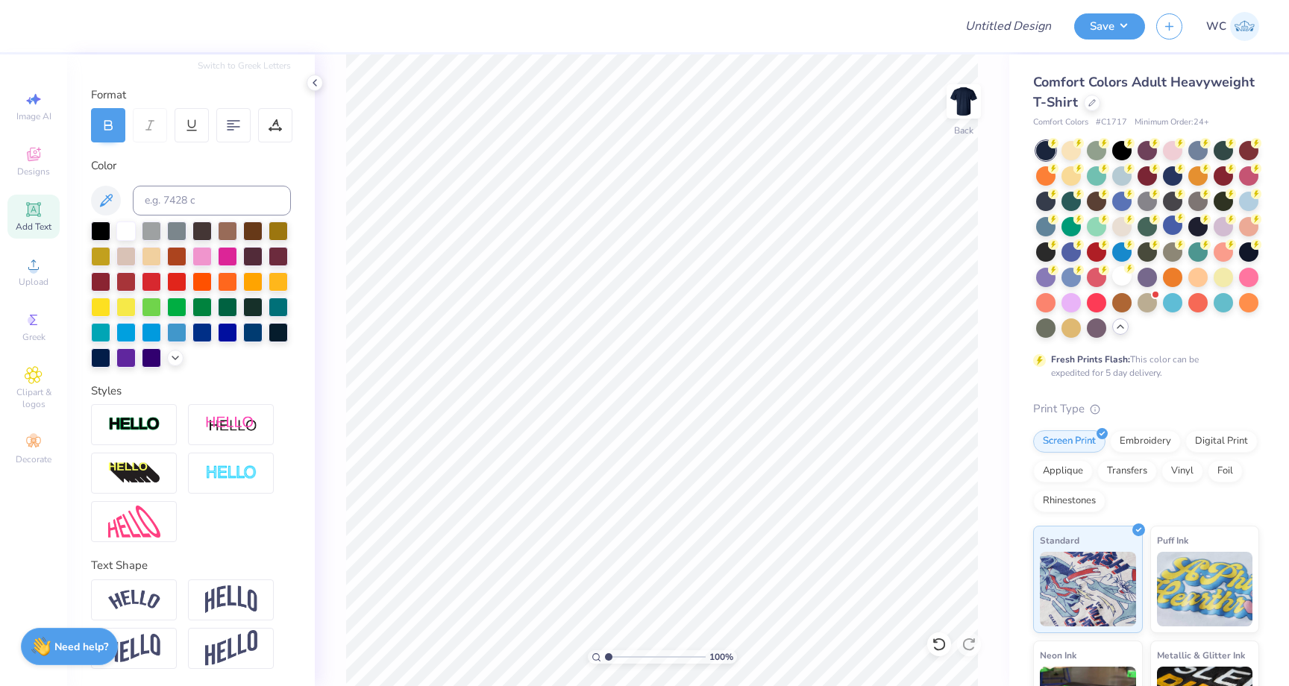
scroll to position [0, 0]
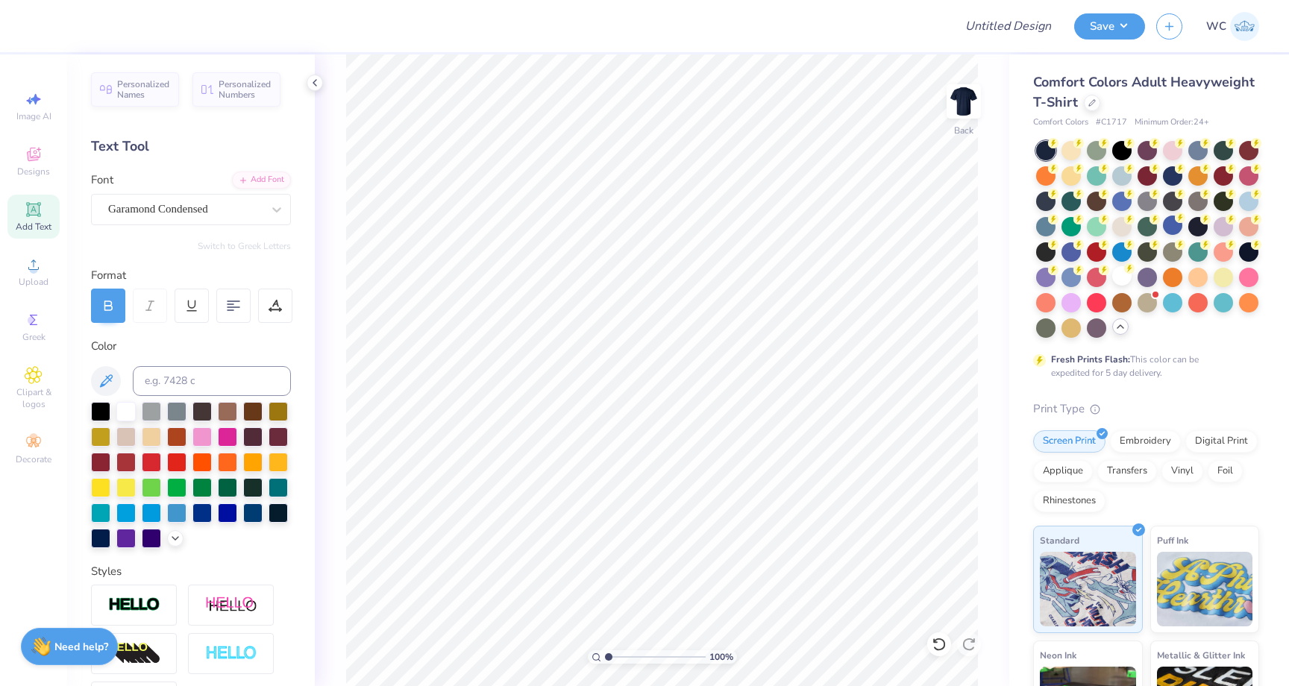
click at [31, 214] on icon at bounding box center [33, 209] width 11 height 11
click at [230, 182] on div "Font Super Dream" at bounding box center [191, 199] width 200 height 54
click at [216, 207] on div "Super Dream" at bounding box center [185, 209] width 157 height 23
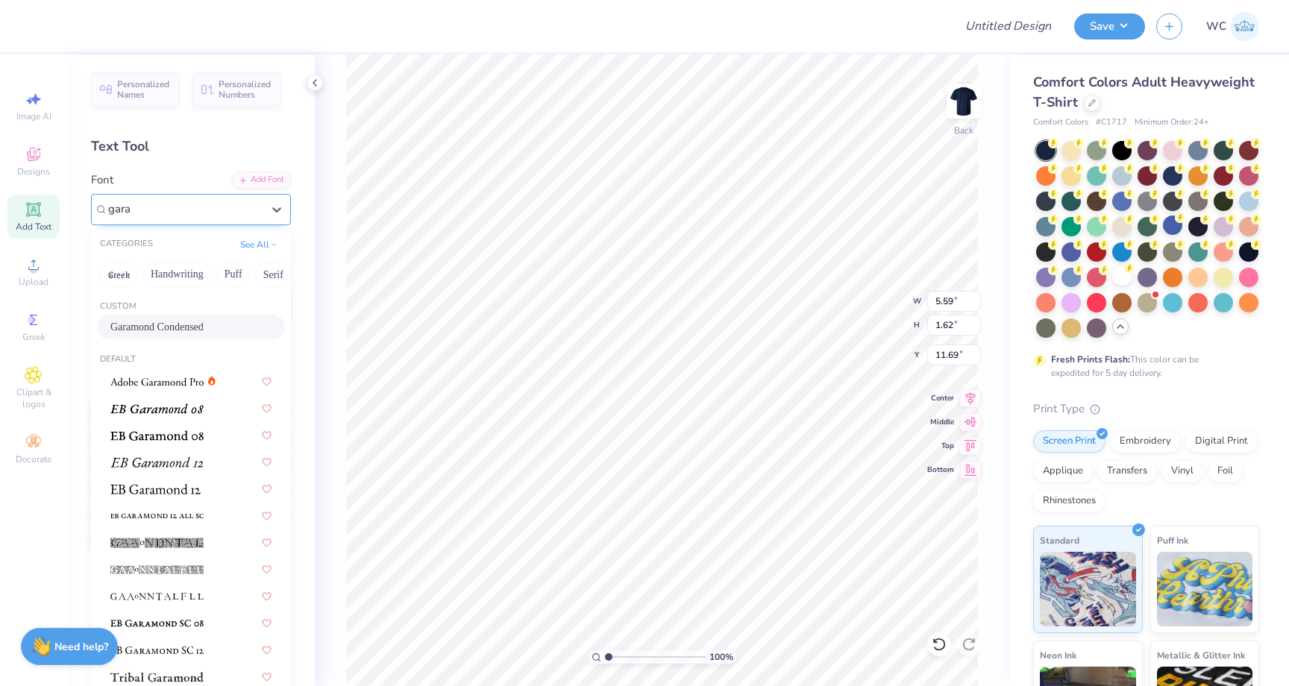
click at [204, 332] on span "Garamond Condensed" at bounding box center [156, 327] width 93 height 16
type input "gara"
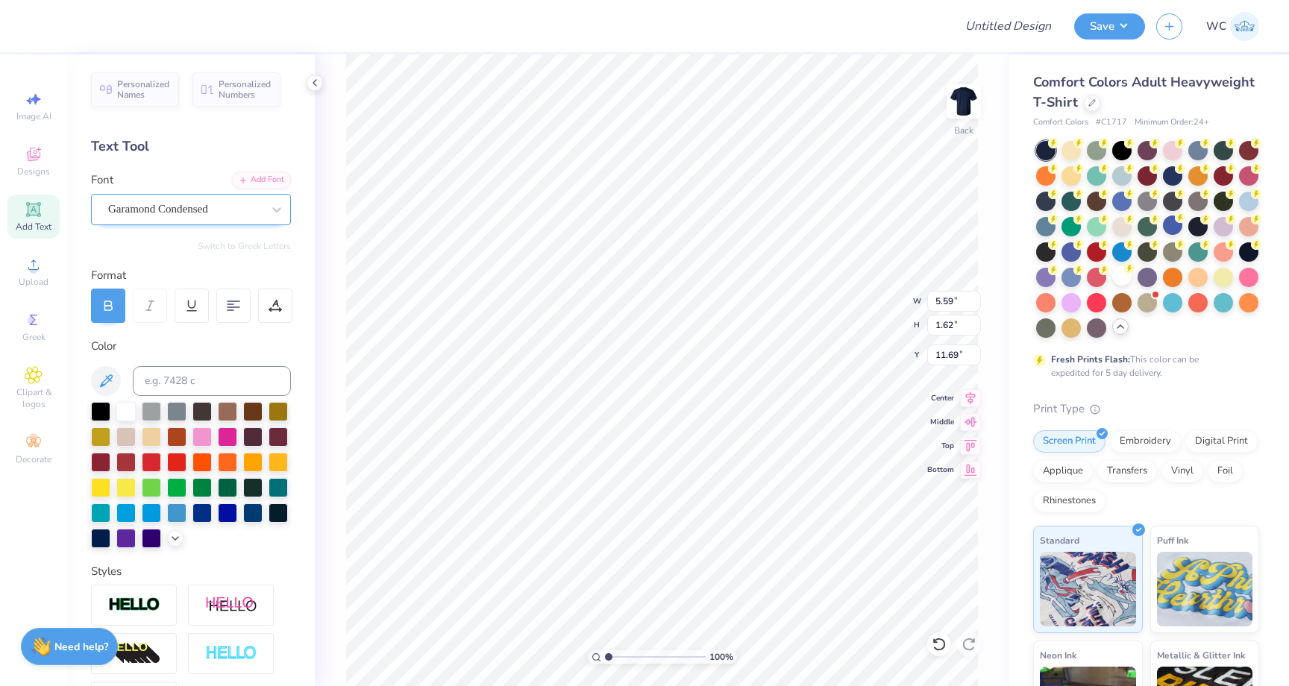
type textarea "A"
type textarea "ATLAS"
click at [223, 210] on div "Garamond Condensed" at bounding box center [185, 209] width 157 height 23
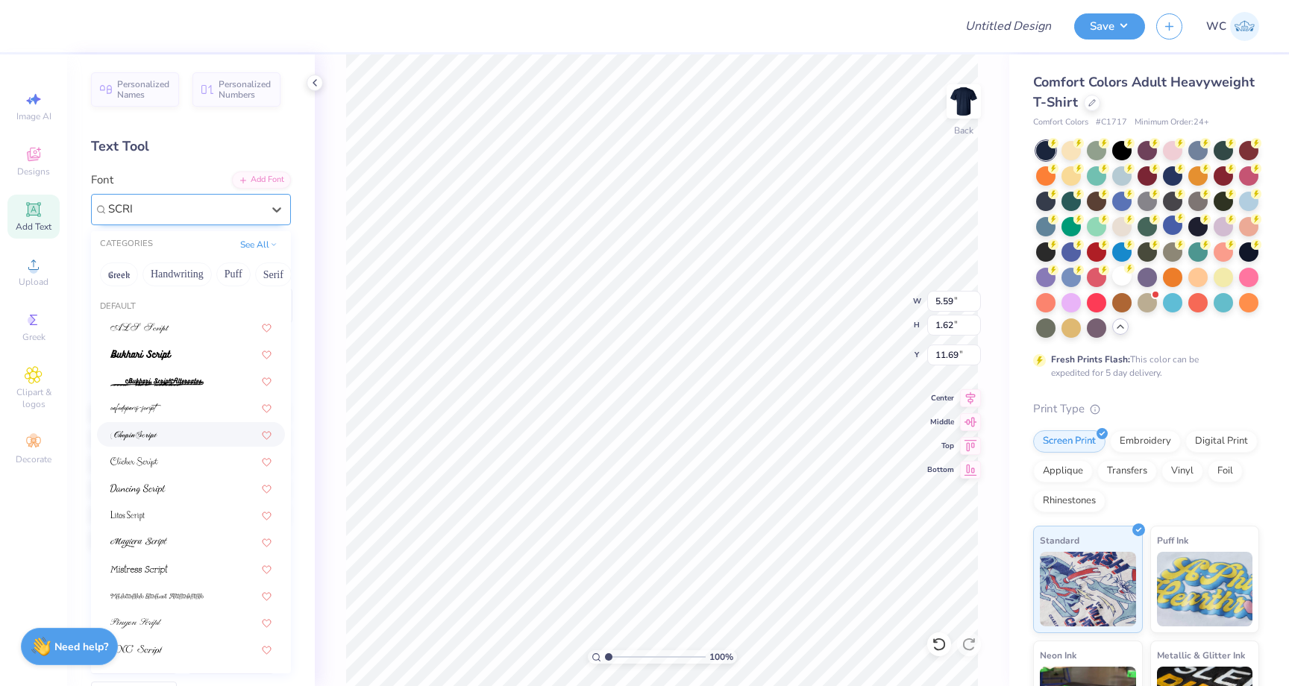
click at [169, 430] on div at bounding box center [190, 435] width 161 height 16
type input "SCRI"
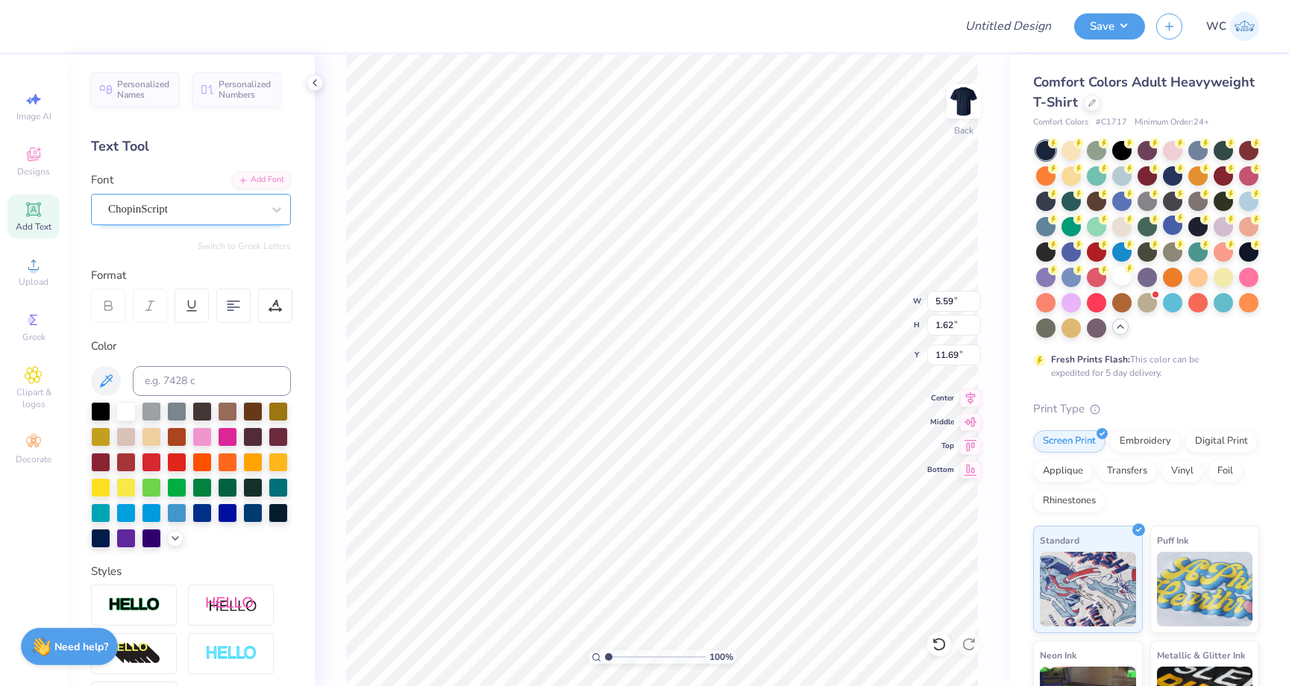
type textarea "ATLAS"
type textarea "Atlas"
click at [220, 192] on div "Font ChopinScript" at bounding box center [191, 199] width 200 height 54
click at [203, 207] on div "ChopinScript" at bounding box center [185, 209] width 157 height 23
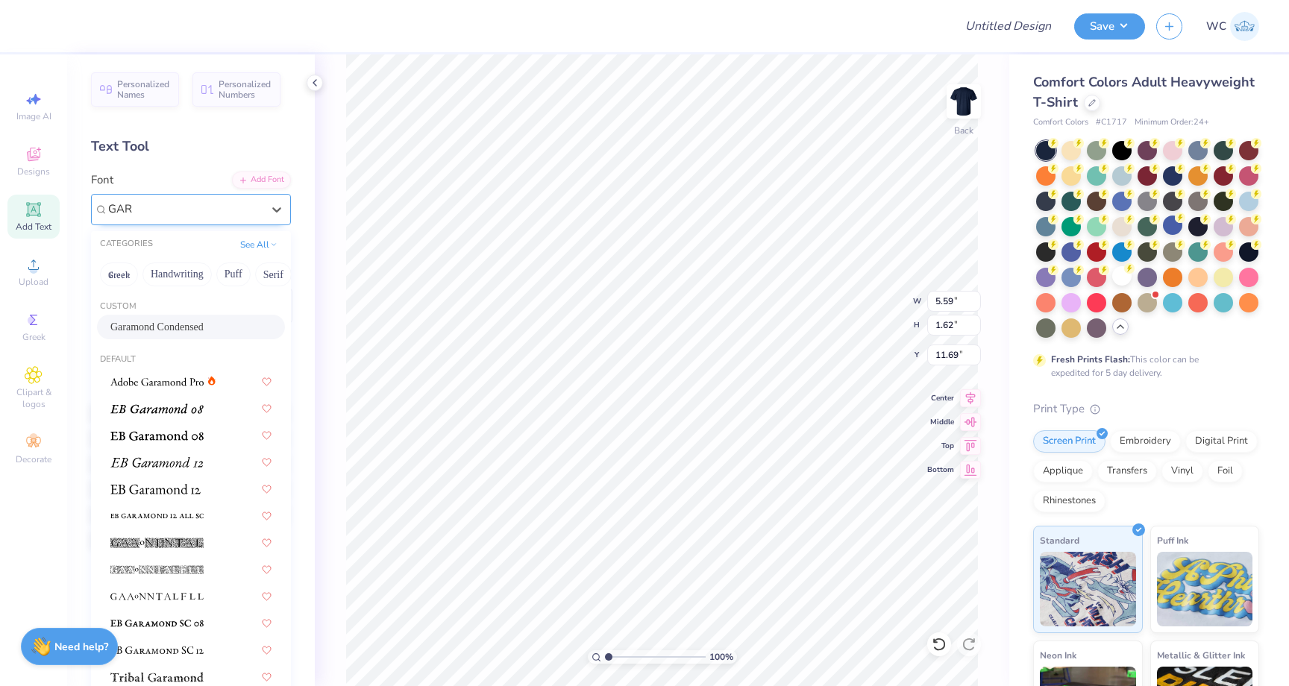
click at [164, 330] on span "Garamond Condensed" at bounding box center [156, 327] width 93 height 16
type input "GAR"
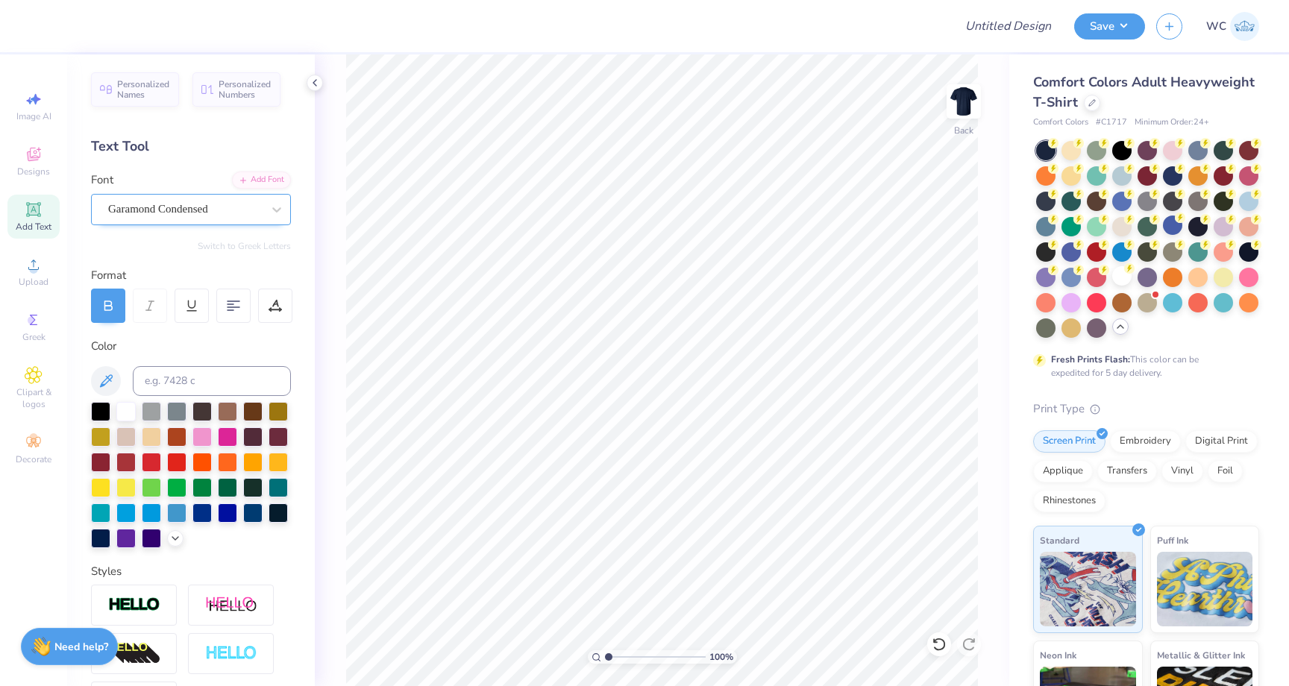
click at [42, 205] on icon at bounding box center [34, 210] width 18 height 18
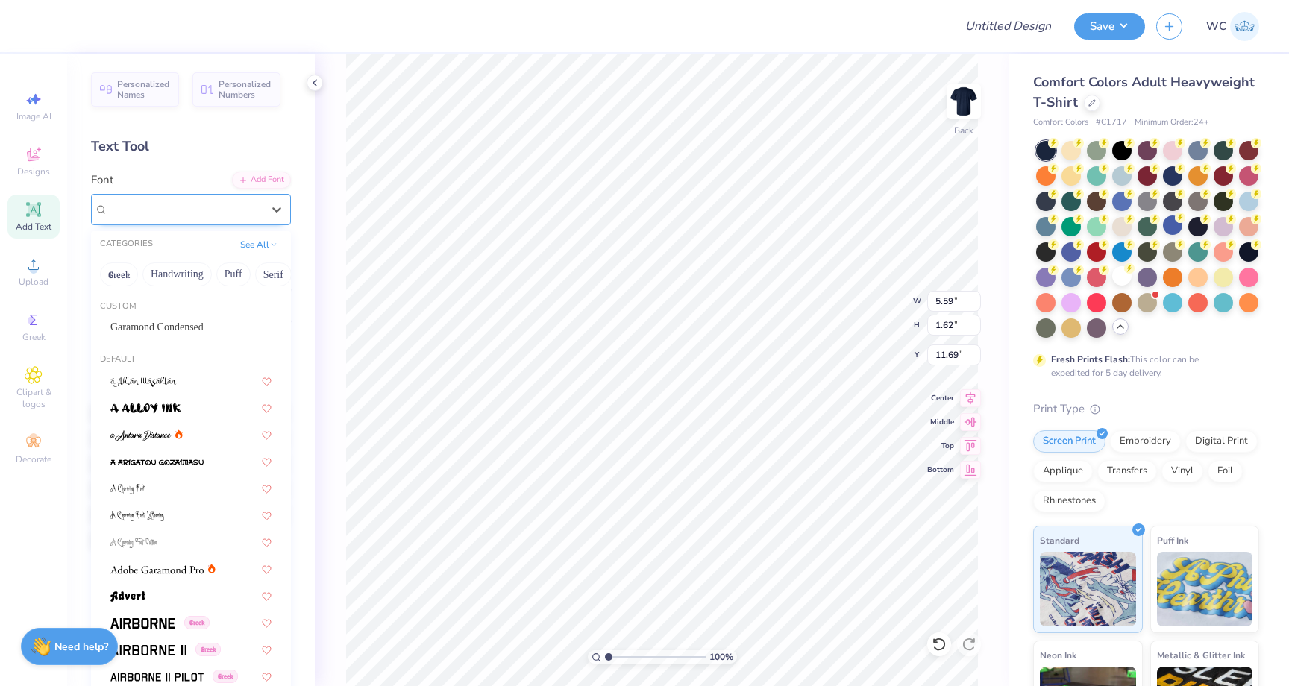
click at [236, 206] on div "Super Dream" at bounding box center [185, 209] width 157 height 23
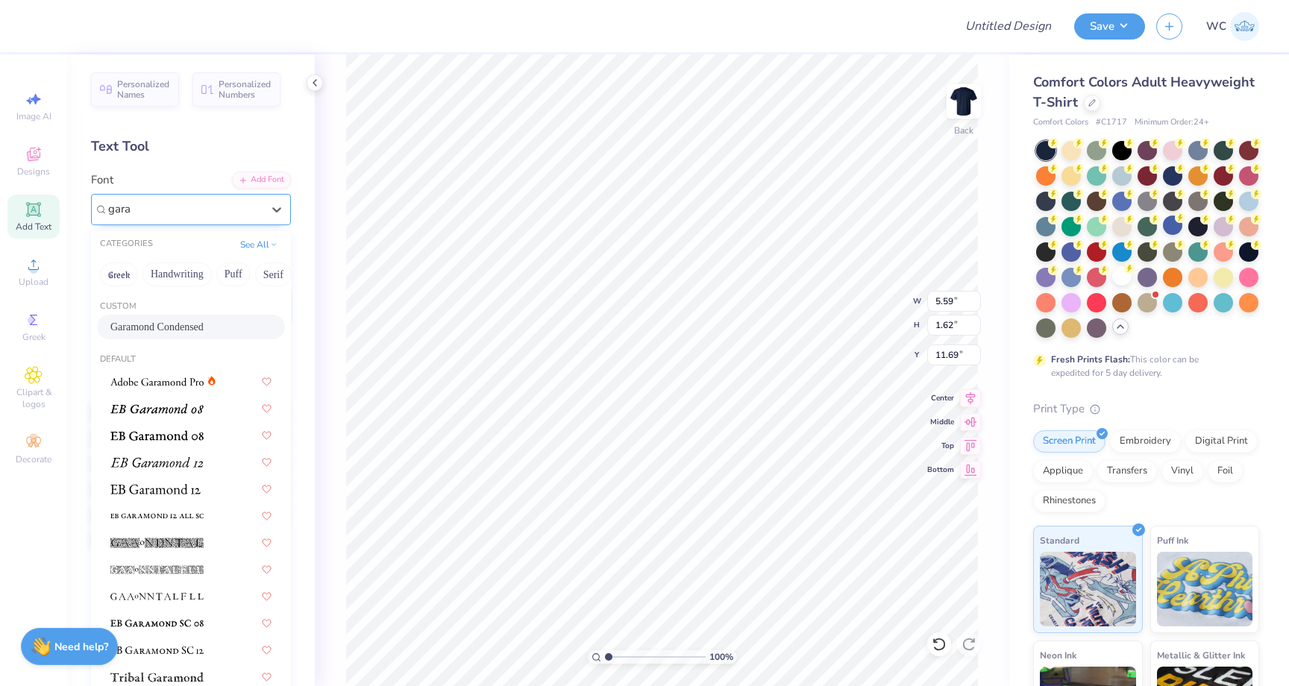
click at [201, 336] on div "Garamond Condensed" at bounding box center [191, 327] width 188 height 25
type input "gara"
type input "5.75"
type input "1.80"
type input "11.60"
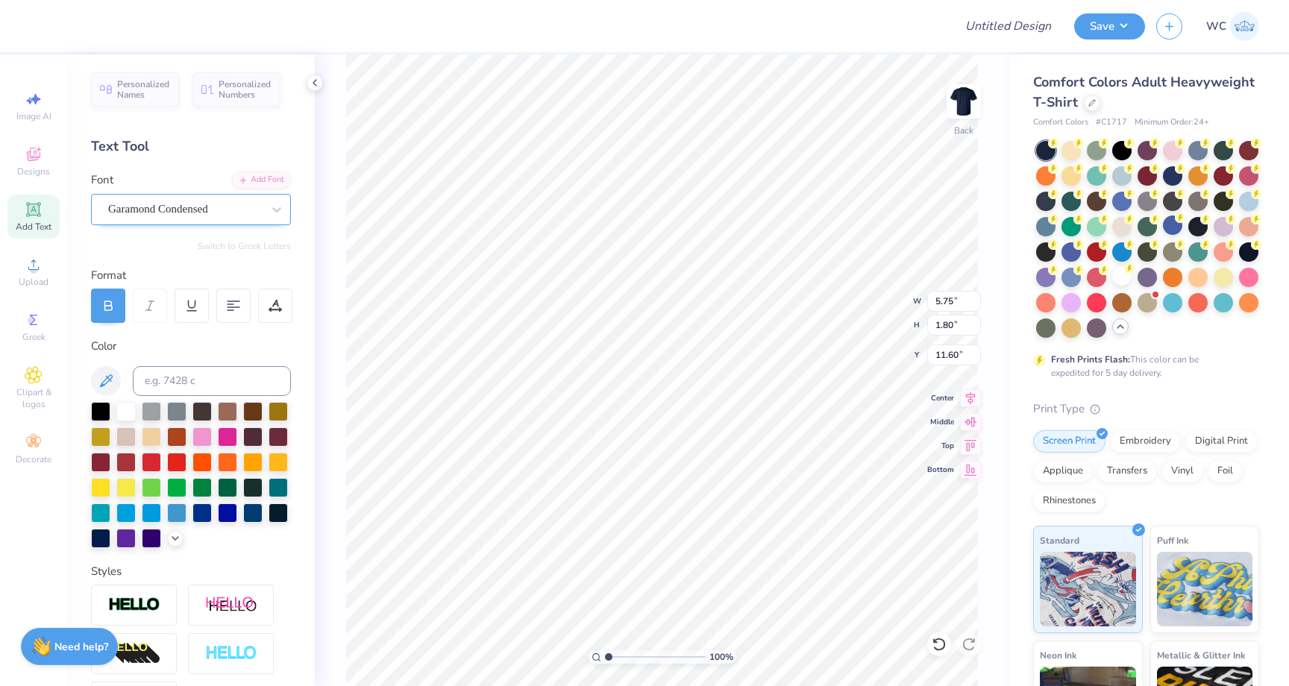
scroll to position [0, 0]
type textarea "ATLAS"
type input "8.54"
type input "3.68"
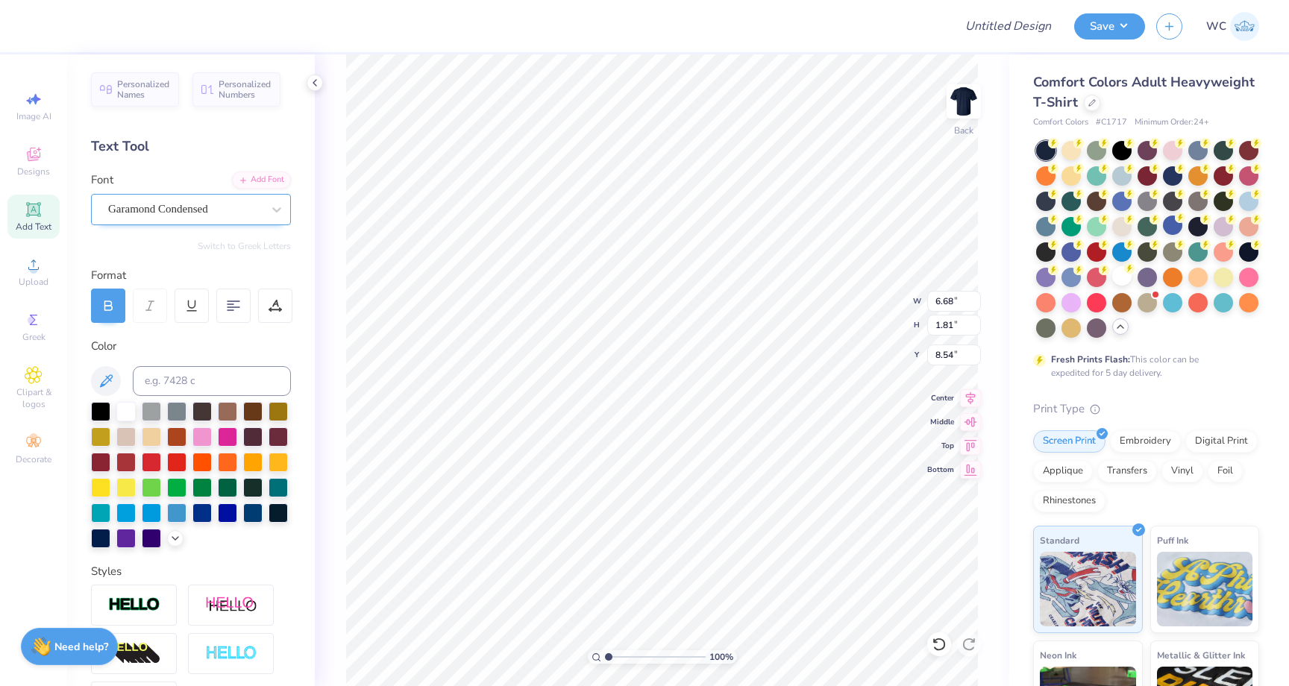
type input "1.00"
type input "3.00"
click at [193, 216] on div "Garamond Condensed" at bounding box center [185, 209] width 157 height 23
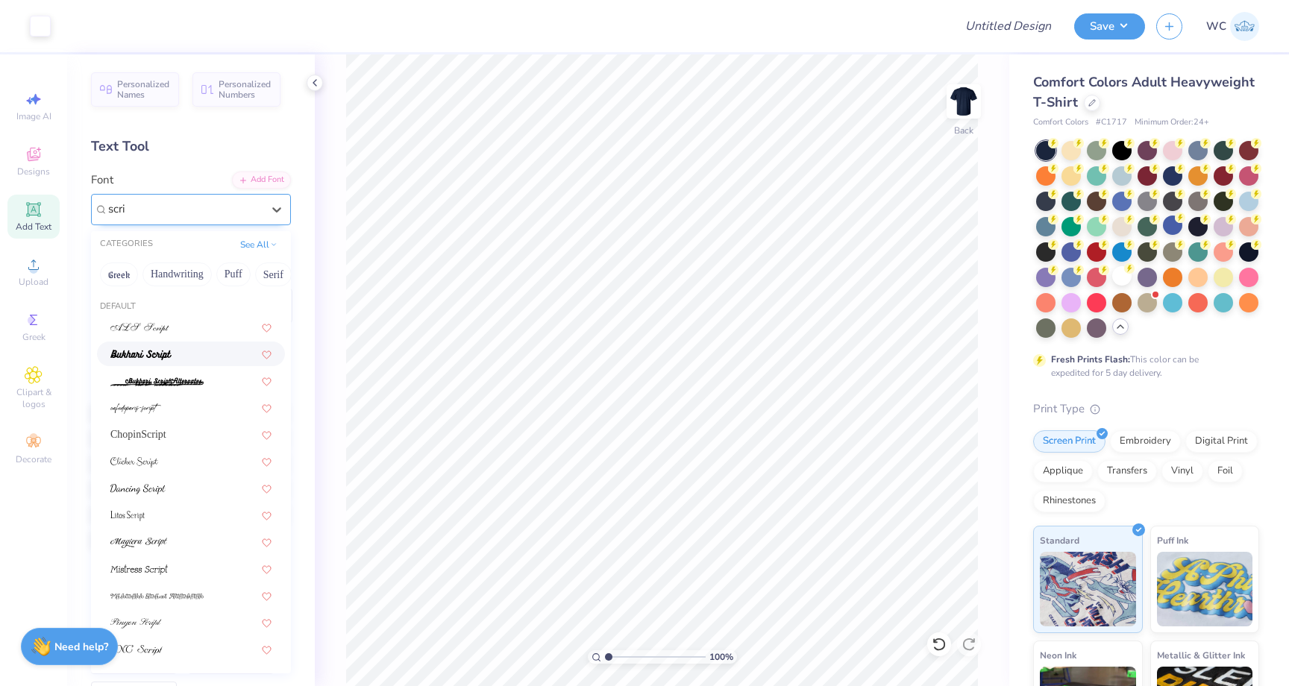
click at [198, 354] on div at bounding box center [190, 354] width 161 height 16
type input "scri"
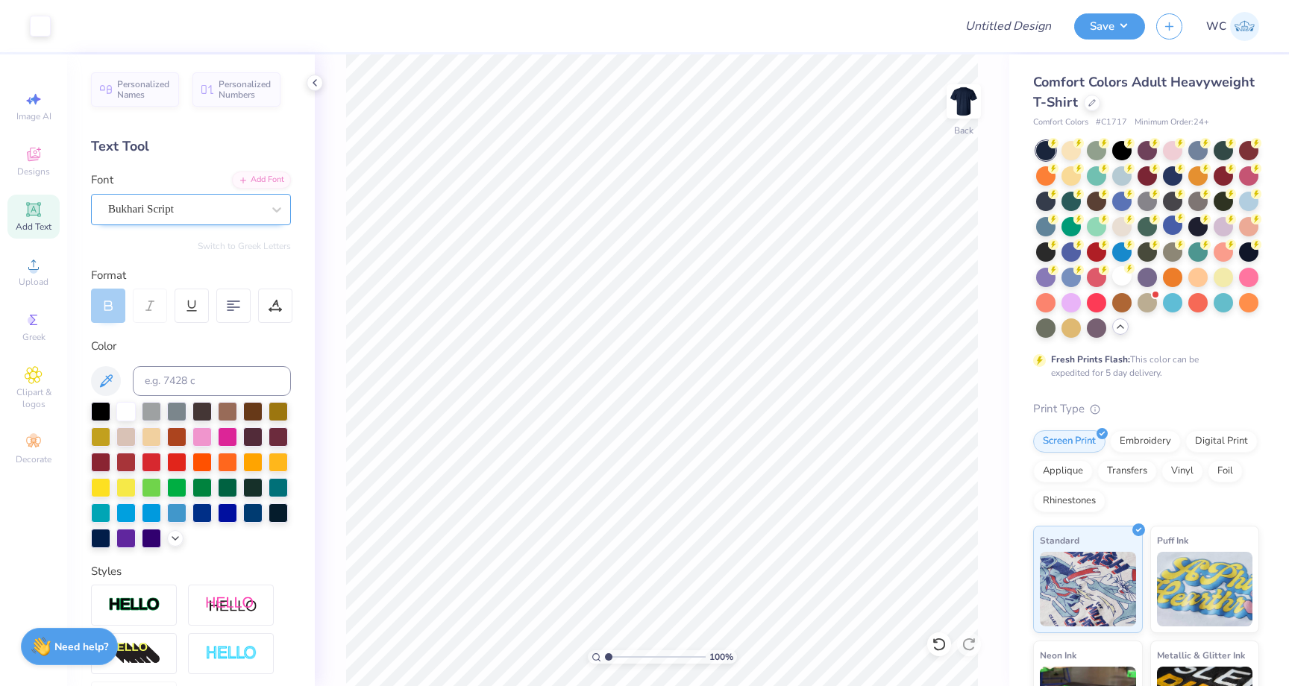
click at [47, 216] on div "Add Text" at bounding box center [33, 217] width 52 height 44
click at [164, 213] on div "Super Dream" at bounding box center [185, 209] width 157 height 23
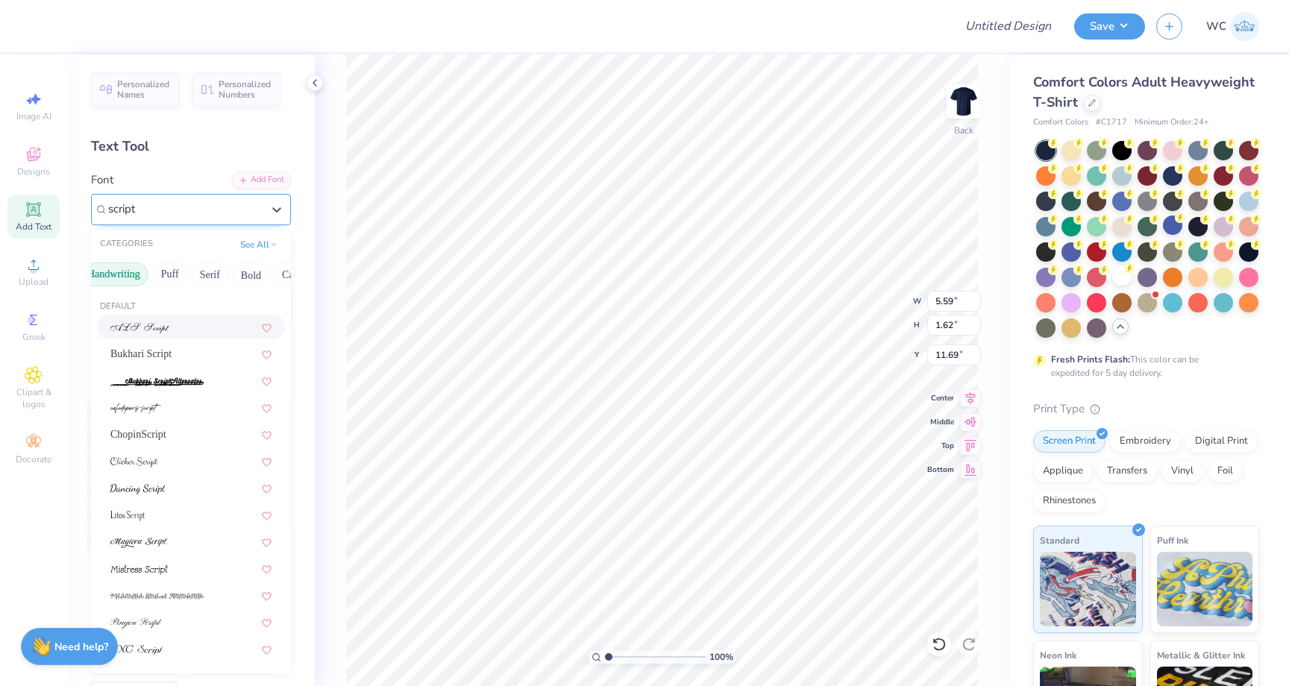
scroll to position [0, 109]
click at [247, 271] on button "Calligraphy" at bounding box center [261, 274] width 66 height 24
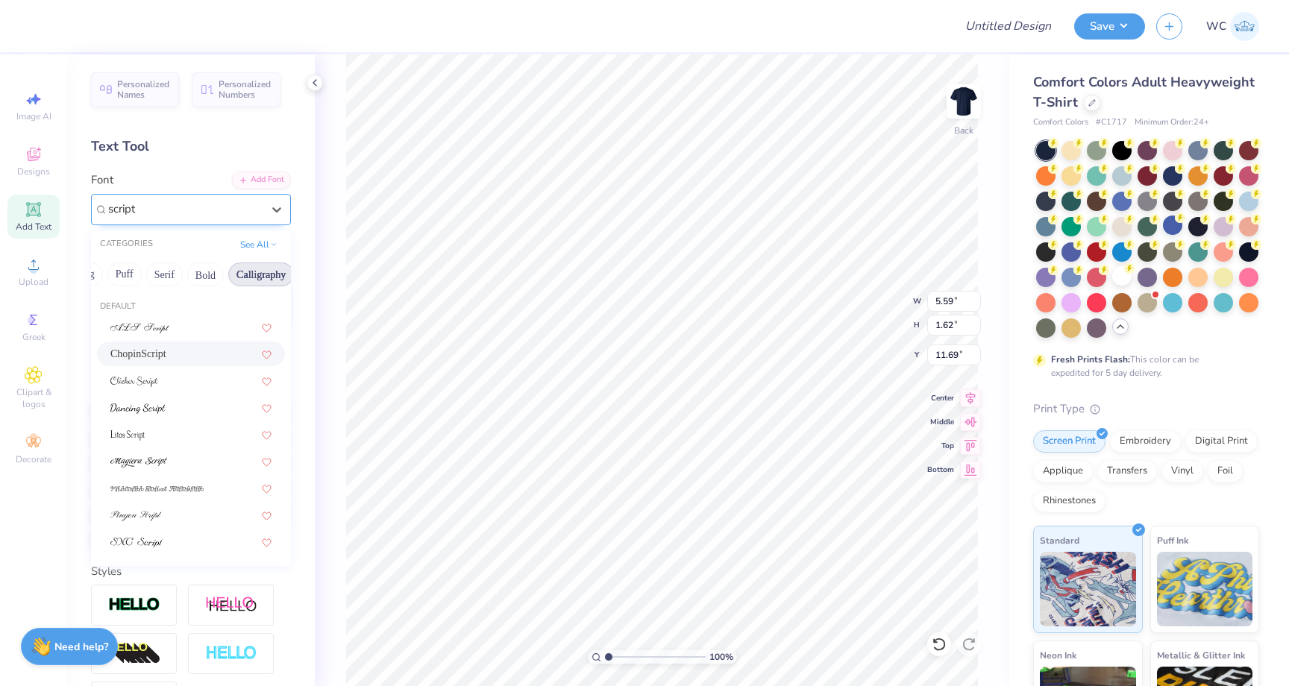
click at [210, 356] on div "ChopinScript" at bounding box center [190, 354] width 161 height 16
type input "script"
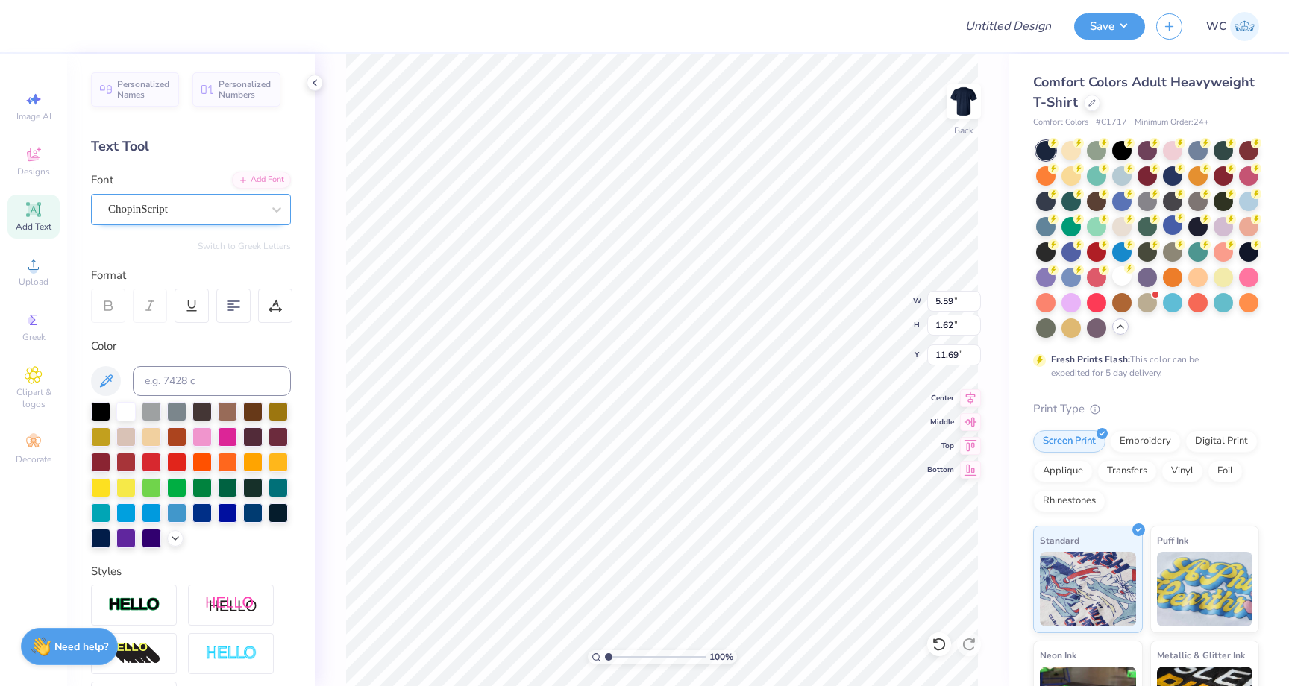
scroll to position [0, 0]
type textarea "c"
type textarea "C"
click at [132, 182] on div "Font ChopinScript" at bounding box center [191, 199] width 200 height 54
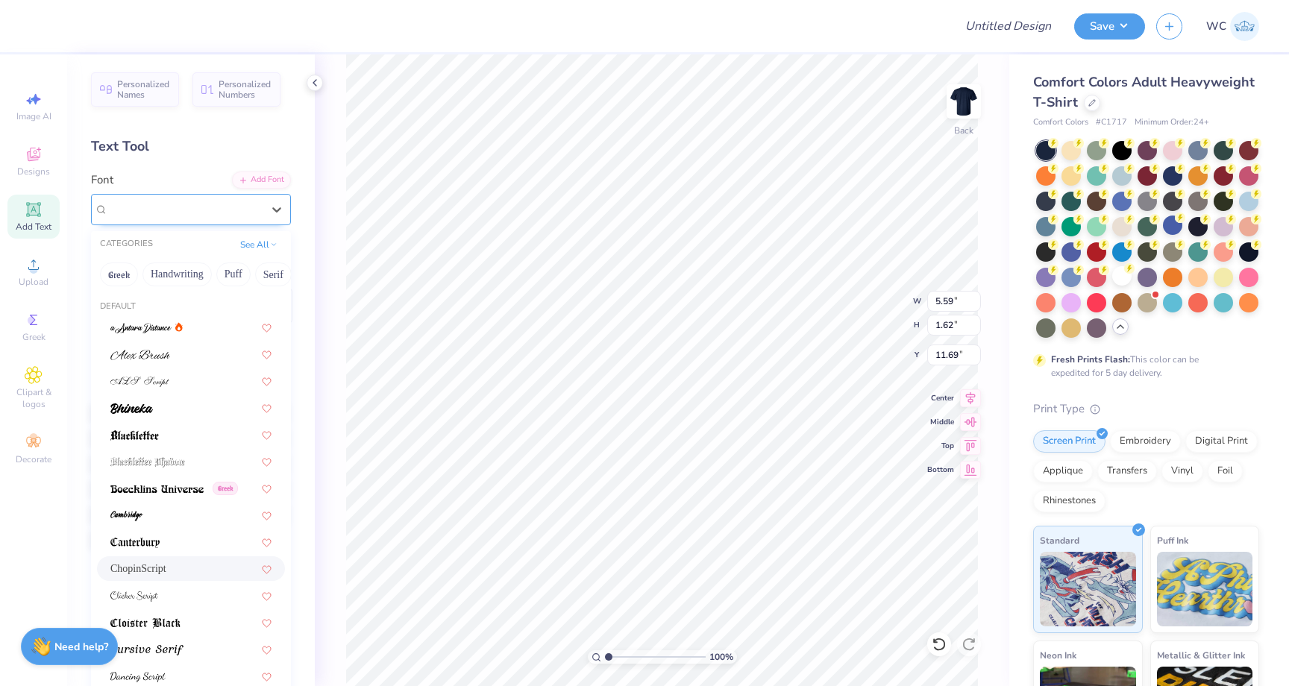
click at [131, 216] on div "ChopinScript" at bounding box center [185, 209] width 157 height 23
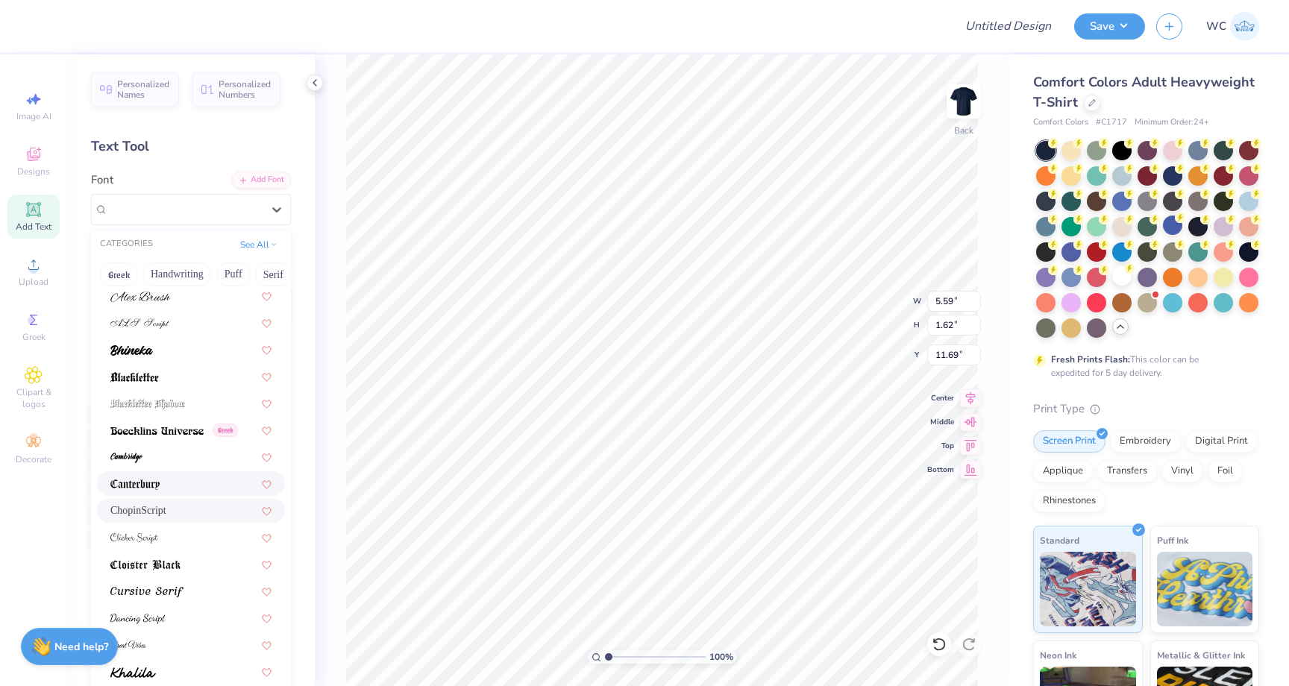
scroll to position [64, 0]
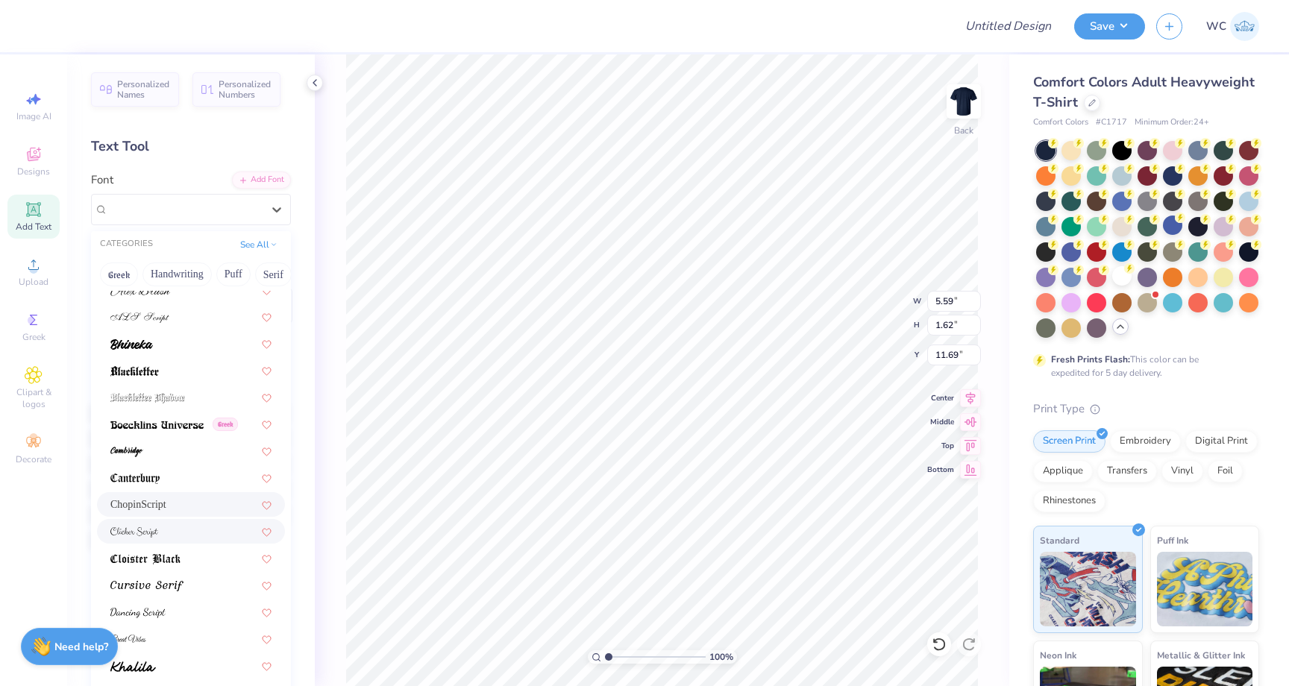
click at [207, 524] on div at bounding box center [190, 531] width 161 height 16
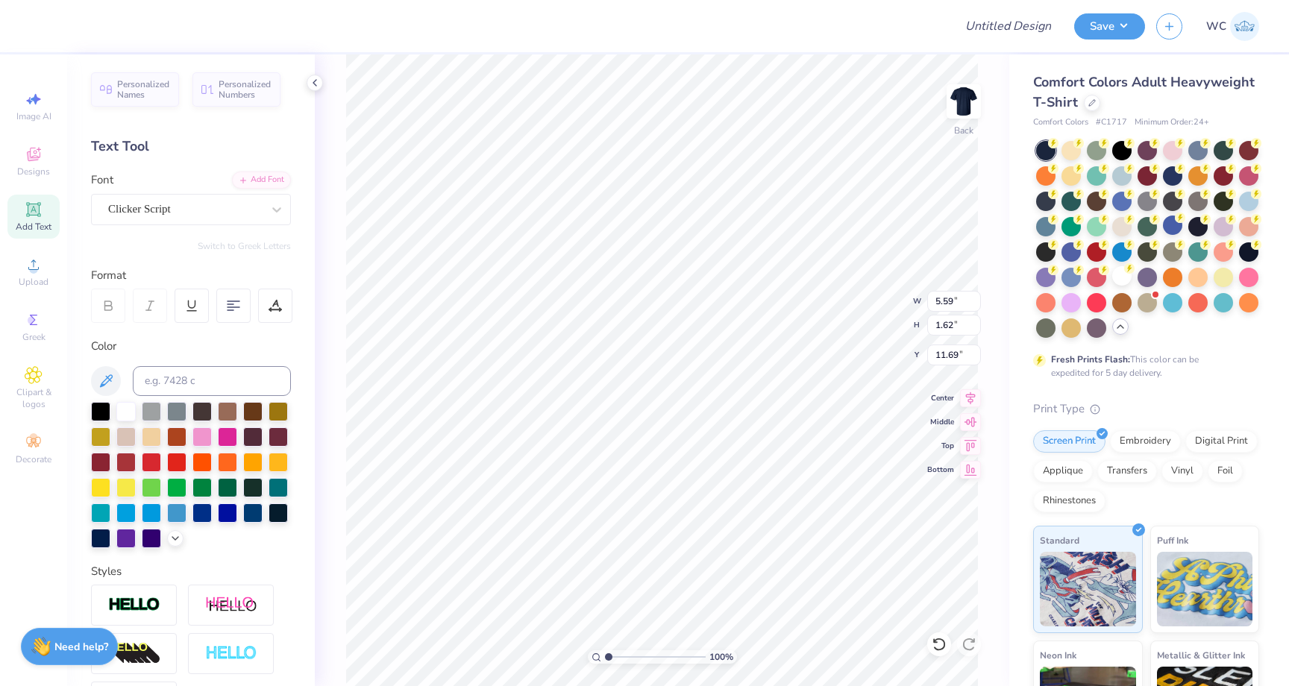
scroll to position [0, 0]
type textarea "c"
click at [230, 207] on div "Clicker Script" at bounding box center [185, 209] width 157 height 23
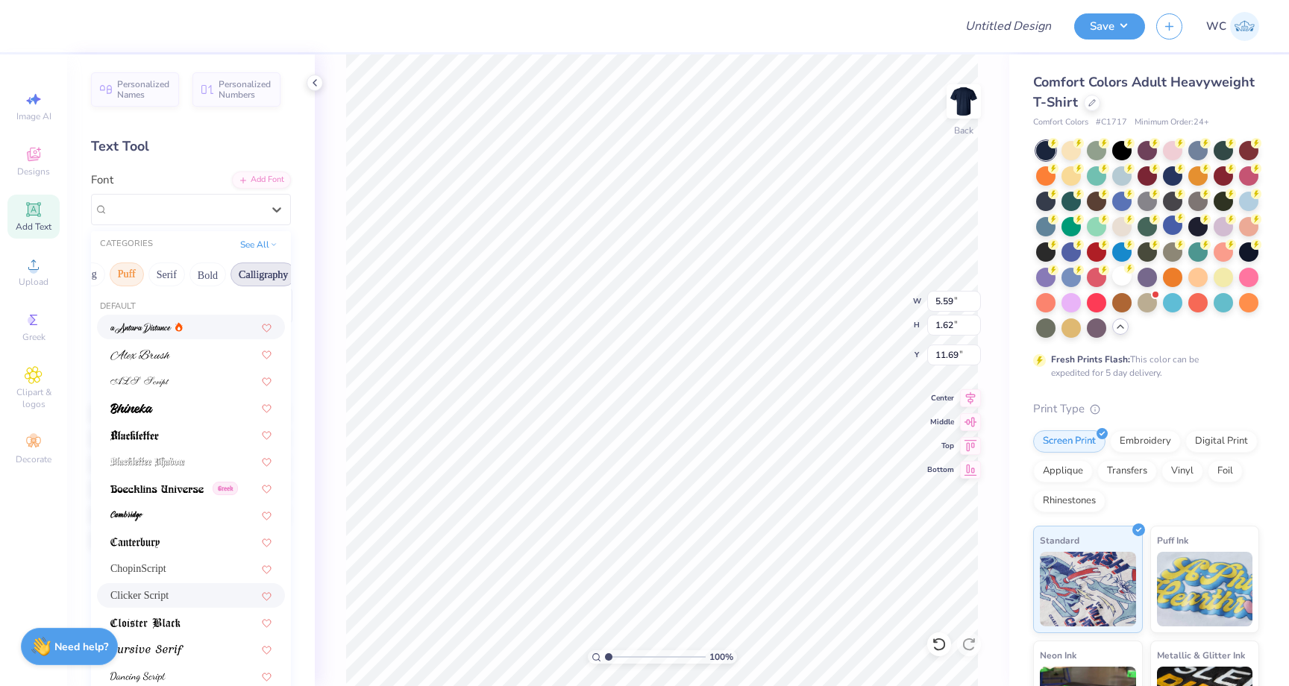
scroll to position [0, 198]
click at [182, 273] on button "Calligraphy" at bounding box center [172, 274] width 66 height 24
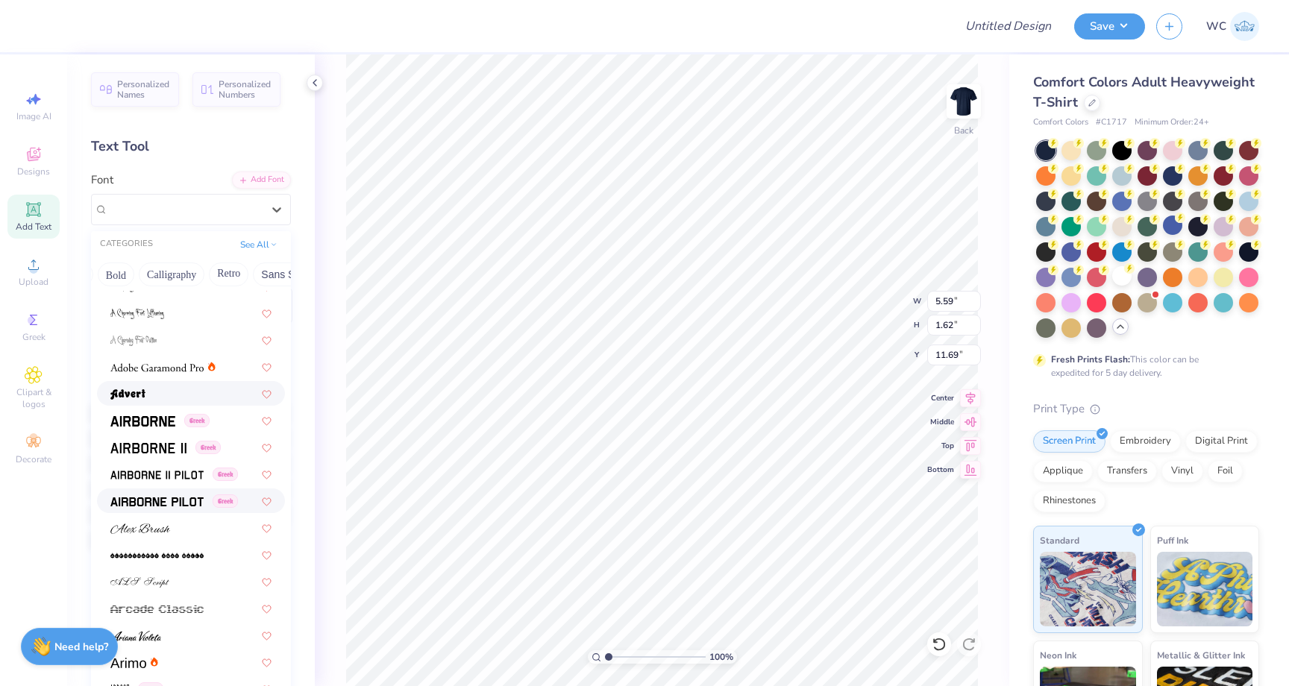
scroll to position [205, 0]
click at [216, 526] on div at bounding box center [190, 525] width 161 height 16
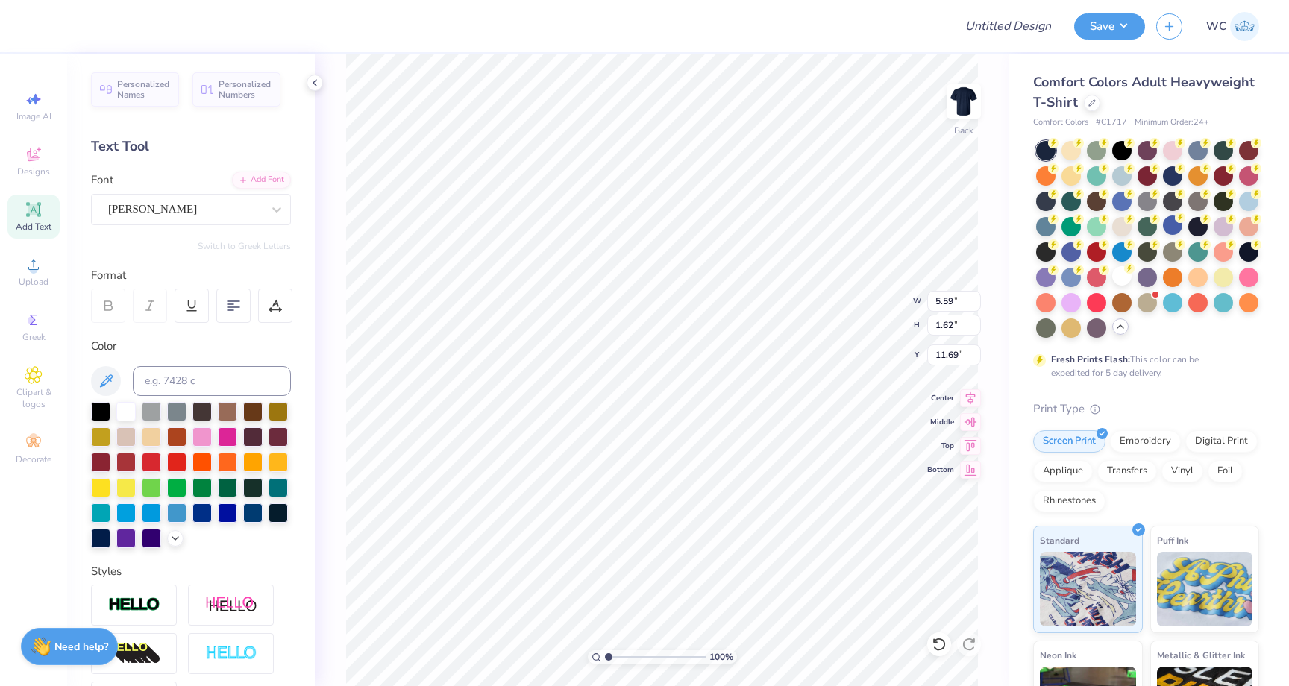
scroll to position [0, 0]
type textarea "C"
click at [137, 208] on div "[PERSON_NAME]" at bounding box center [185, 209] width 157 height 23
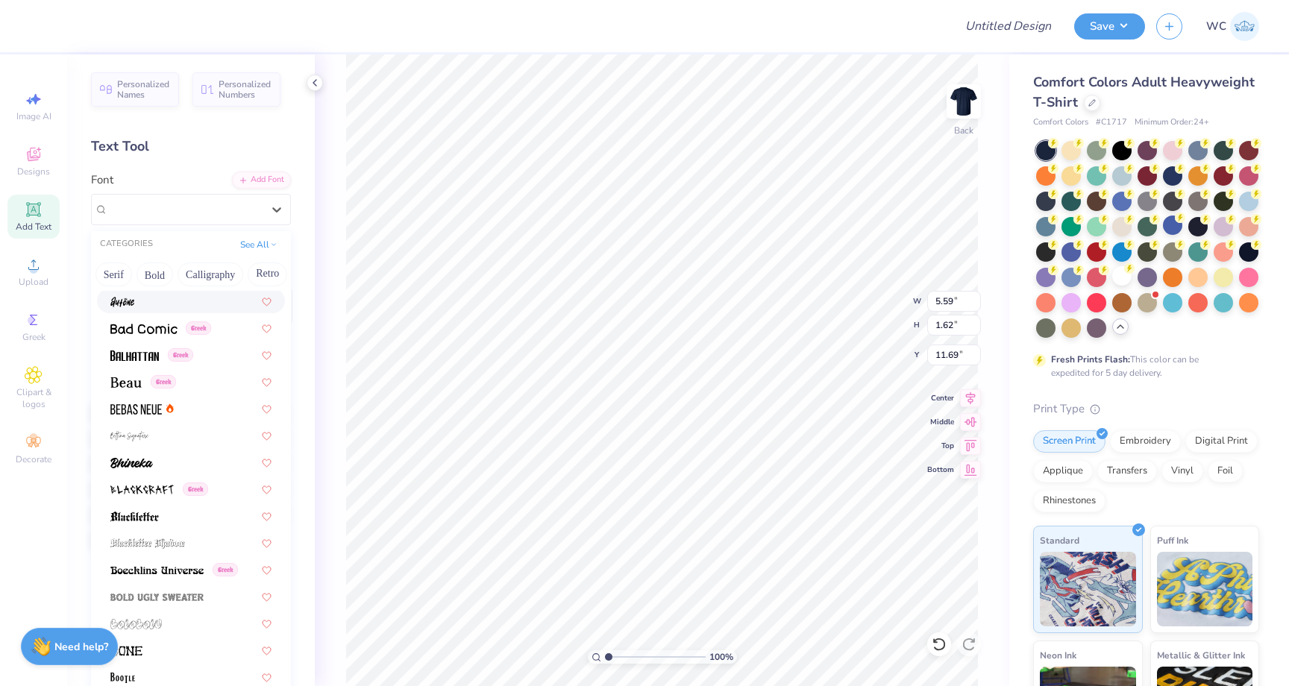
scroll to position [0, 168]
click at [204, 273] on button "Calligraphy" at bounding box center [202, 274] width 66 height 24
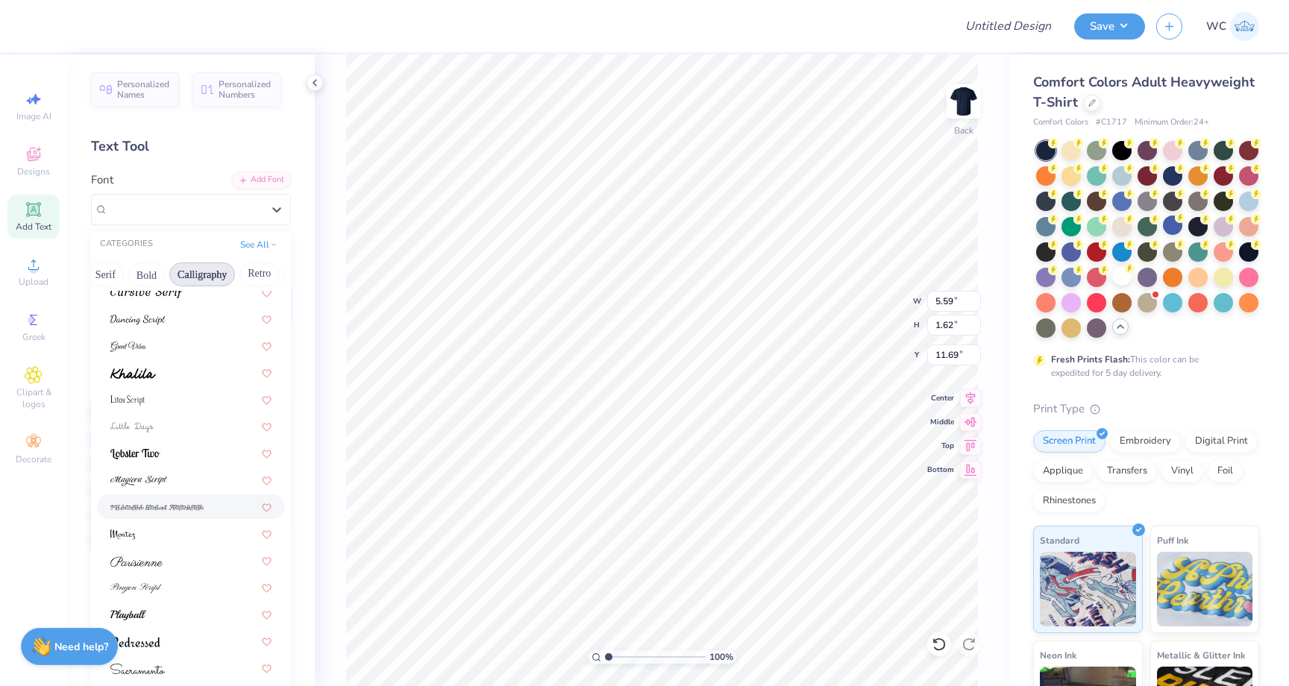
scroll to position [365, 0]
click at [200, 535] on div at bounding box center [191, 525] width 188 height 25
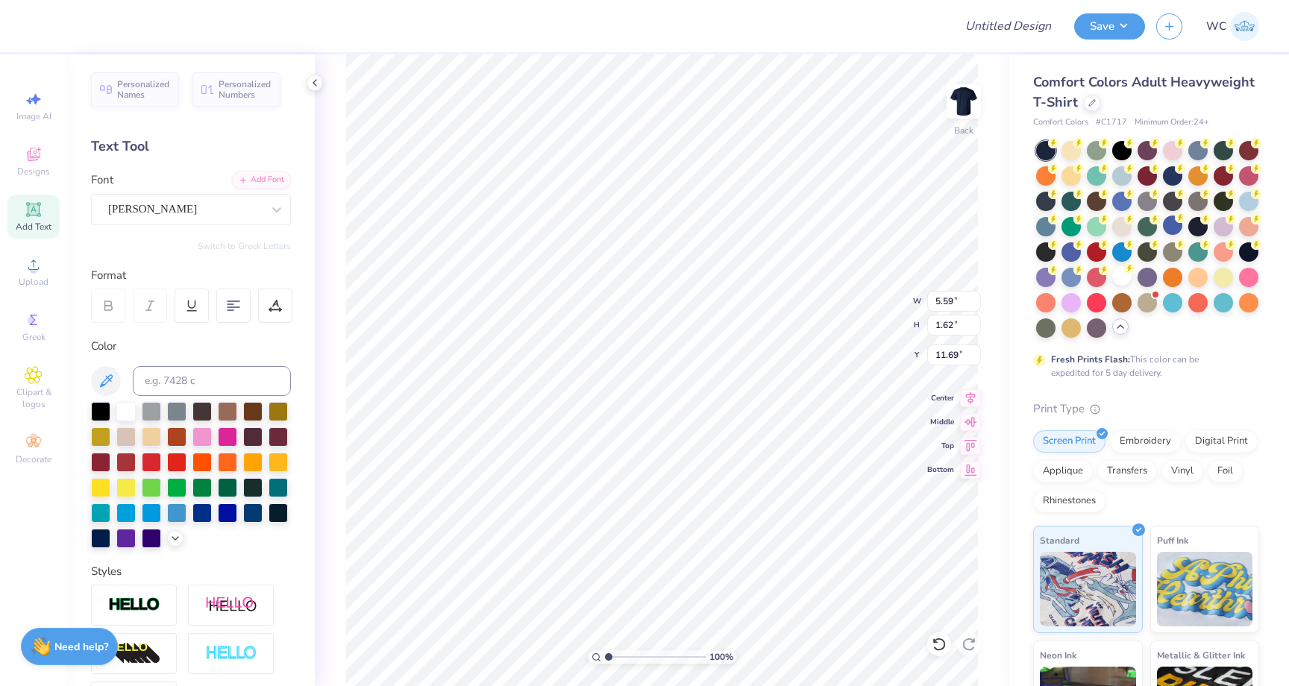
scroll to position [0, 0]
type textarea "C"
type textarea "consulting"
click at [298, 289] on div "Personalized Names Personalized Numbers Text Tool Add Font Font [PERSON_NAME] S…" at bounding box center [191, 370] width 248 height 632
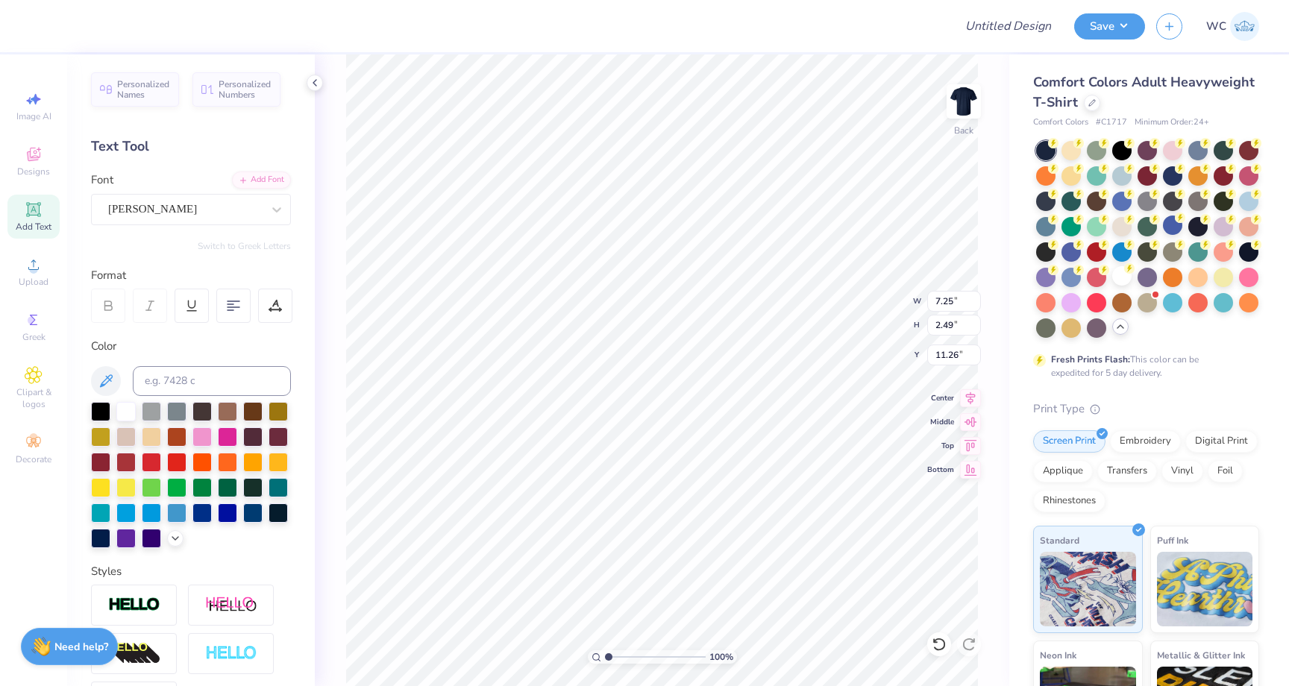
type input "4.38"
type input "1.16"
type input "3.00"
click at [212, 206] on div "Bukhari Script" at bounding box center [185, 209] width 157 height 23
type input "g"
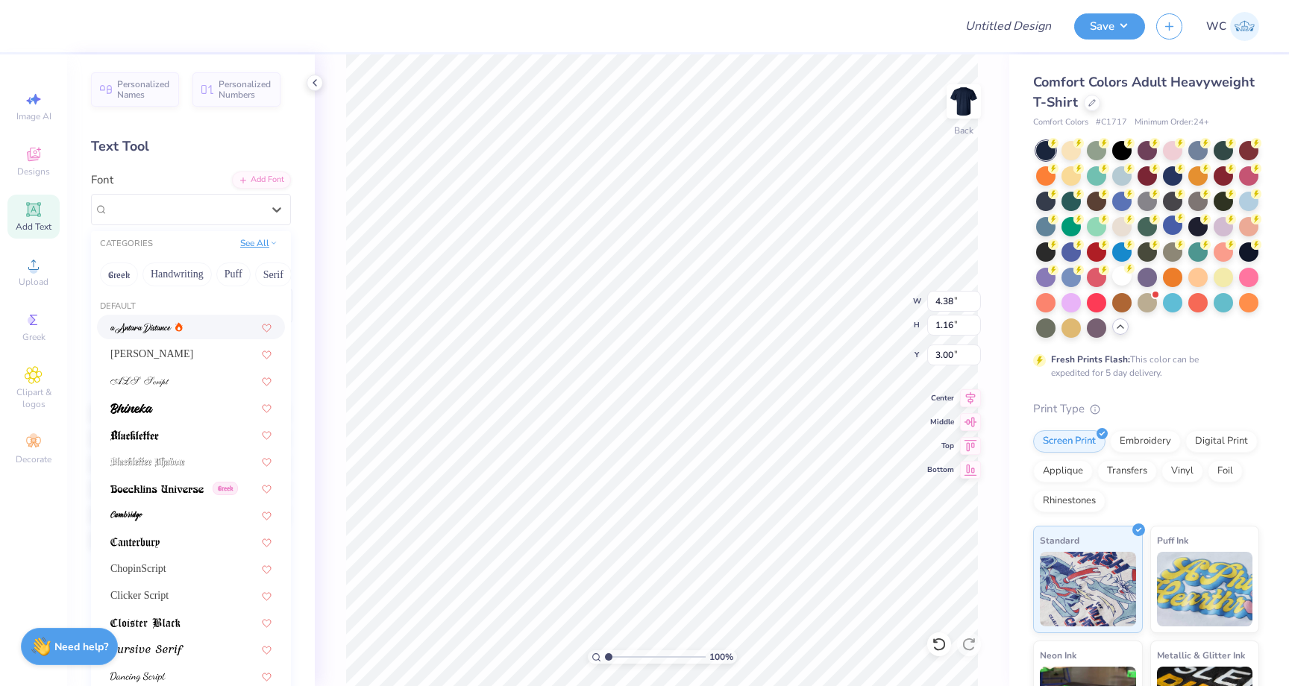
click at [257, 246] on button "See All" at bounding box center [259, 243] width 46 height 15
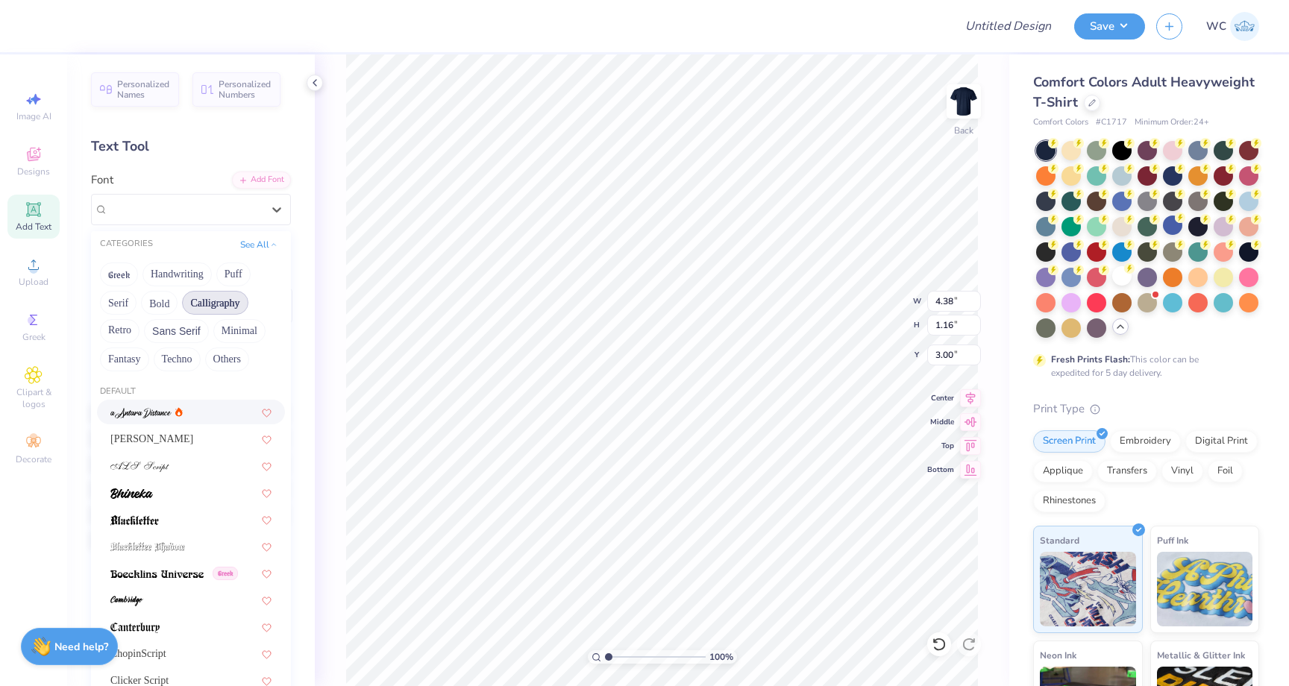
click at [213, 305] on button "Calligraphy" at bounding box center [215, 303] width 66 height 24
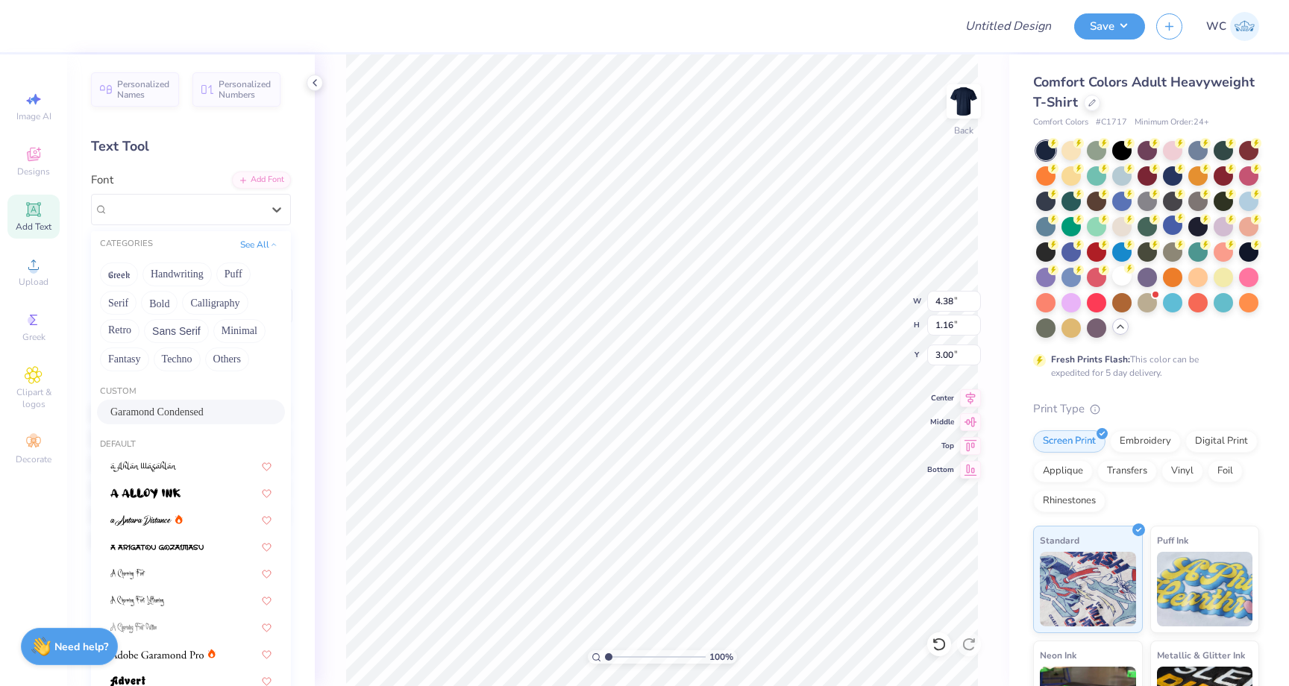
click at [213, 400] on div "Garamond Condensed" at bounding box center [191, 412] width 188 height 25
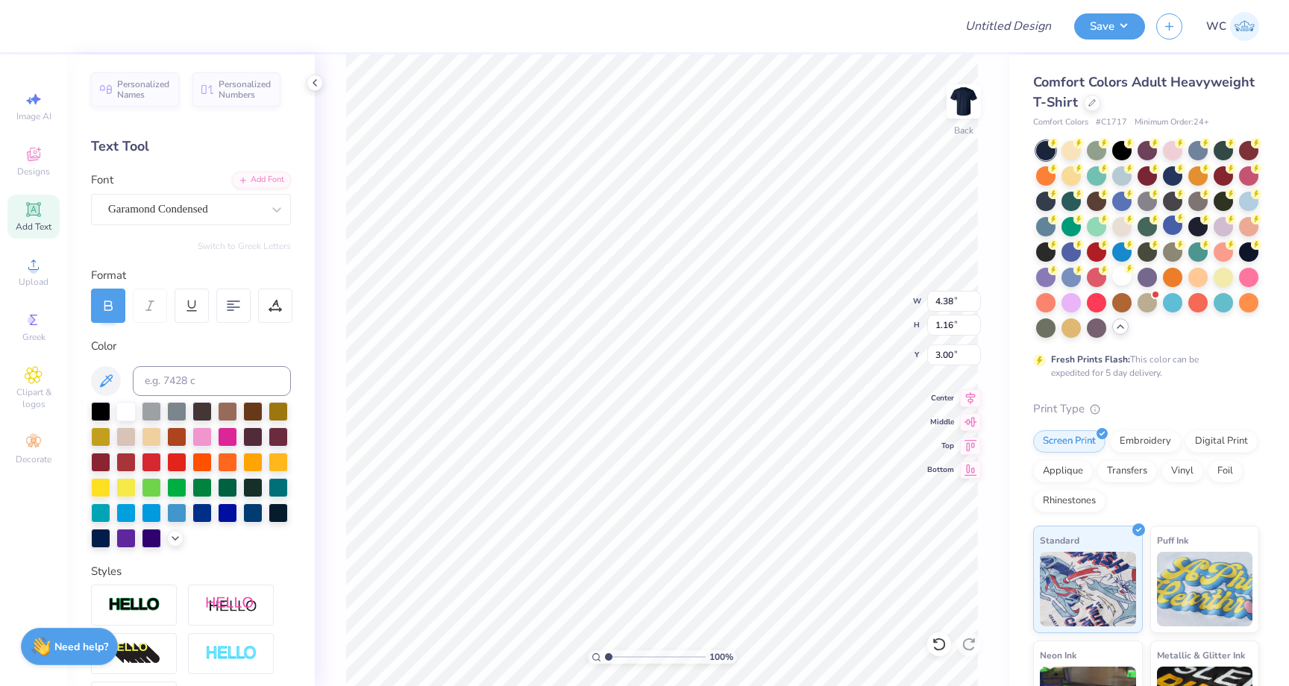
type input "3.68"
type input "1.00"
type input "3.08"
type input "2.83"
type input "0.97"
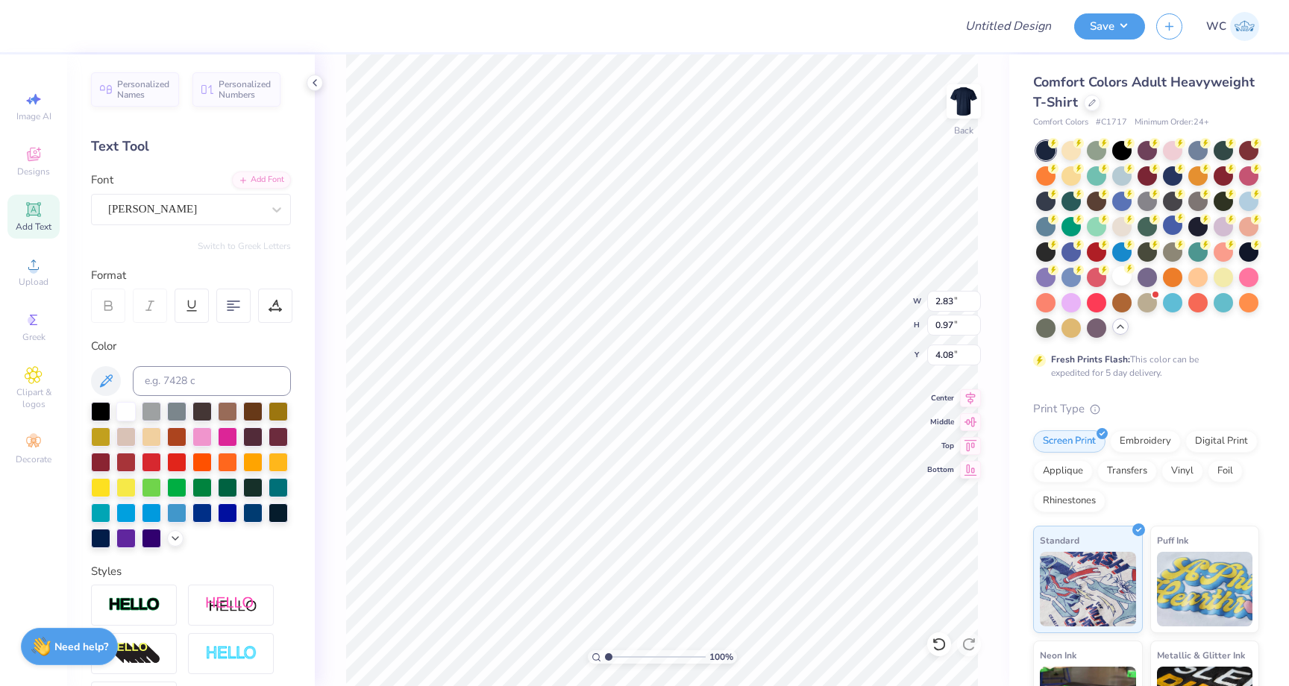
type input "4.08"
type input "3.00"
type textarea "MELO"
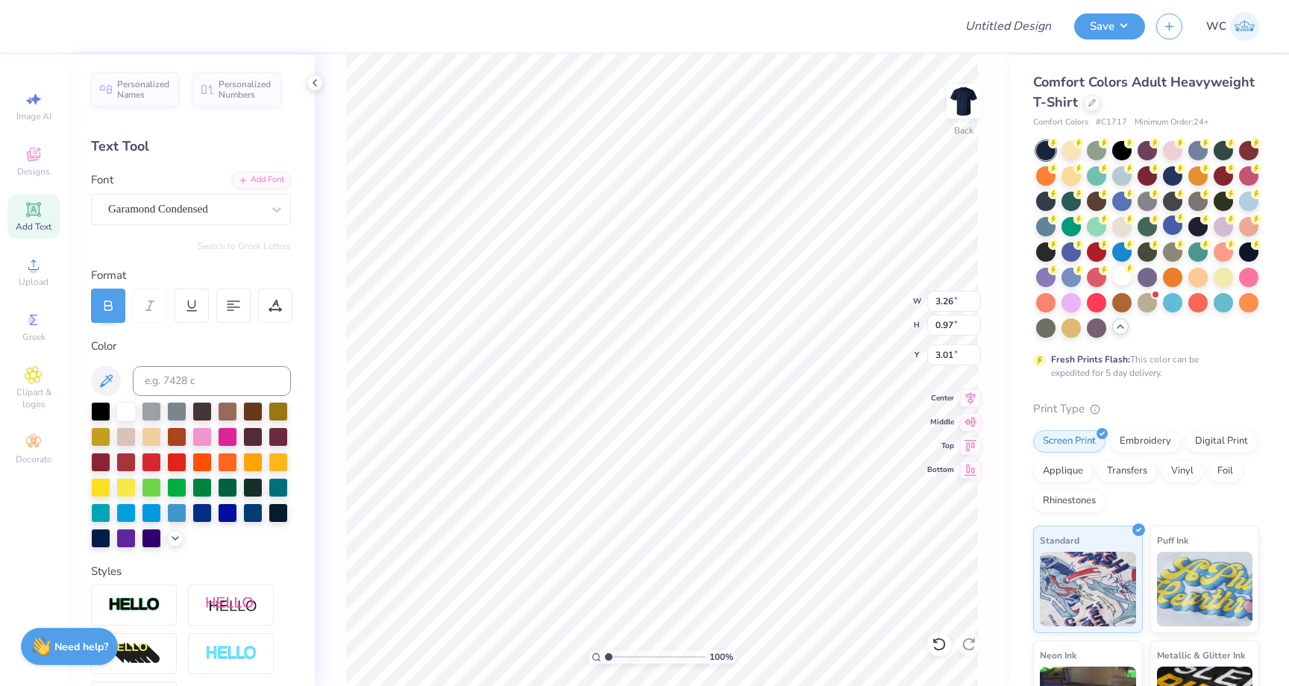
type input "3.00"
click at [26, 207] on icon at bounding box center [34, 210] width 18 height 18
click at [239, 210] on div "Super Dream" at bounding box center [185, 209] width 157 height 23
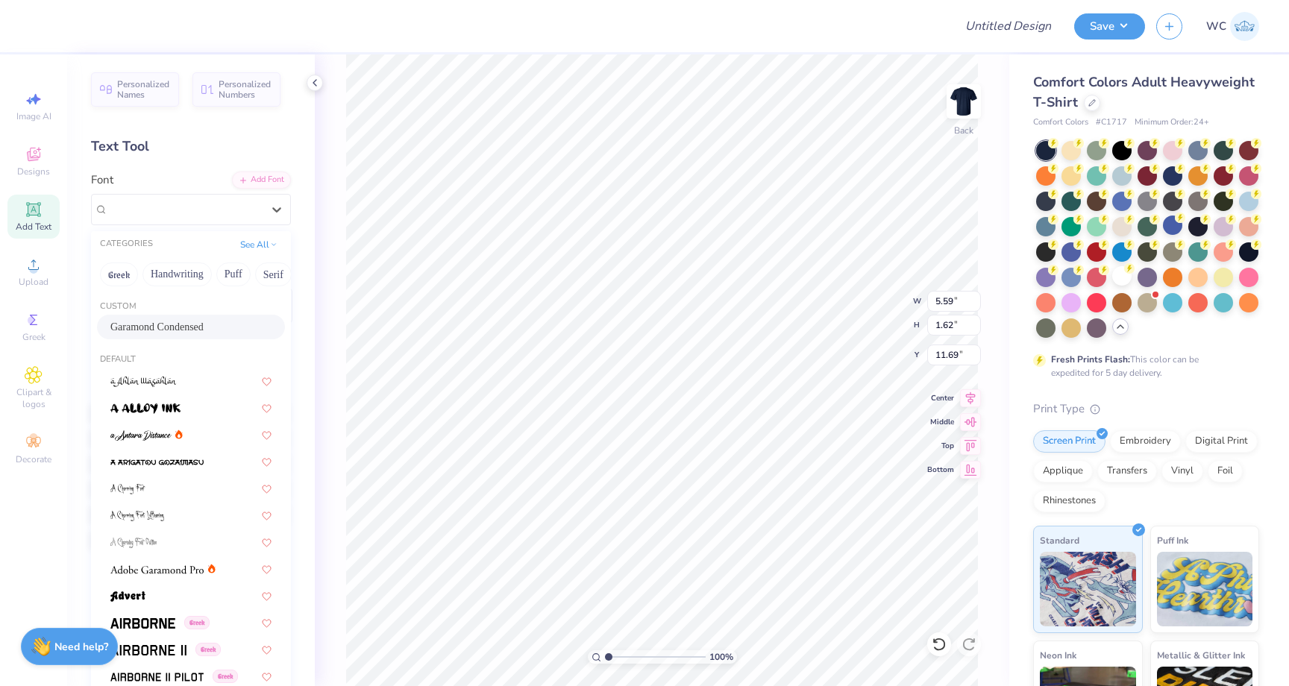
click at [222, 326] on div "Garamond Condensed" at bounding box center [190, 327] width 161 height 16
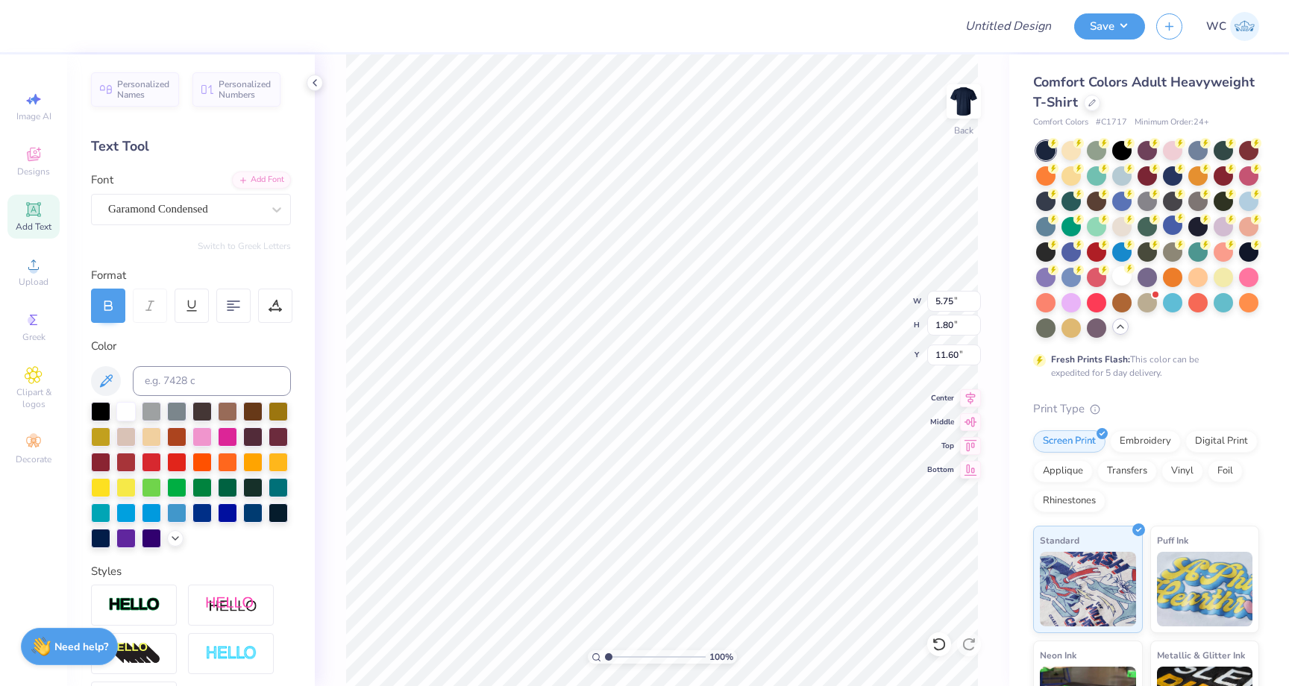
type input "5.75"
type input "1.80"
type input "11.60"
click at [226, 216] on div "Garamond Condensed" at bounding box center [185, 209] width 157 height 23
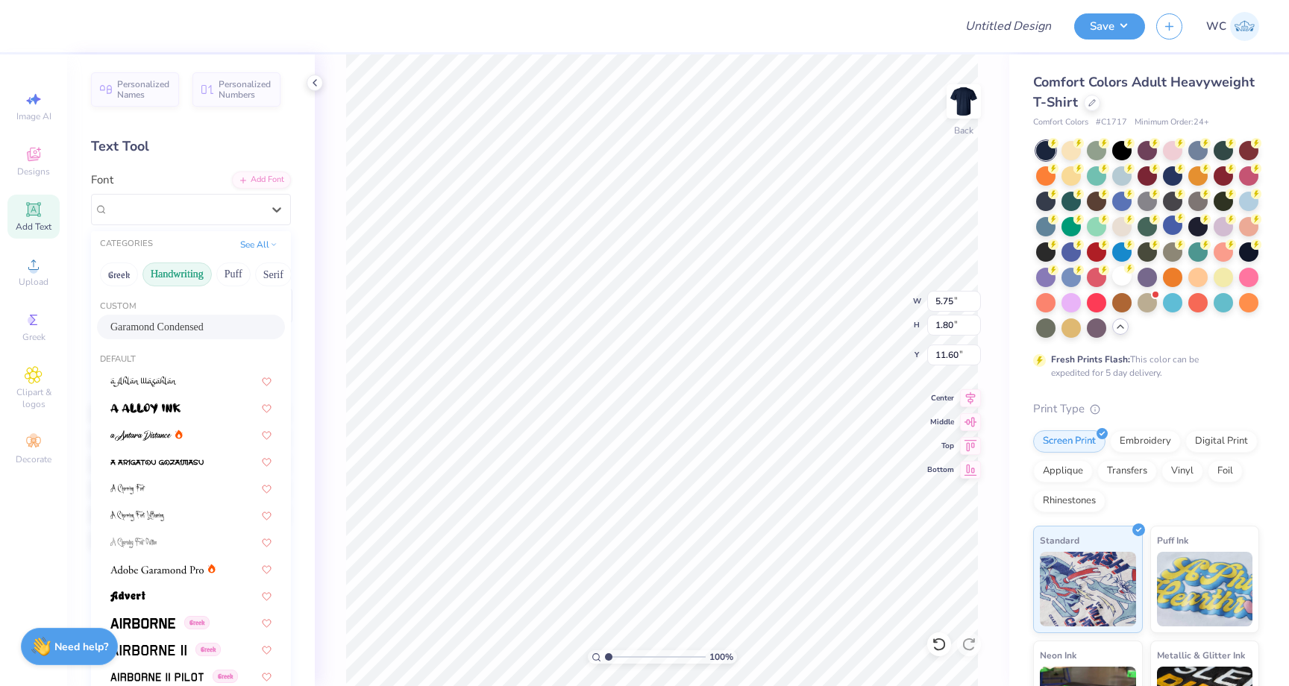
click at [190, 274] on button "Handwriting" at bounding box center [176, 274] width 69 height 24
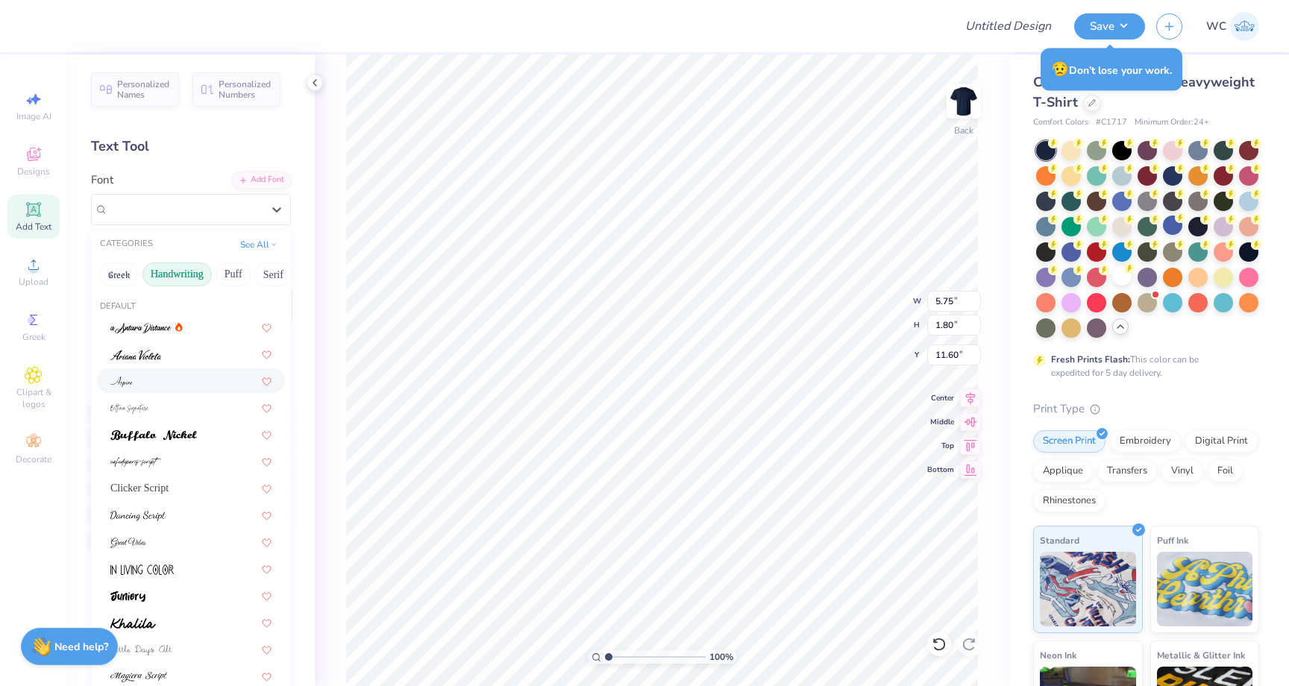
click at [192, 374] on div at bounding box center [190, 381] width 161 height 16
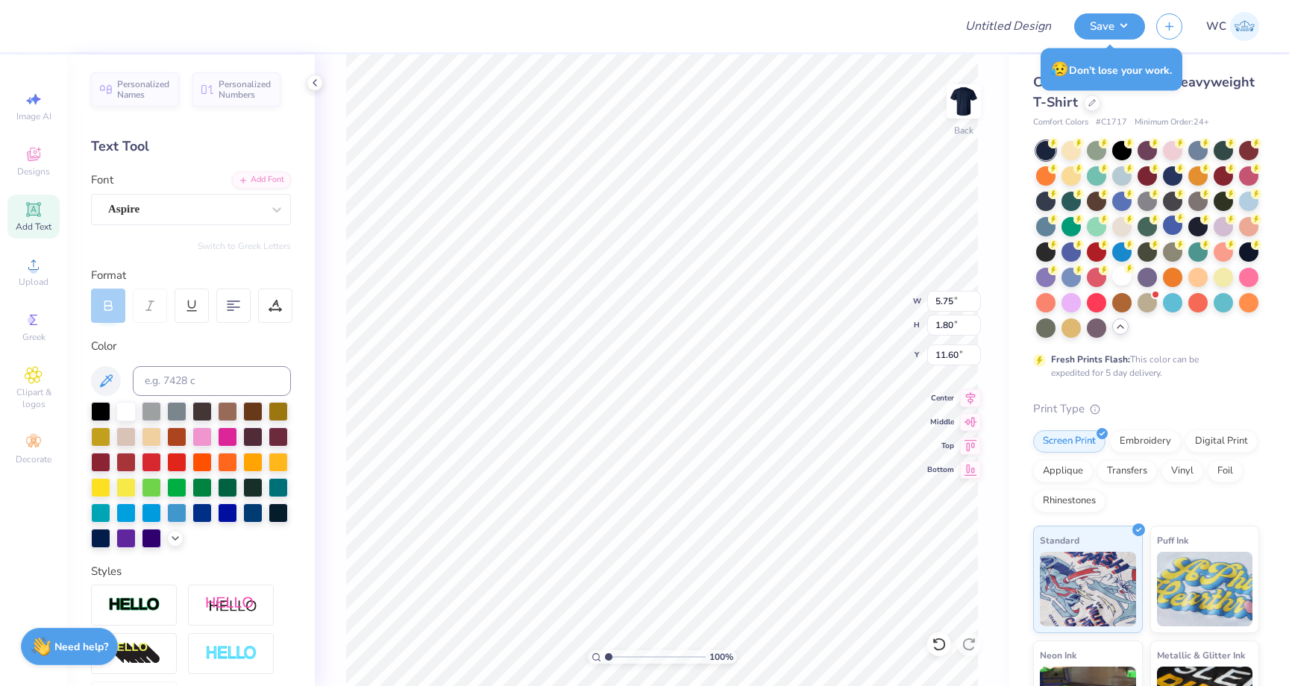
type input "5.12"
type input "1.64"
type input "11.68"
type input "5.75"
type input "1.80"
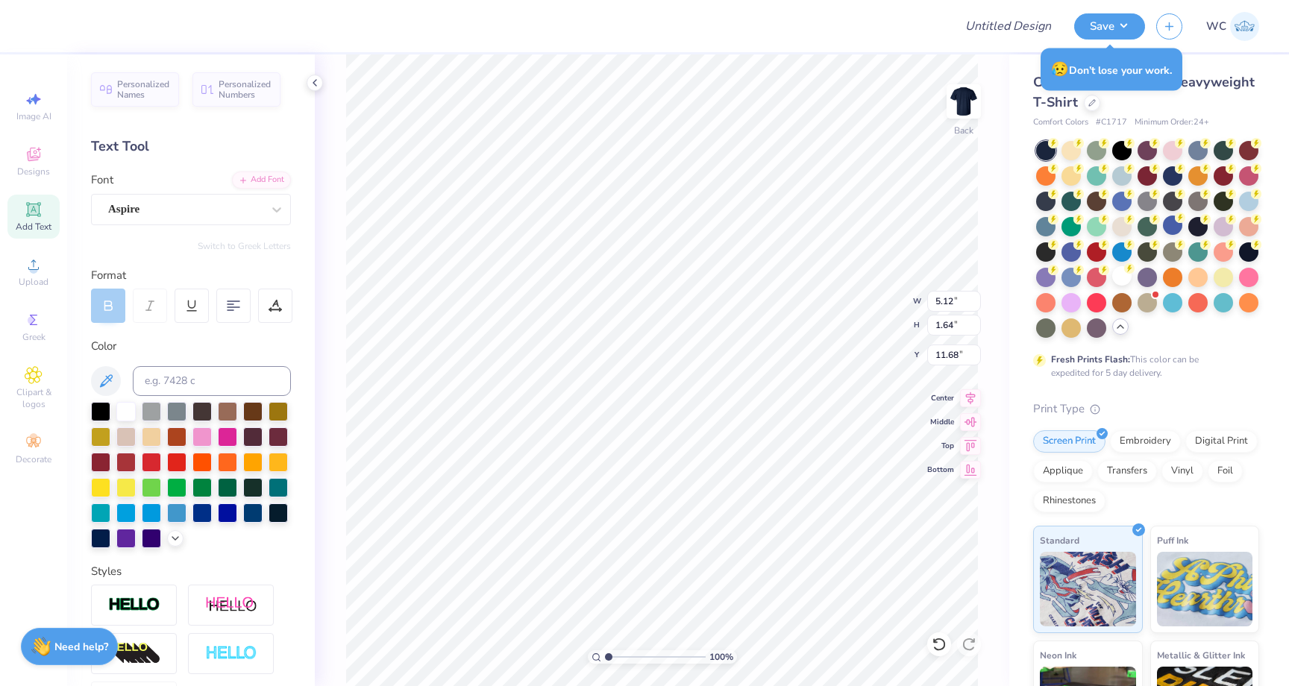
type input "11.60"
click at [254, 204] on div "Garamond Condensed" at bounding box center [185, 209] width 157 height 23
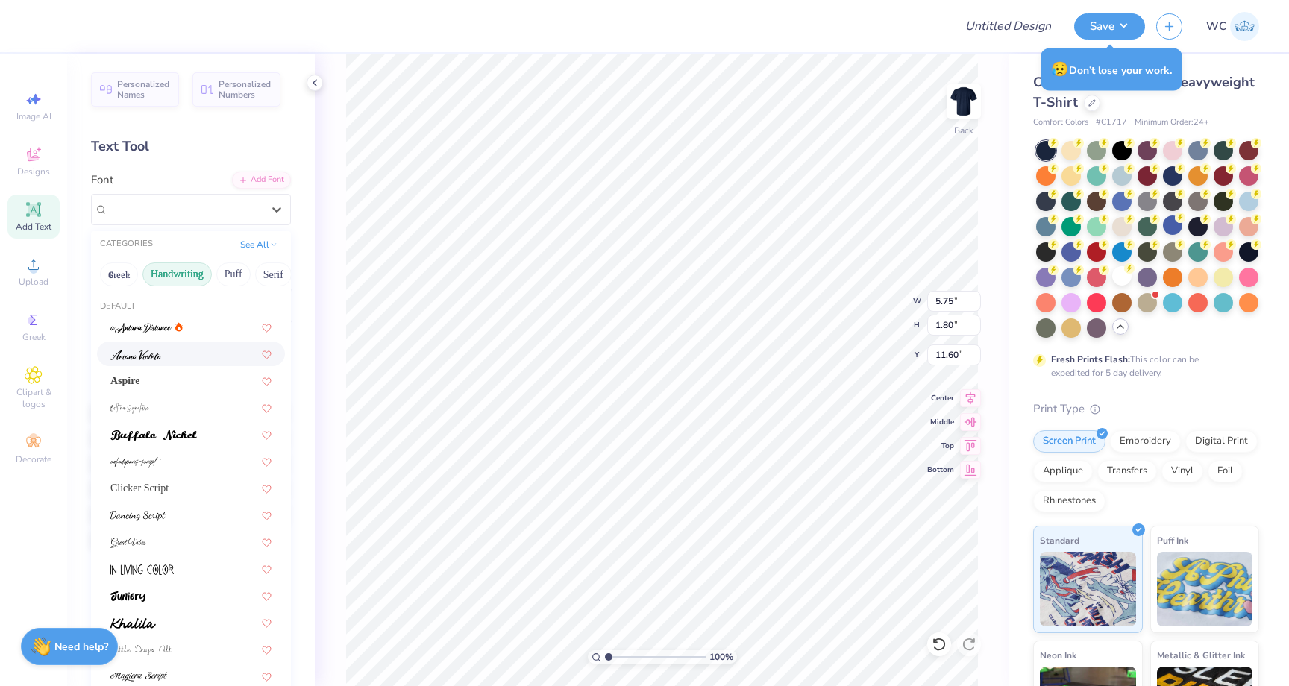
click at [207, 356] on div at bounding box center [190, 354] width 161 height 16
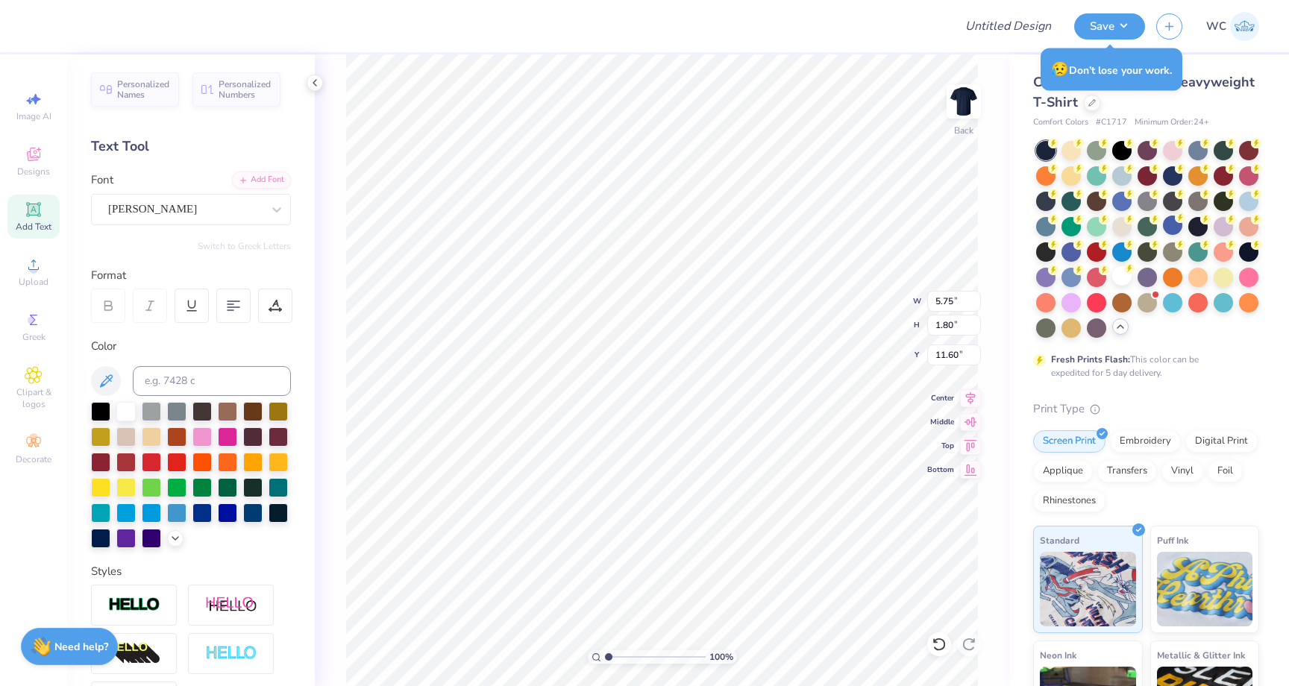
type input "6.17"
type input "1.97"
type input "11.51"
type textarea "m"
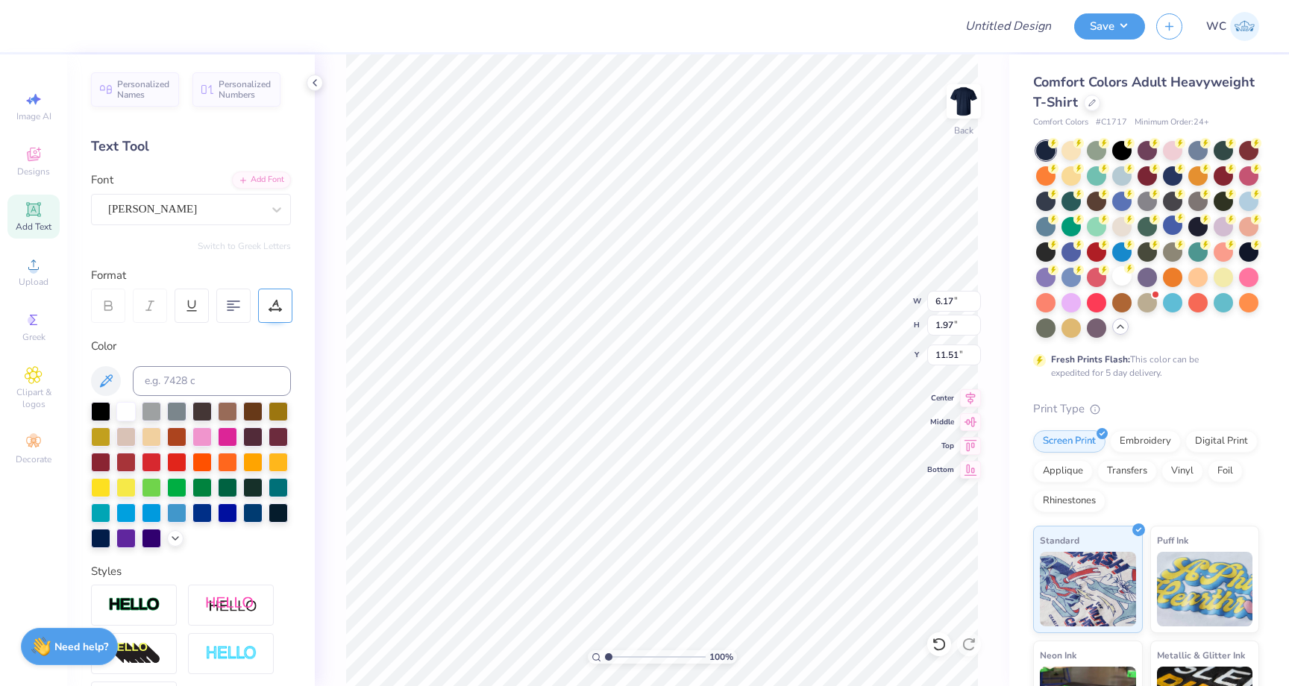
type textarea "recruitment"
click at [290, 318] on div at bounding box center [275, 306] width 34 height 34
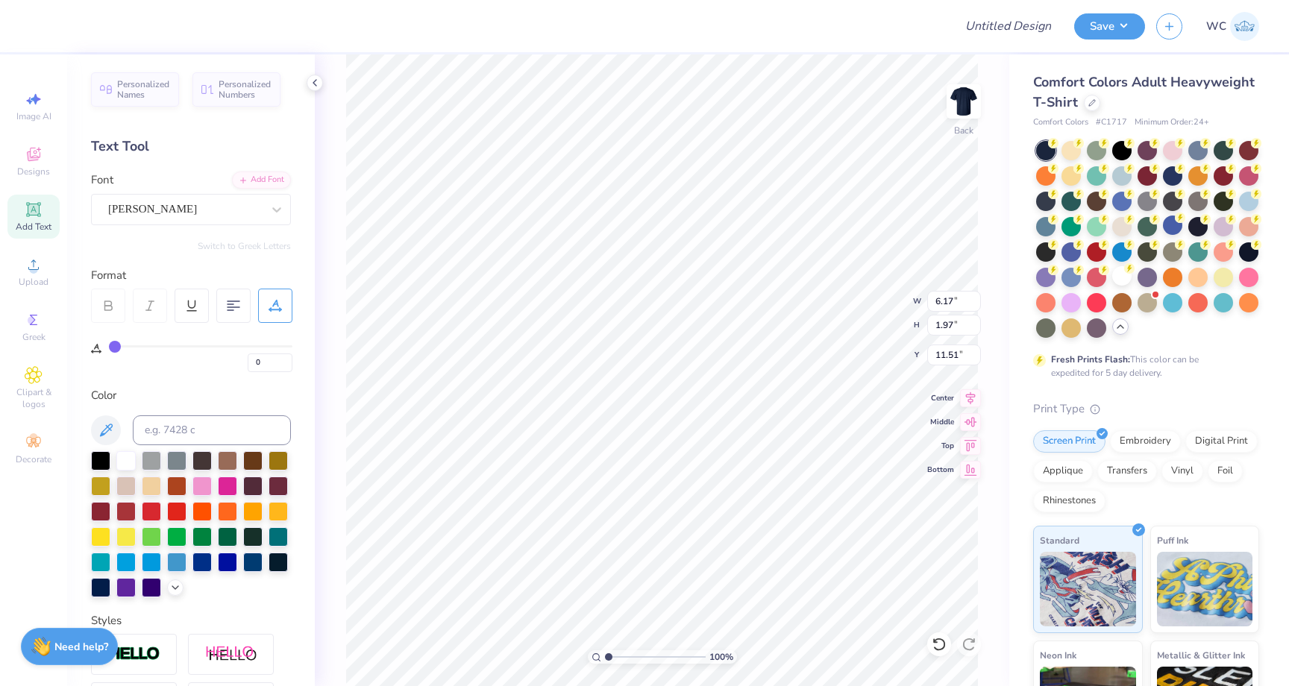
scroll to position [0, 1]
type input "2.93"
type input "0.51"
type input "3.97"
type input "4.46"
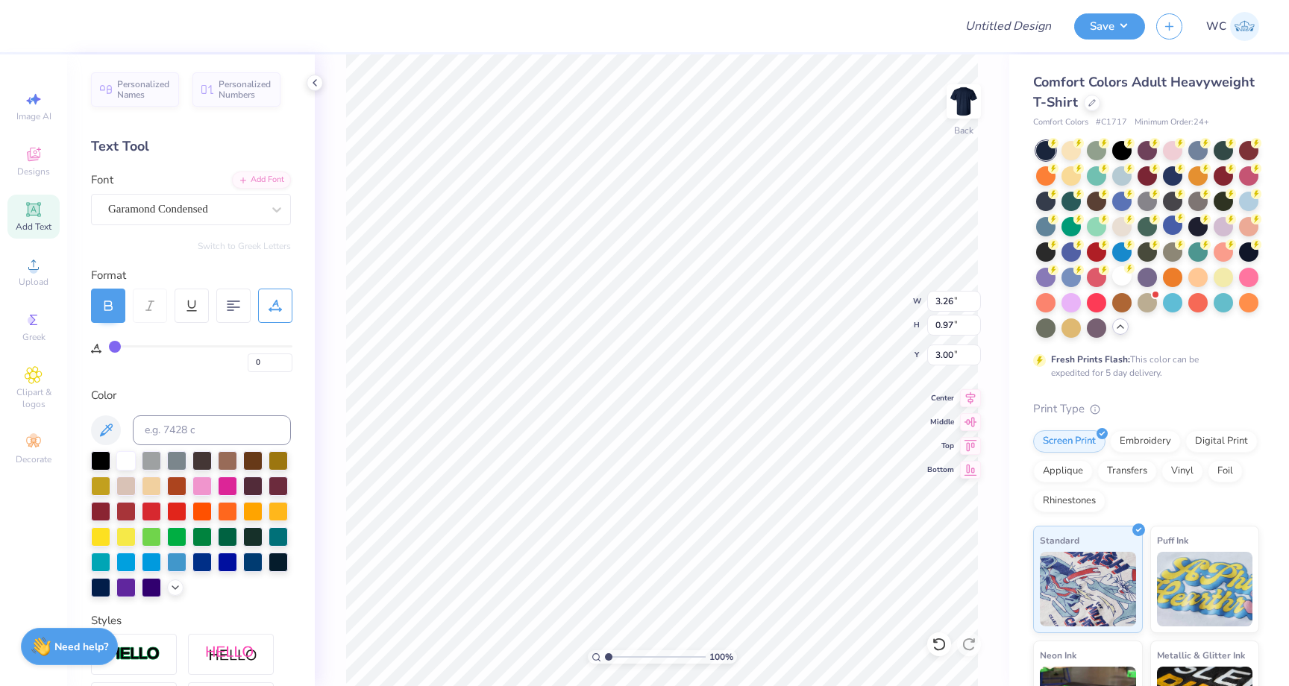
type input "1.33"
type input "4.64"
type input "4.46"
type input "1.33"
type input "3.00"
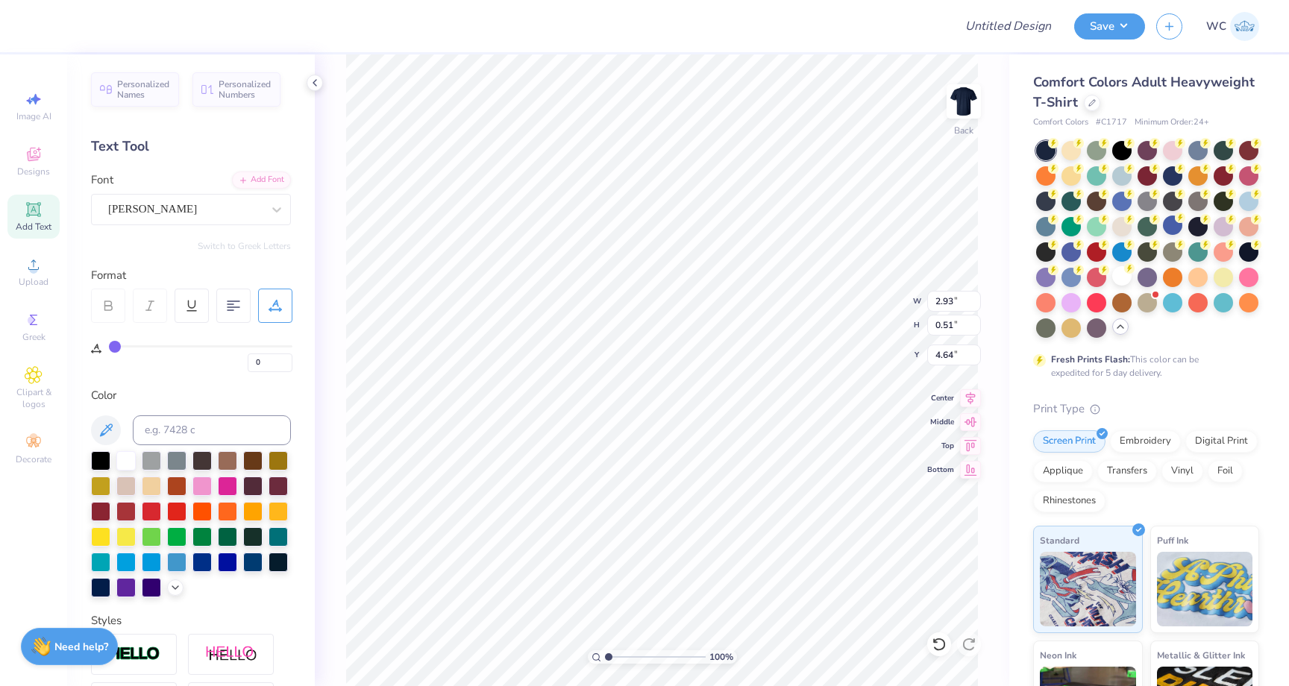
type input "4.33"
click at [1091, 29] on button "Save" at bounding box center [1109, 24] width 71 height 26
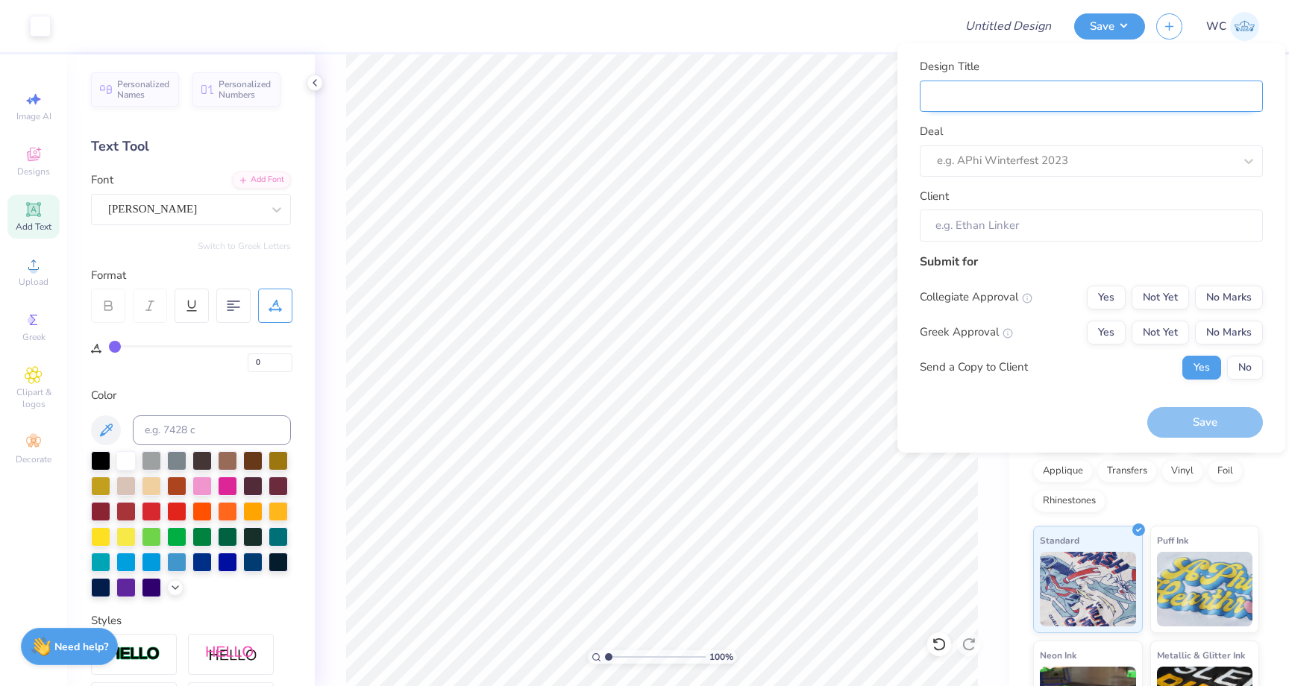
click at [1016, 104] on input "Design Title" at bounding box center [1090, 97] width 343 height 32
type input "m"
type input "me"
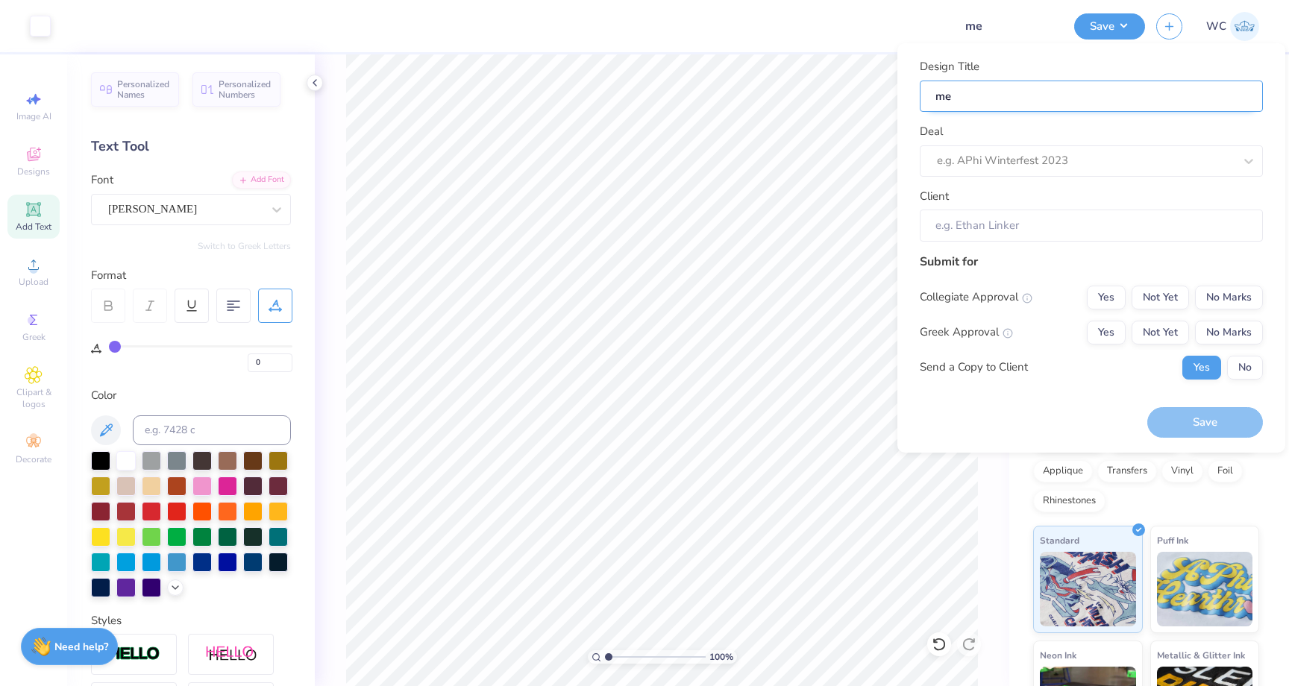
type input "[PERSON_NAME]"
type input "melo"
click at [1024, 164] on div at bounding box center [1085, 161] width 297 height 20
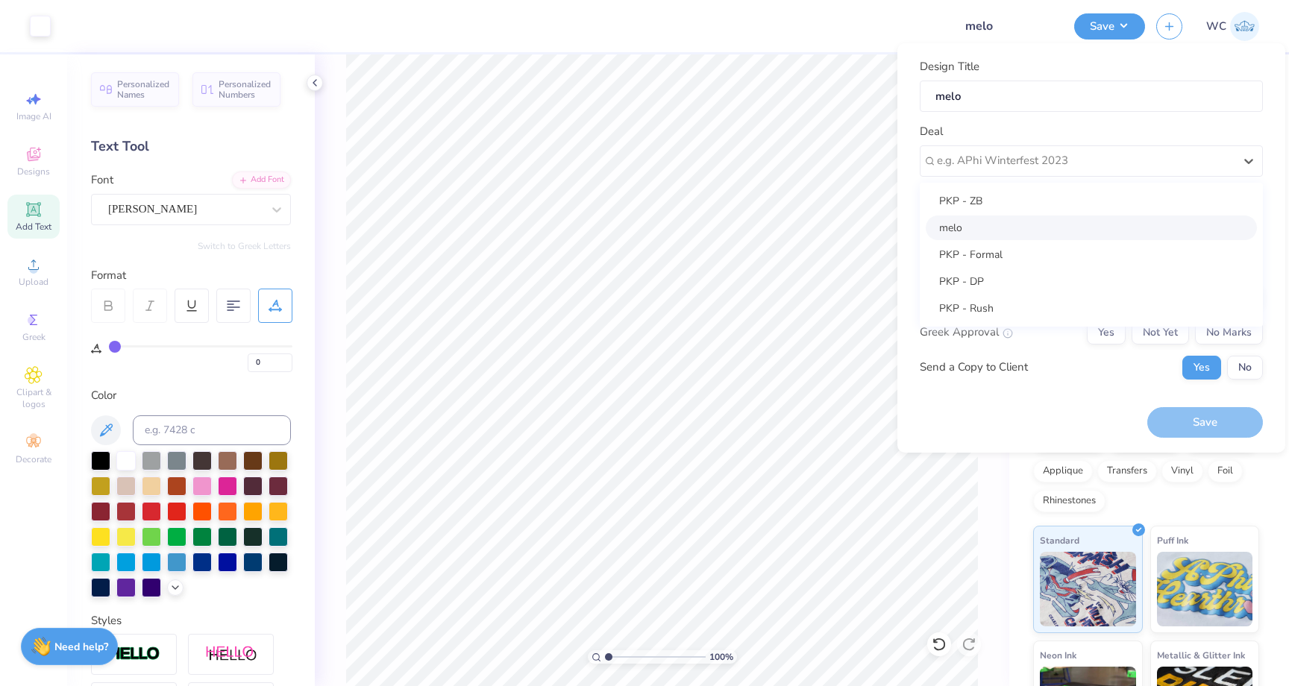
click at [1004, 221] on div "melo" at bounding box center [1090, 228] width 331 height 25
type input "[PERSON_NAME]"
click at [1003, 231] on input "[PERSON_NAME]" at bounding box center [1090, 226] width 343 height 32
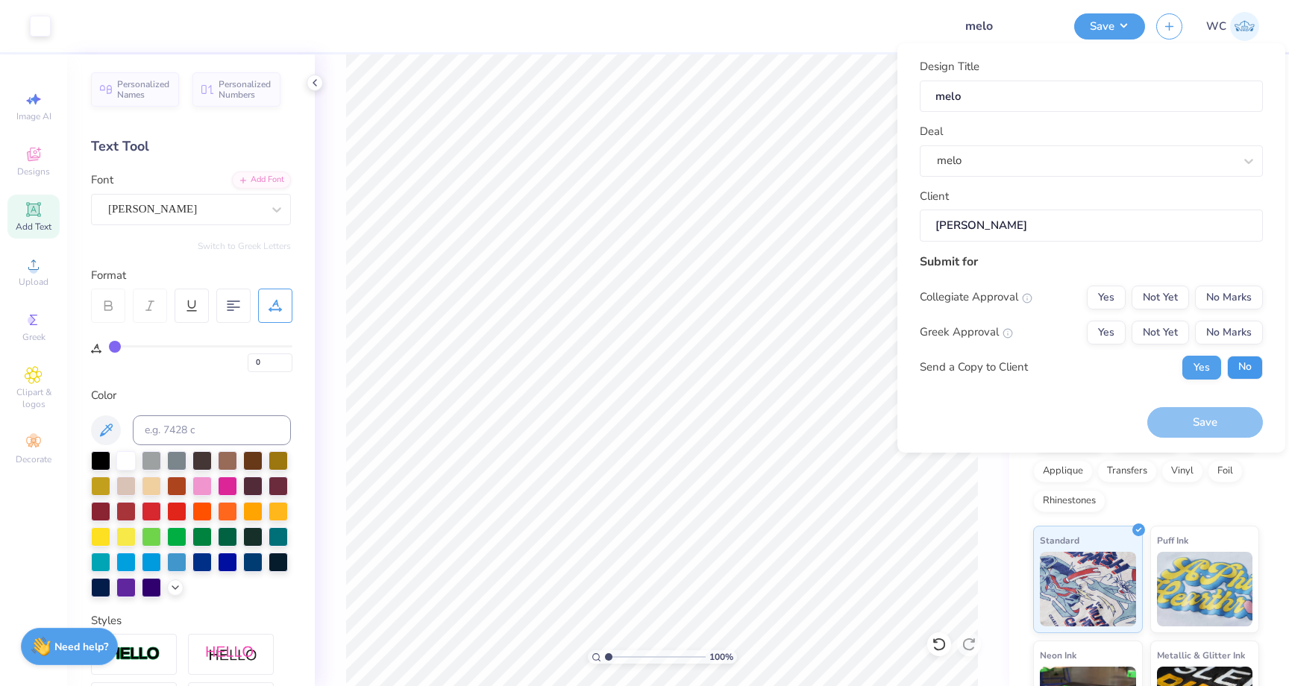
click at [1242, 371] on button "No" at bounding box center [1245, 368] width 36 height 24
click at [1219, 298] on button "No Marks" at bounding box center [1229, 298] width 68 height 24
click at [1219, 322] on button "No Marks" at bounding box center [1229, 333] width 68 height 24
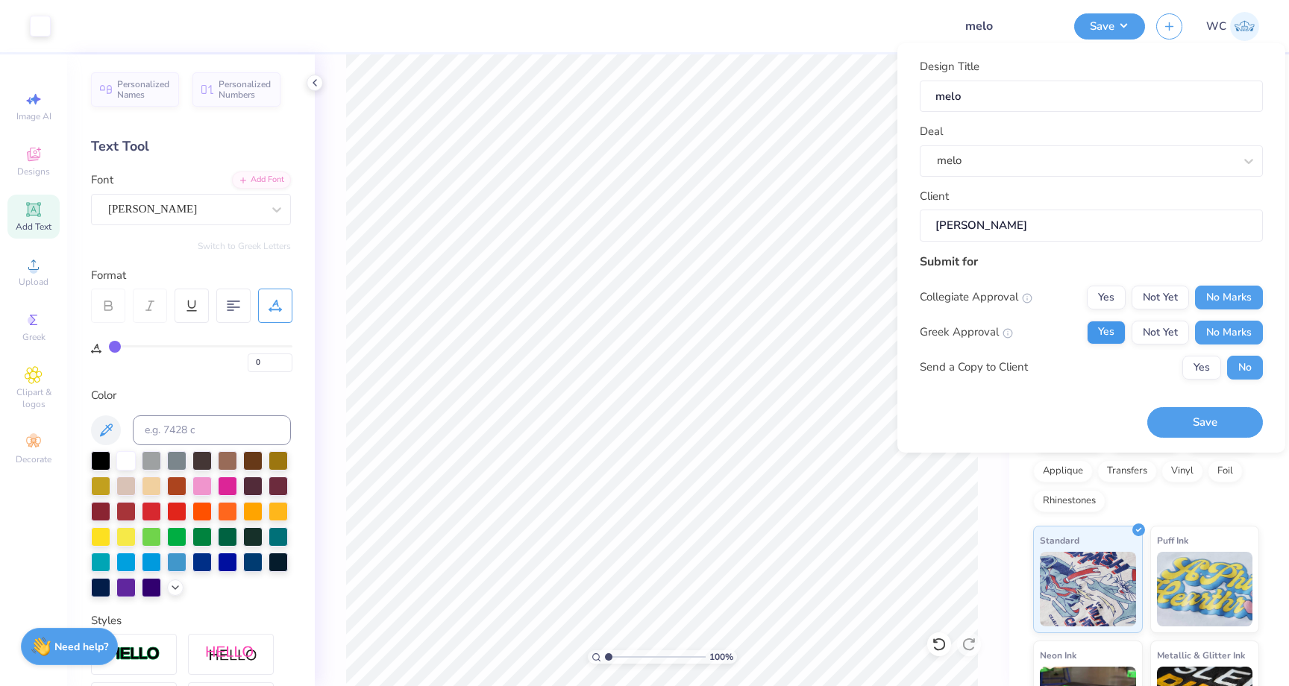
click at [1212, 409] on button "Save" at bounding box center [1205, 422] width 116 height 31
click at [1212, 409] on div "Save" at bounding box center [1205, 422] width 116 height 31
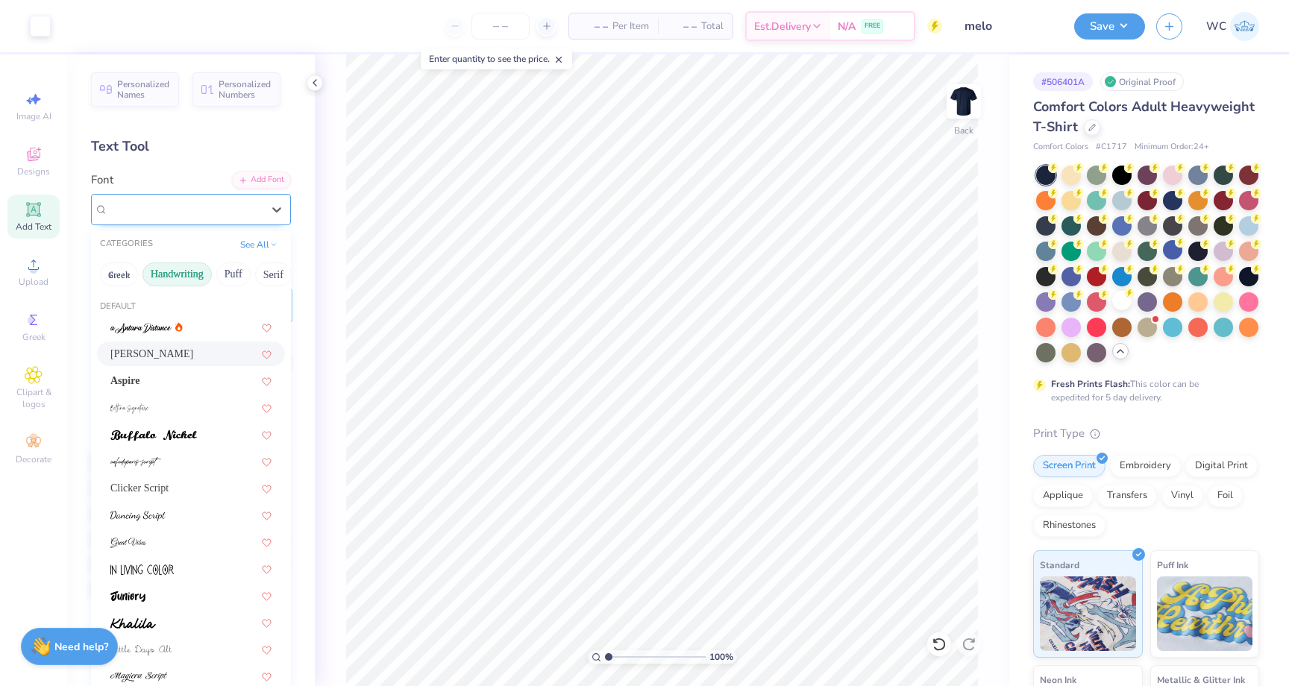
click at [173, 194] on div "[PERSON_NAME]" at bounding box center [191, 209] width 200 height 31
click at [33, 159] on icon at bounding box center [34, 156] width 12 height 10
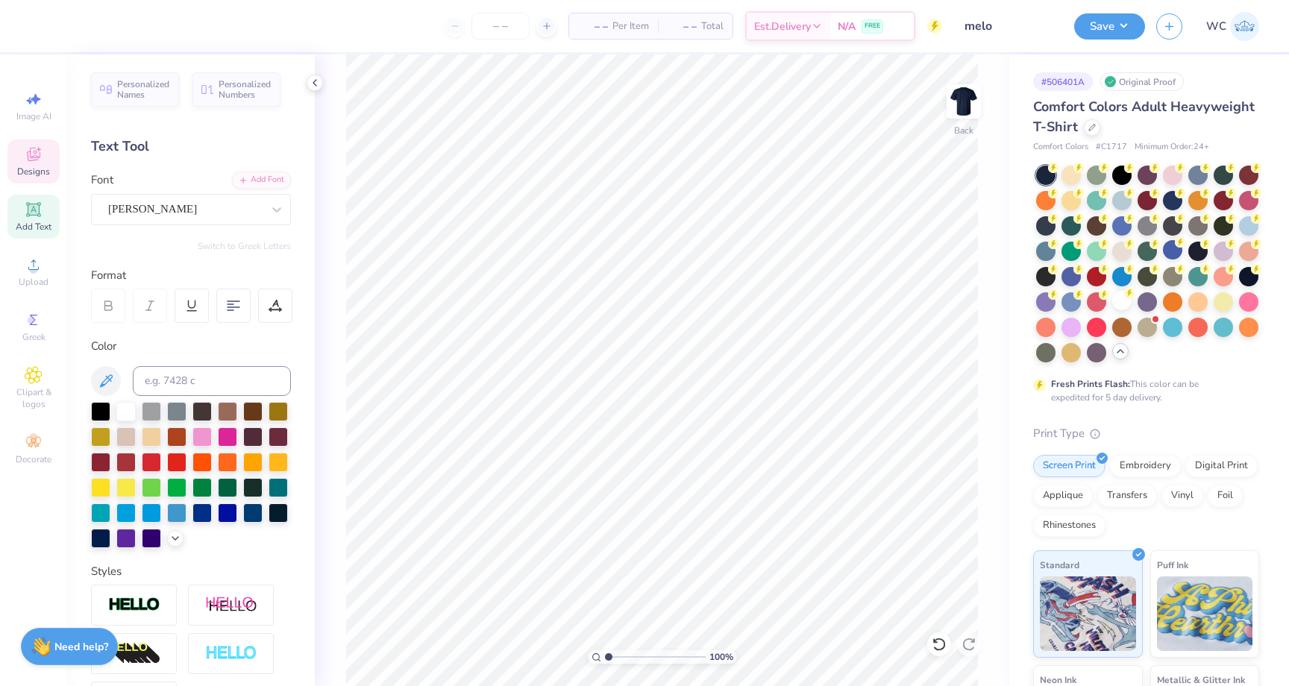
click at [26, 149] on icon at bounding box center [34, 154] width 18 height 18
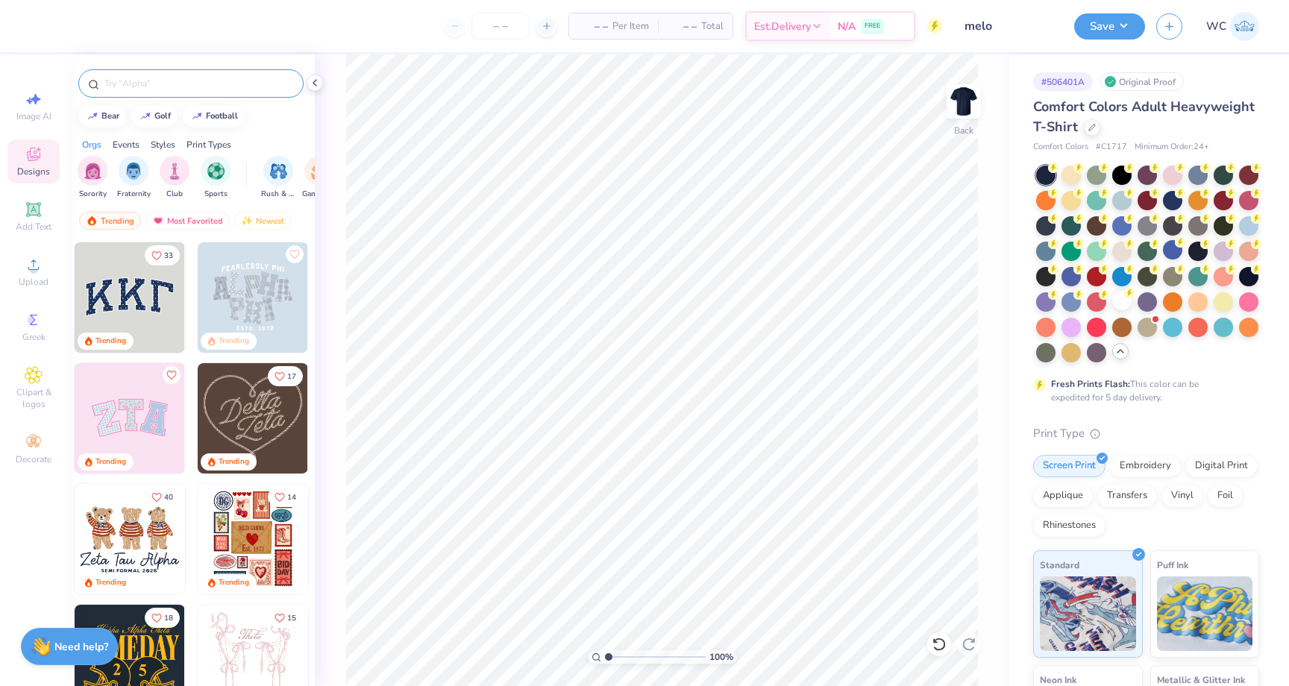
click at [190, 88] on input "text" at bounding box center [198, 83] width 191 height 15
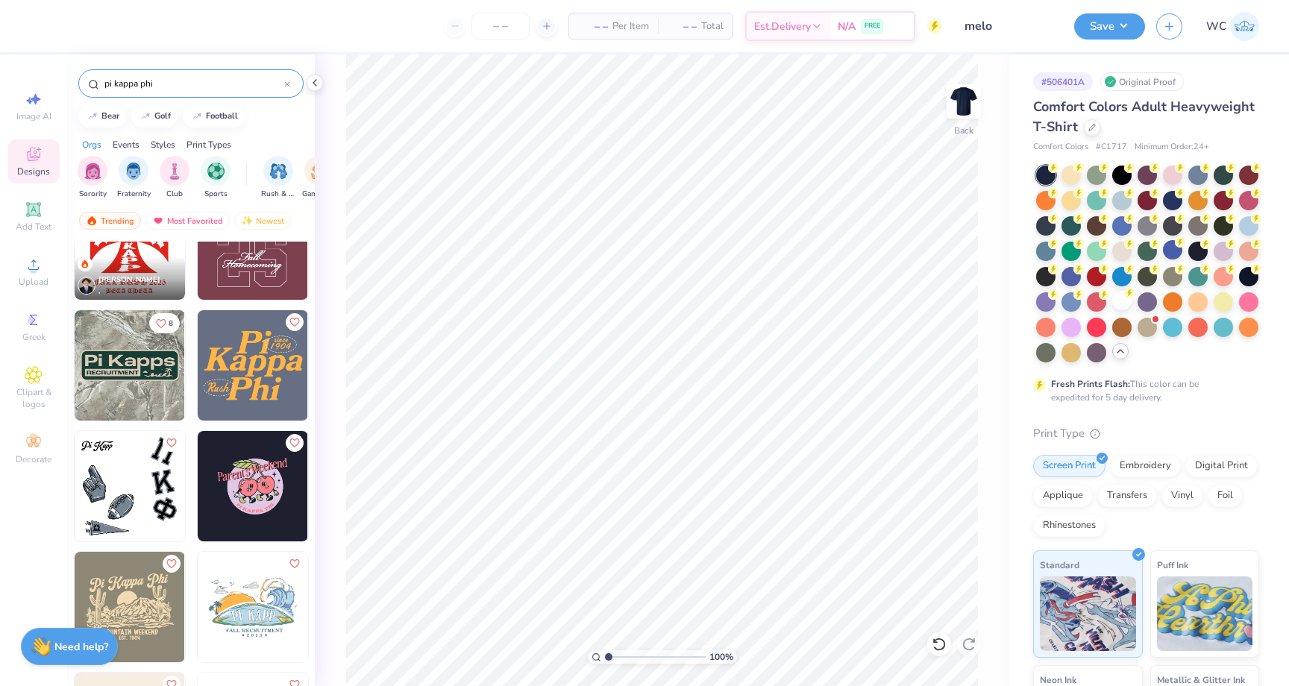
scroll to position [59, 0]
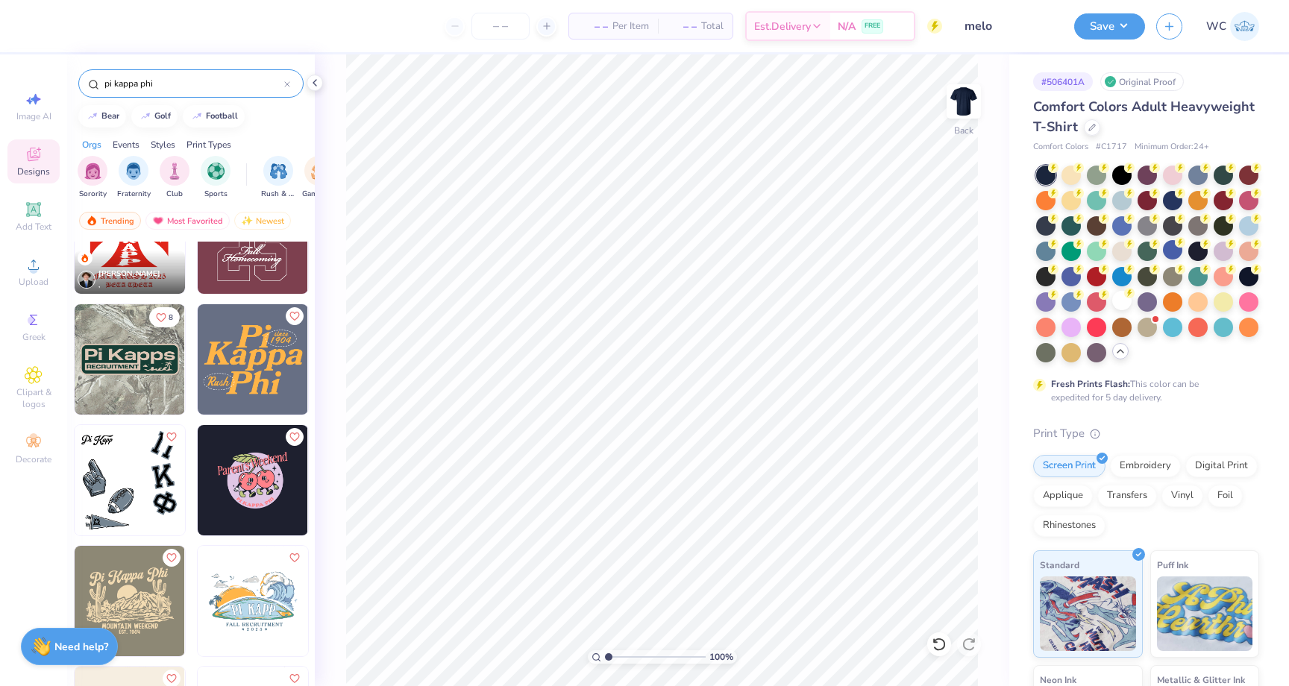
type input "pi kappa phi"
click at [271, 350] on img at bounding box center [253, 359] width 110 height 110
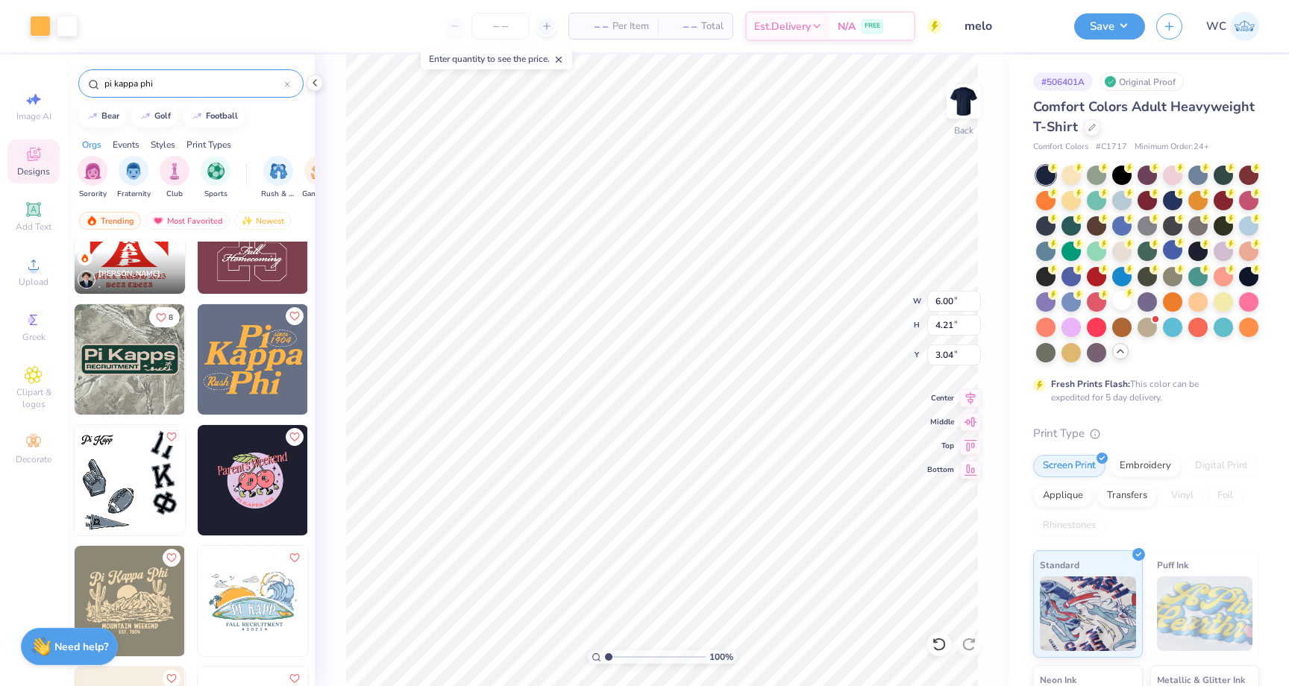
type input "6.00"
type input "4.21"
type input "3.00"
